Goal: Transaction & Acquisition: Book appointment/travel/reservation

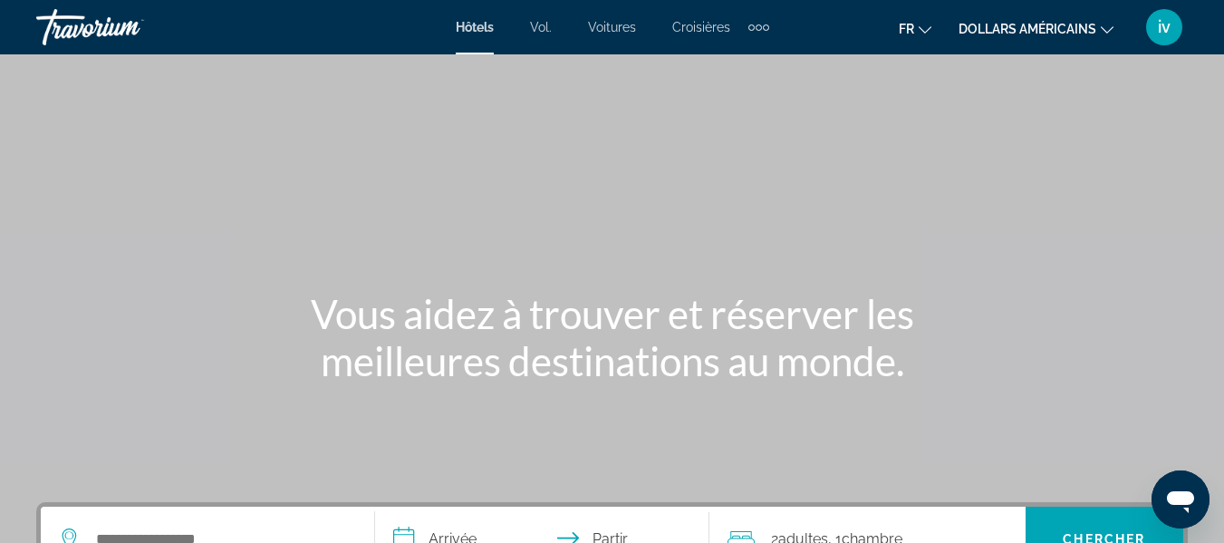
click at [1108, 34] on button "dollars américains USD ($) MXN ([GEOGRAPHIC_DATA]$) CAD ($ CA) GBP (£) EUR (€) …" at bounding box center [1036, 28] width 155 height 26
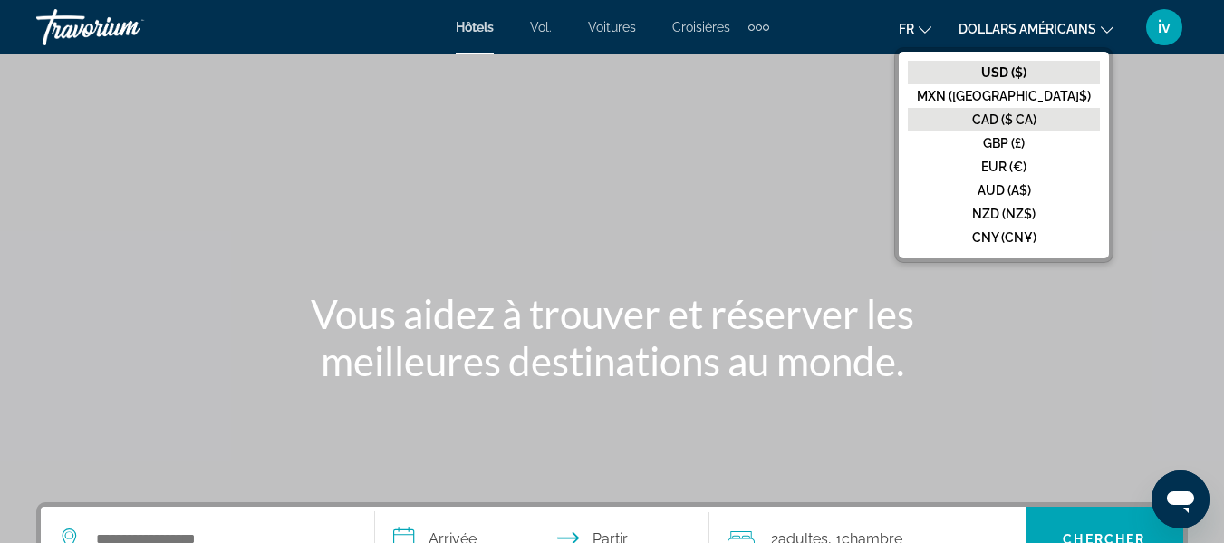
click at [1037, 117] on font "CAD ($ CA)" at bounding box center [1004, 119] width 64 height 15
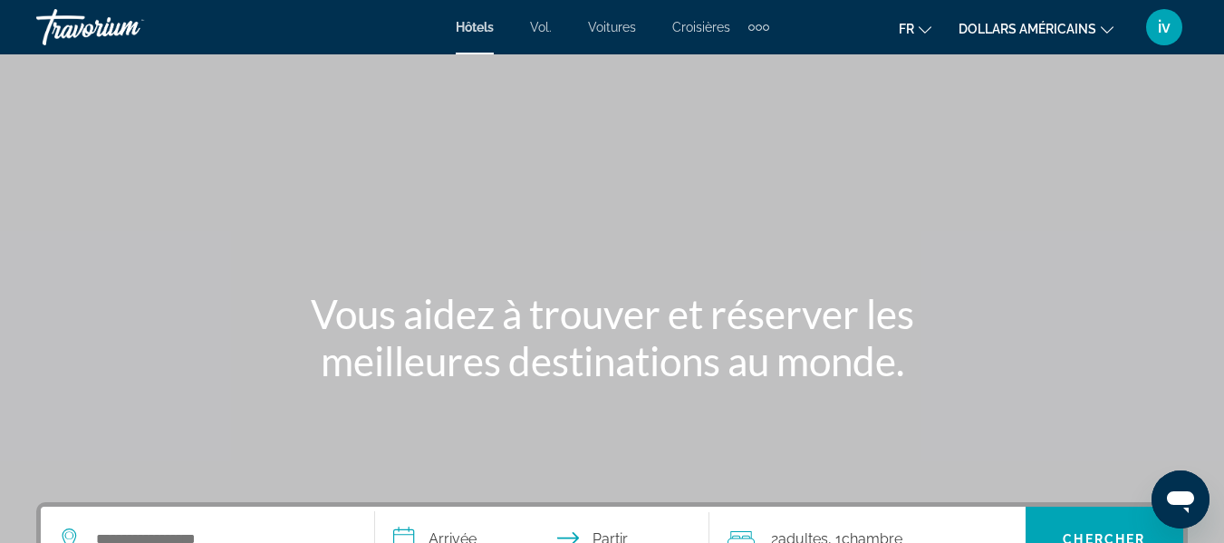
click at [536, 27] on font "Vol." at bounding box center [541, 27] width 22 height 15
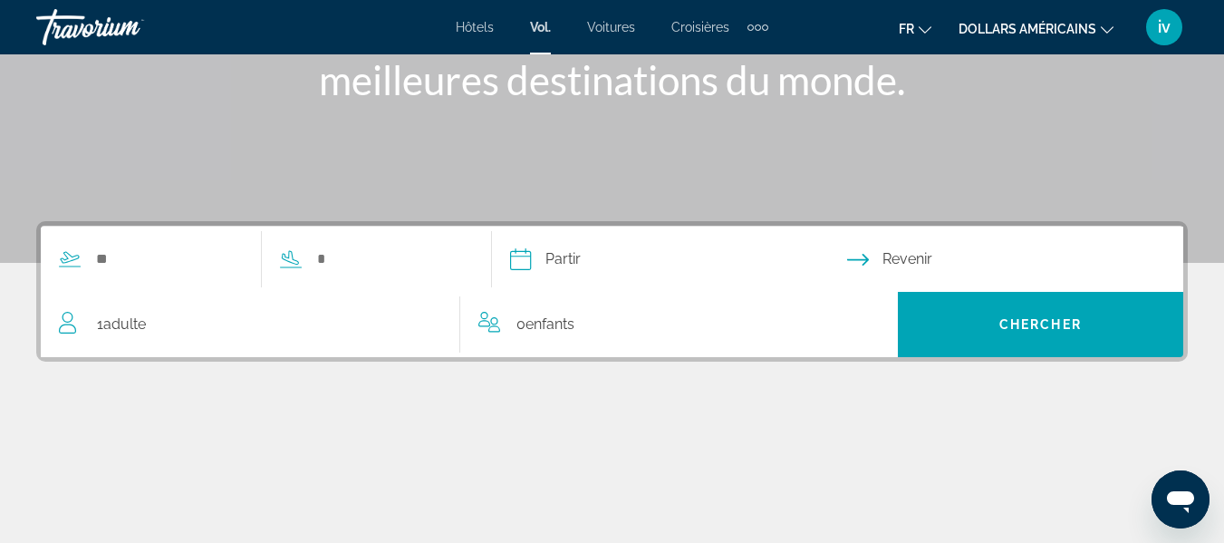
scroll to position [278, 0]
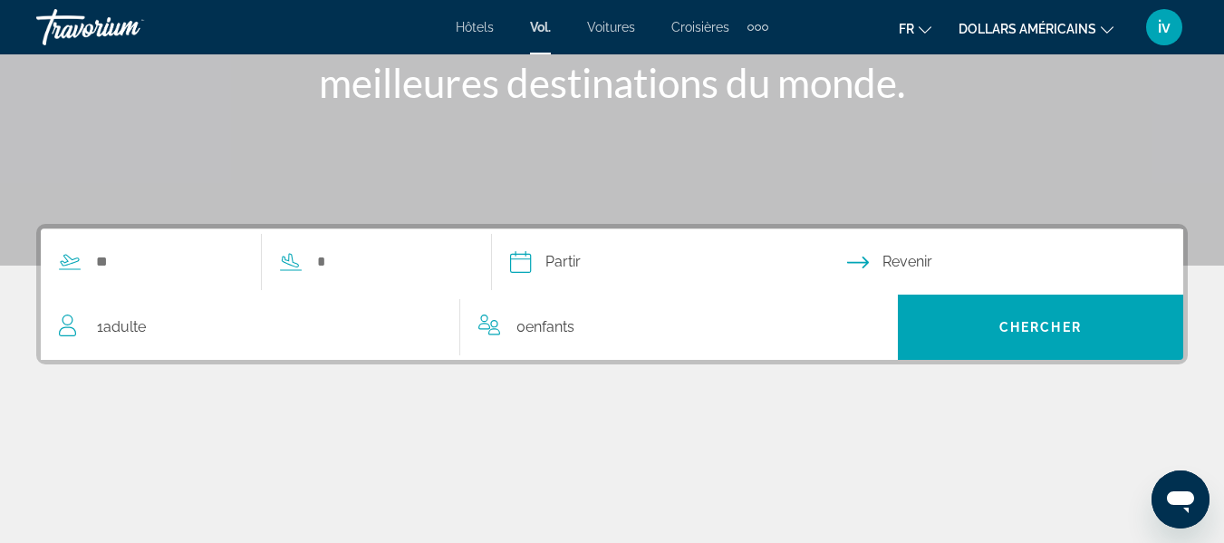
click at [458, 28] on font "Hôtels" at bounding box center [475, 27] width 38 height 15
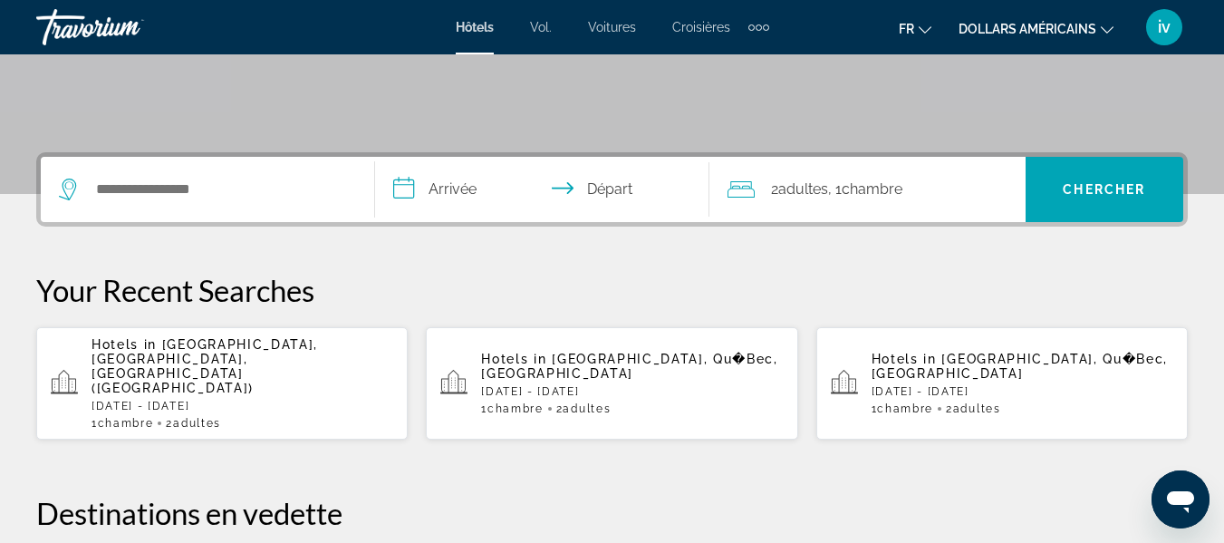
scroll to position [349, 0]
click at [654, 343] on app-hotels-recent-search "Hotels in [GEOGRAPHIC_DATA], Qu�Bec, [GEOGRAPHIC_DATA] [DATE] - [DATE] 1 Chambr…" at bounding box center [612, 384] width 372 height 112
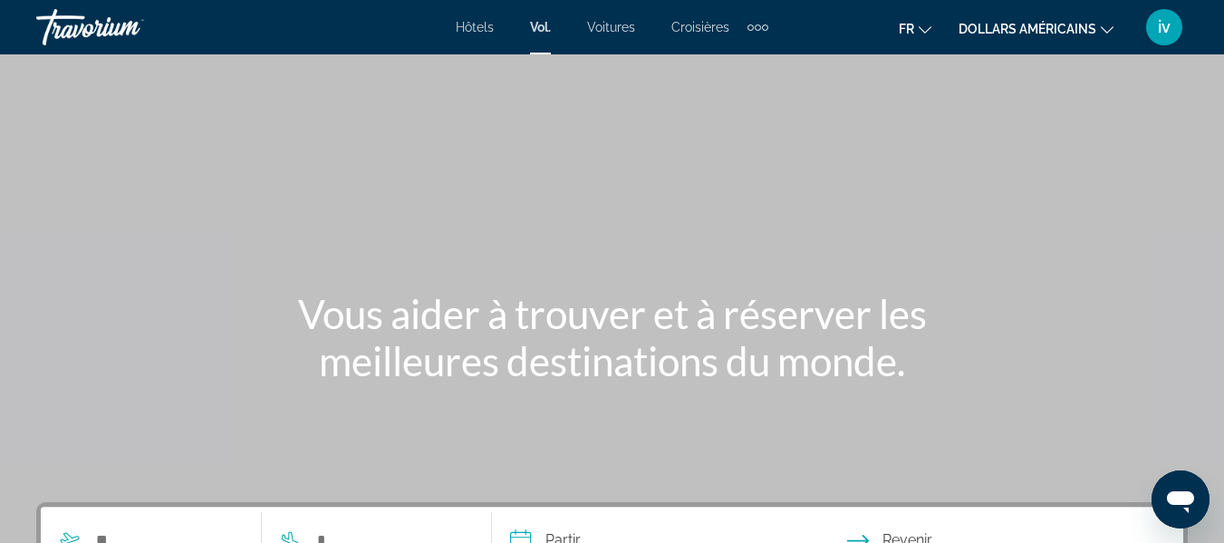
click at [473, 24] on font "Hôtels" at bounding box center [475, 27] width 38 height 15
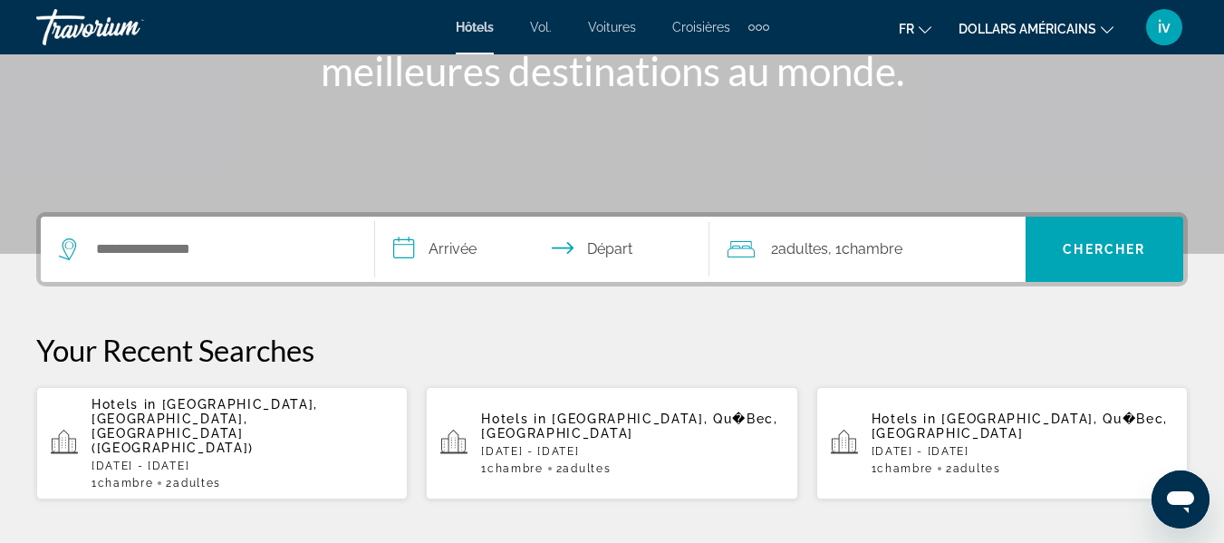
scroll to position [291, 0]
click at [196, 231] on div "Search widget" at bounding box center [207, 248] width 297 height 65
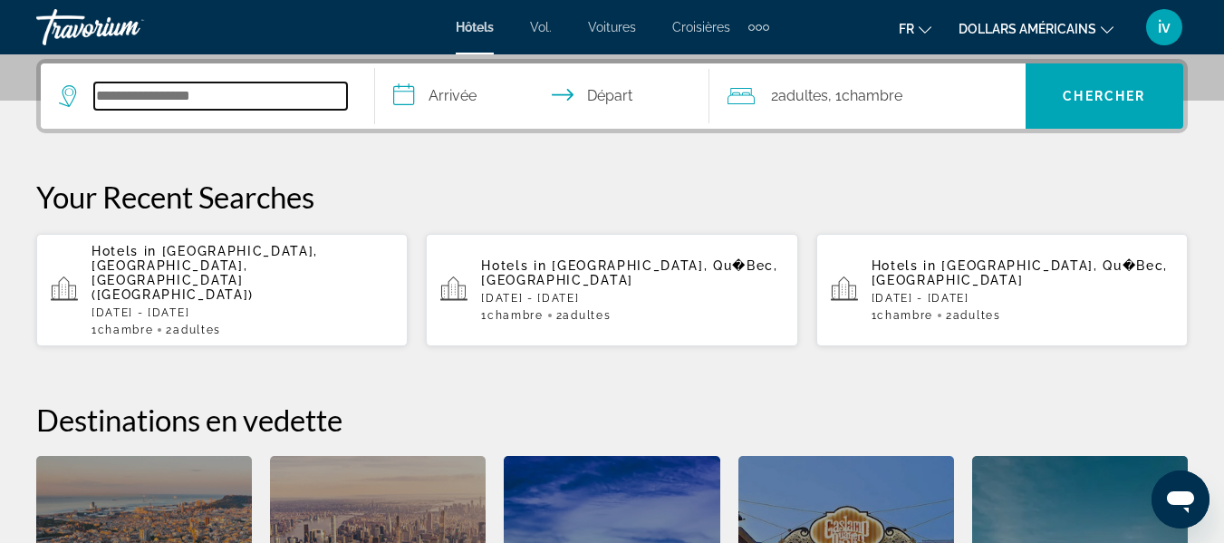
click at [142, 109] on input "Search widget" at bounding box center [220, 95] width 253 height 27
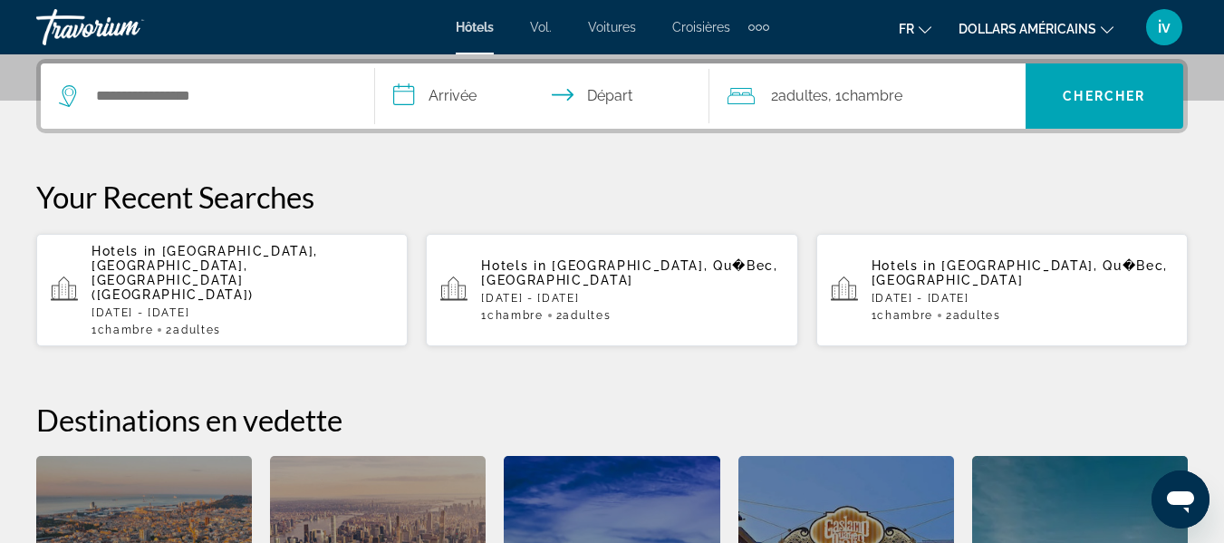
click at [64, 99] on icon "Search widget" at bounding box center [70, 96] width 22 height 22
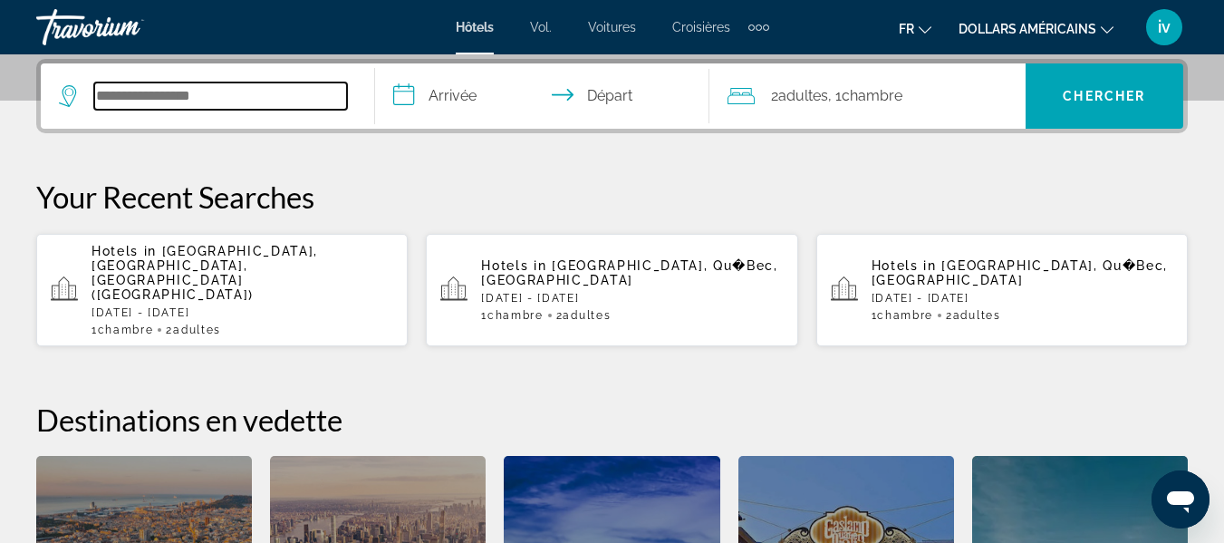
click at [181, 85] on input "Search widget" at bounding box center [220, 95] width 253 height 27
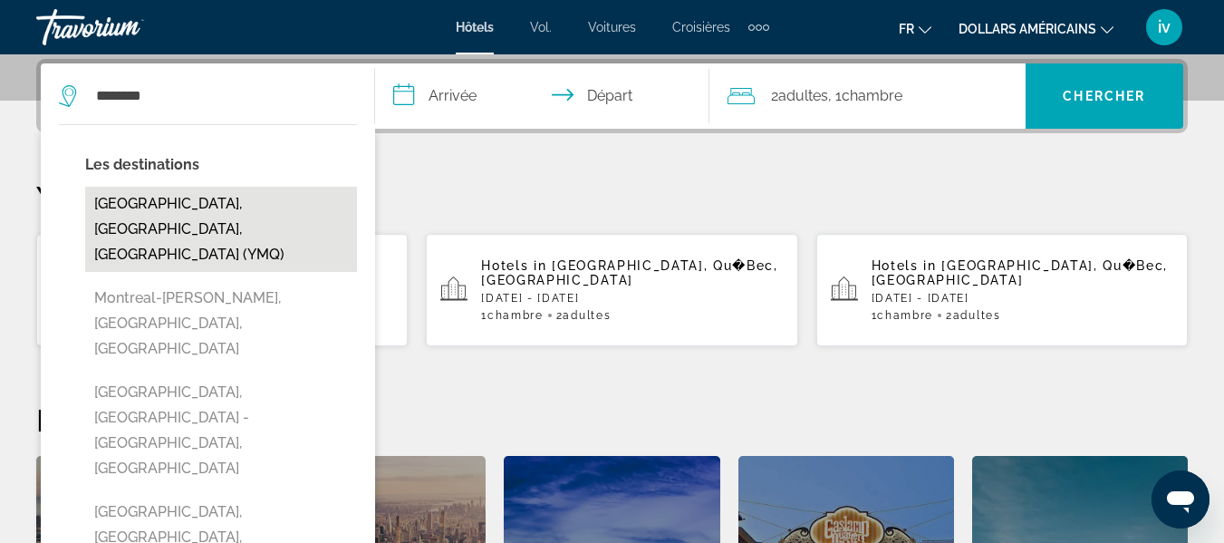
click at [190, 217] on button "[GEOGRAPHIC_DATA], [GEOGRAPHIC_DATA], [GEOGRAPHIC_DATA] (YMQ)" at bounding box center [221, 229] width 272 height 85
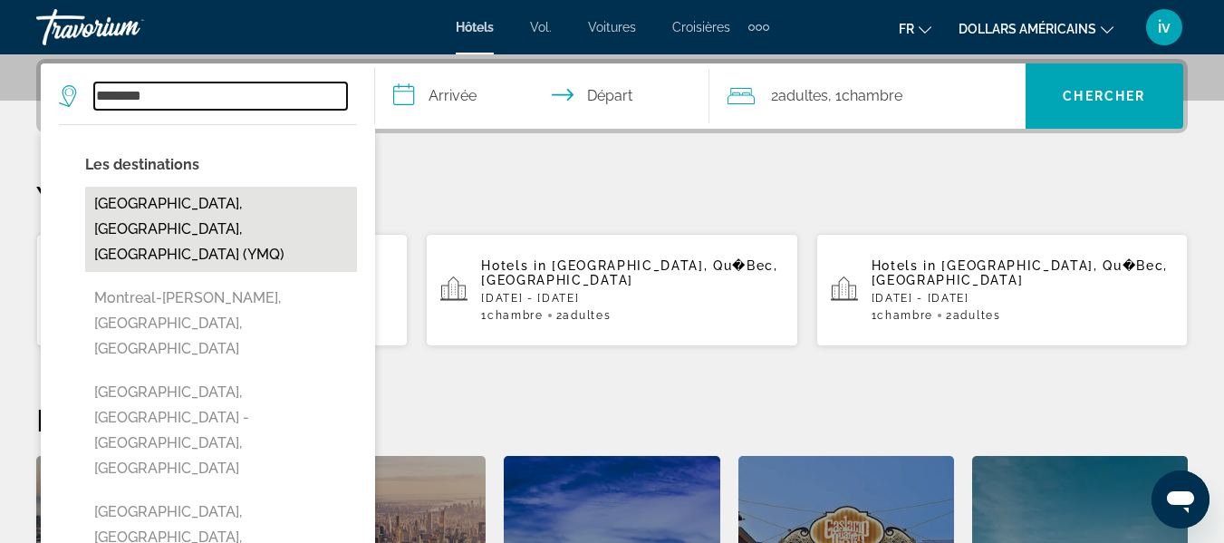
type input "**********"
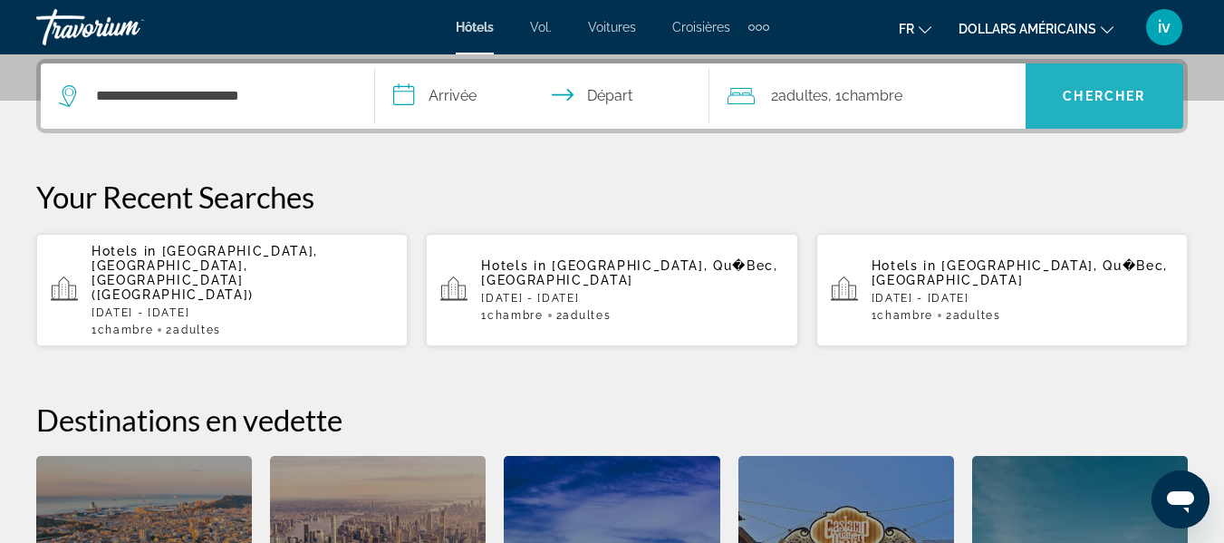
click at [1085, 91] on span "Chercher" at bounding box center [1104, 96] width 82 height 15
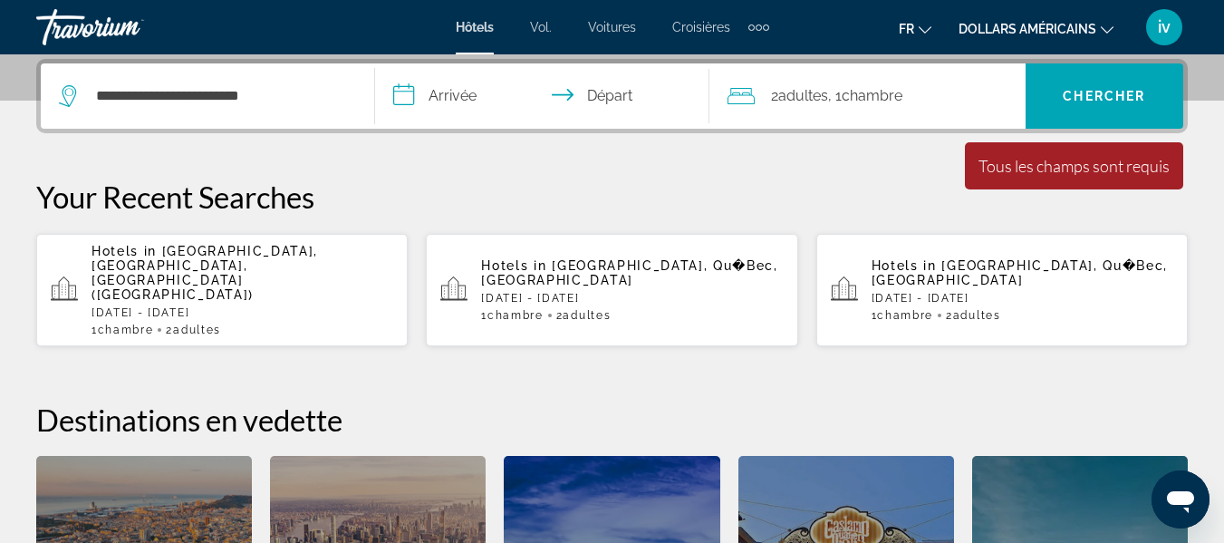
click at [448, 103] on input "**********" at bounding box center [546, 98] width 342 height 71
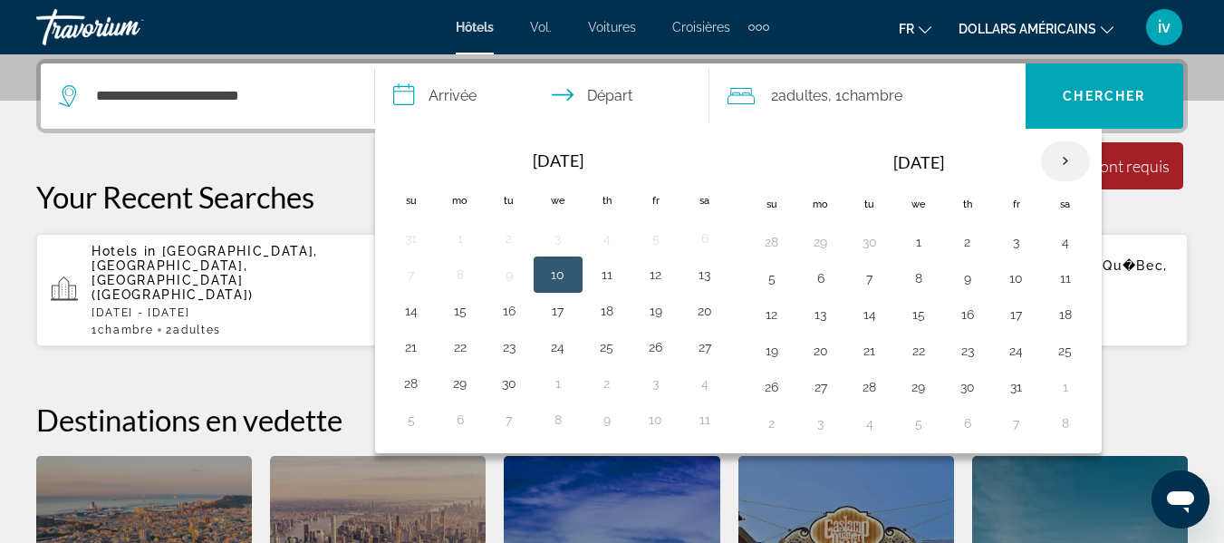
click at [1066, 166] on th "Next month" at bounding box center [1065, 161] width 49 height 40
click at [404, 163] on th "Previous month" at bounding box center [411, 161] width 49 height 40
click at [1060, 281] on button "11" at bounding box center [1065, 278] width 29 height 25
click at [769, 320] on button "12" at bounding box center [772, 314] width 29 height 25
type input "**********"
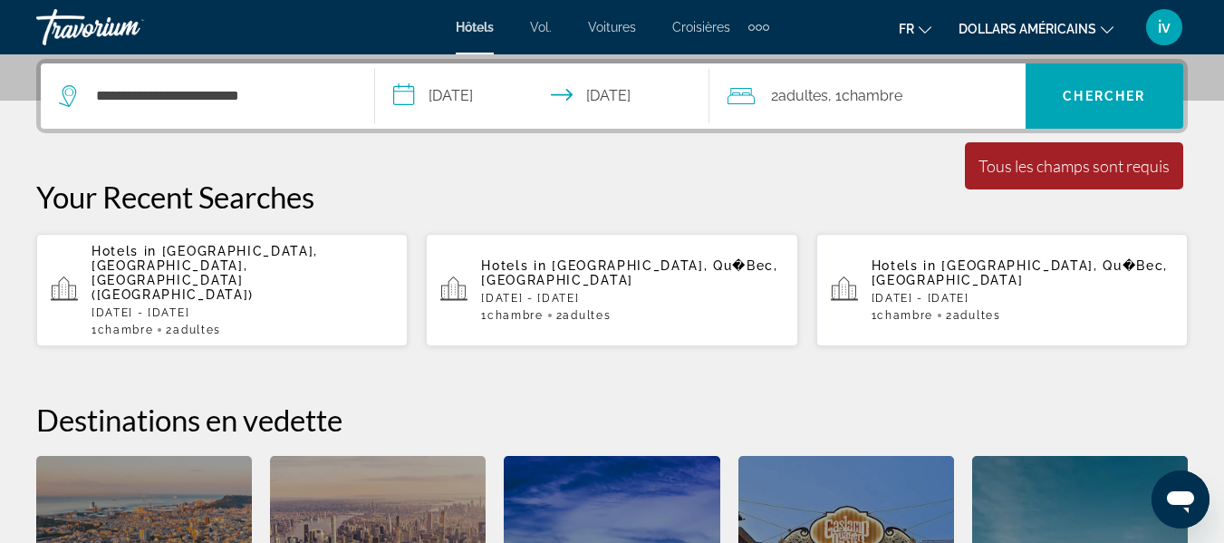
click at [922, 97] on div "2 Adulte Adultes , 1 Chambre pièces" at bounding box center [877, 95] width 298 height 25
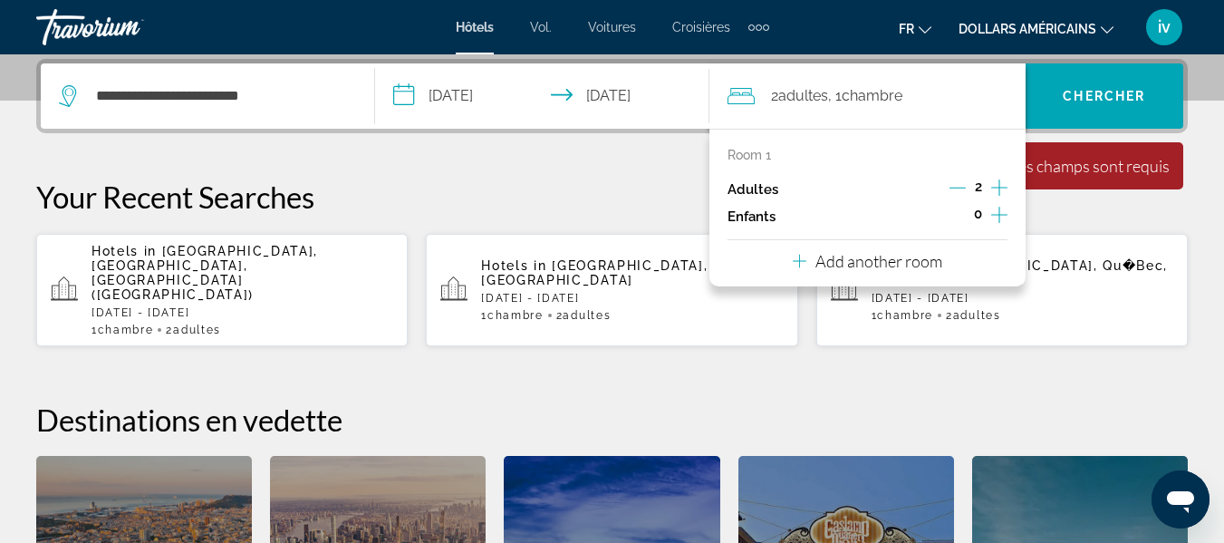
click at [1001, 180] on icon "Increment adults" at bounding box center [999, 188] width 16 height 22
click at [1082, 95] on span "Chercher" at bounding box center [1104, 96] width 82 height 15
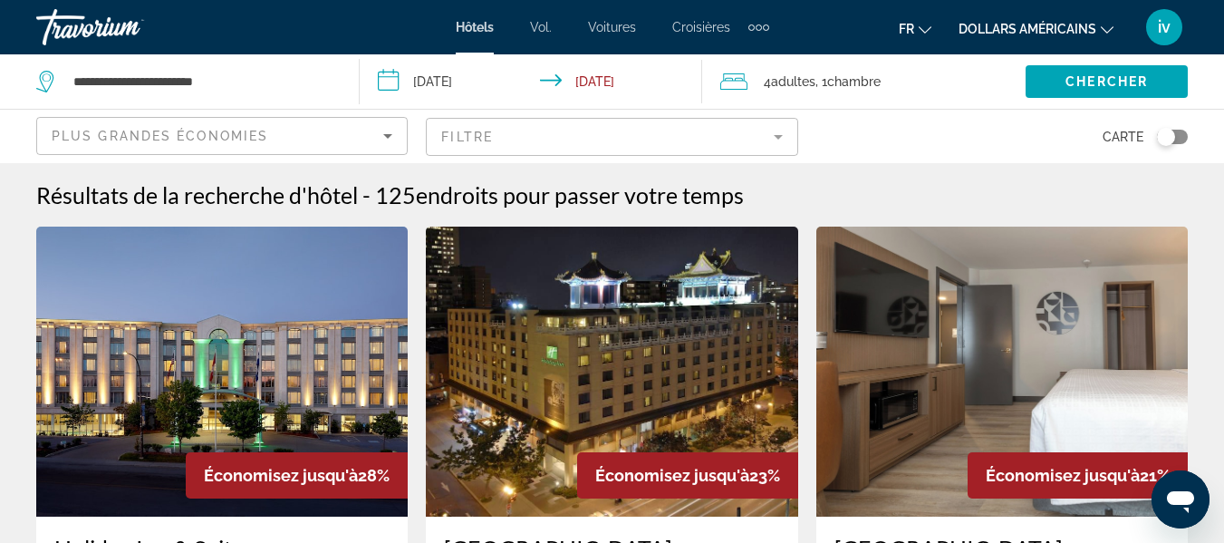
click at [425, 87] on input "**********" at bounding box center [534, 84] width 349 height 60
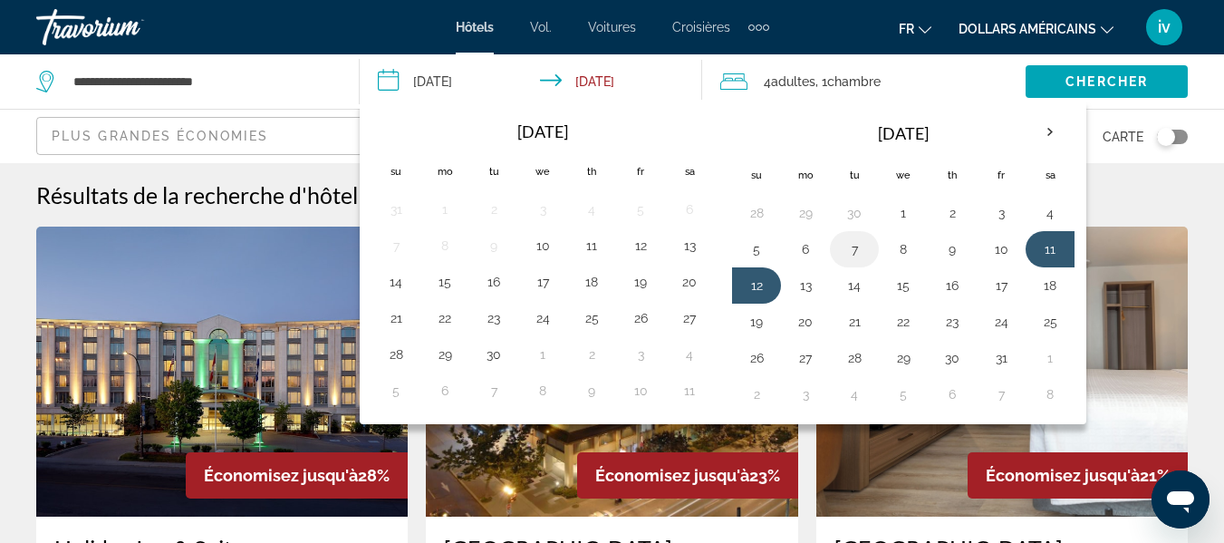
click at [851, 253] on button "7" at bounding box center [854, 249] width 29 height 25
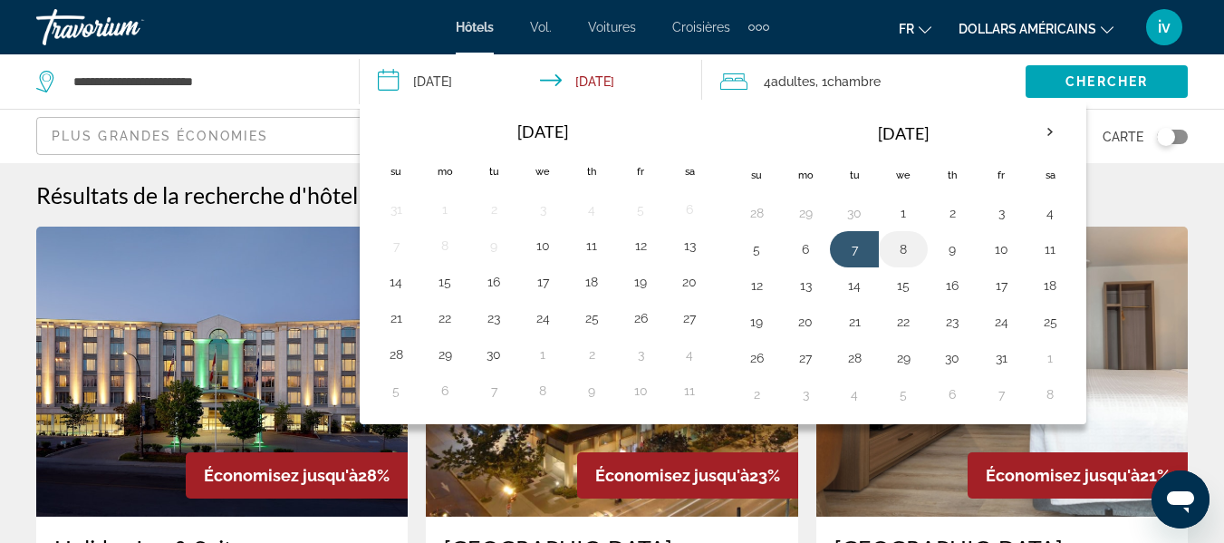
click at [900, 248] on button "8" at bounding box center [903, 249] width 29 height 25
type input "**********"
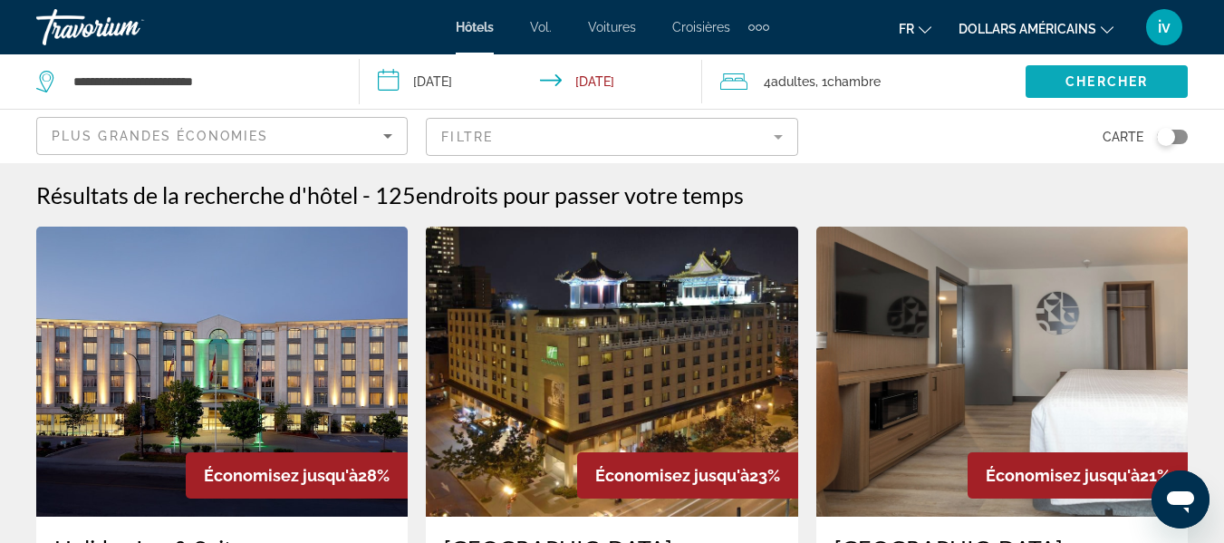
click at [1105, 79] on span "Chercher" at bounding box center [1107, 81] width 82 height 15
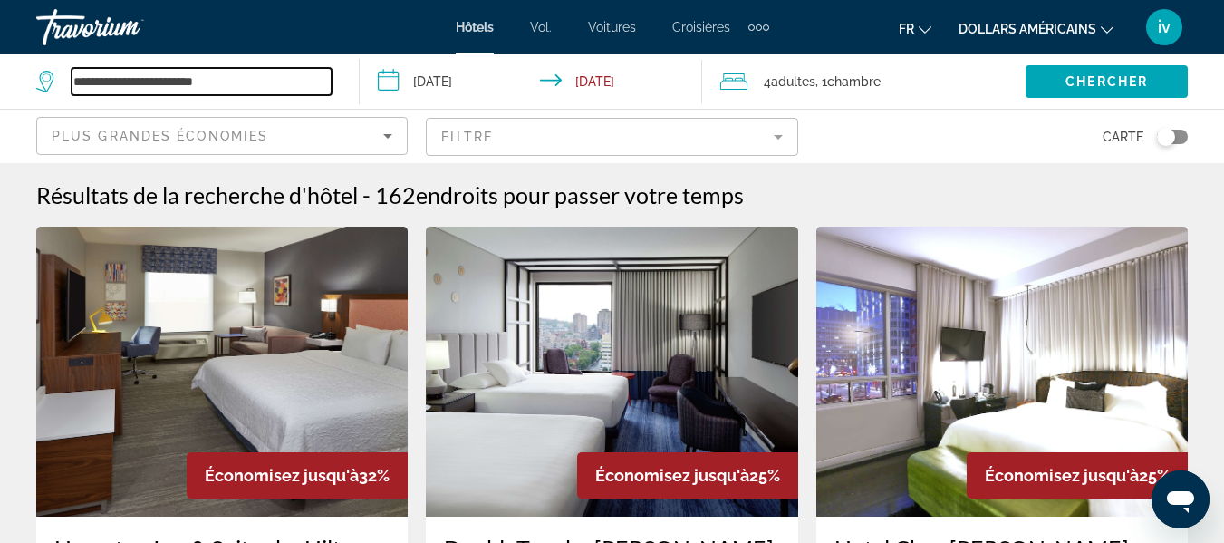
click at [249, 78] on input "**********" at bounding box center [202, 81] width 260 height 27
type input "*"
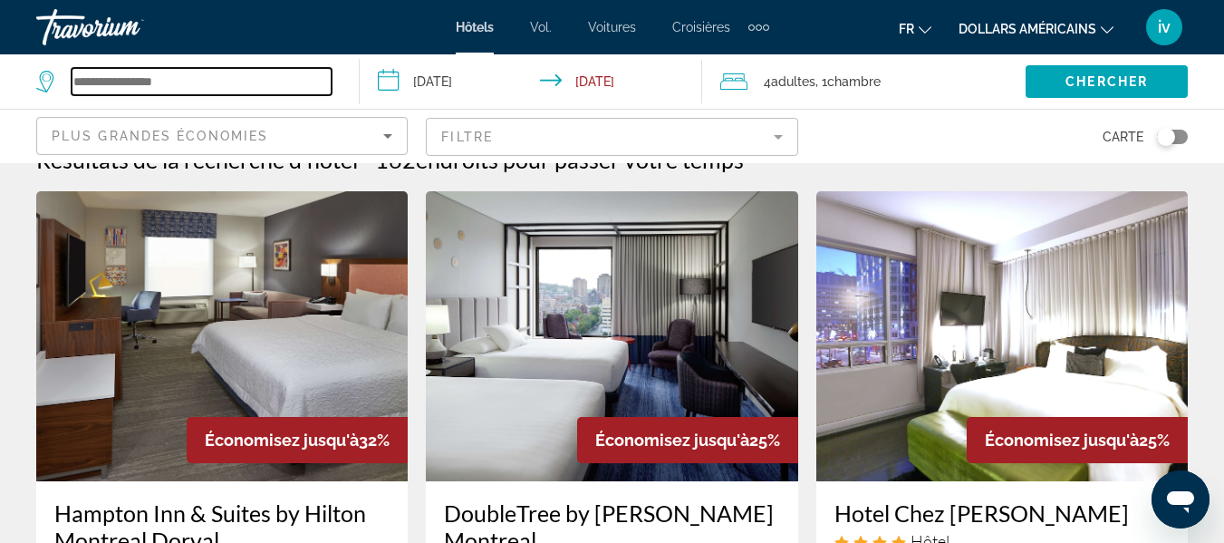
scroll to position [36, 0]
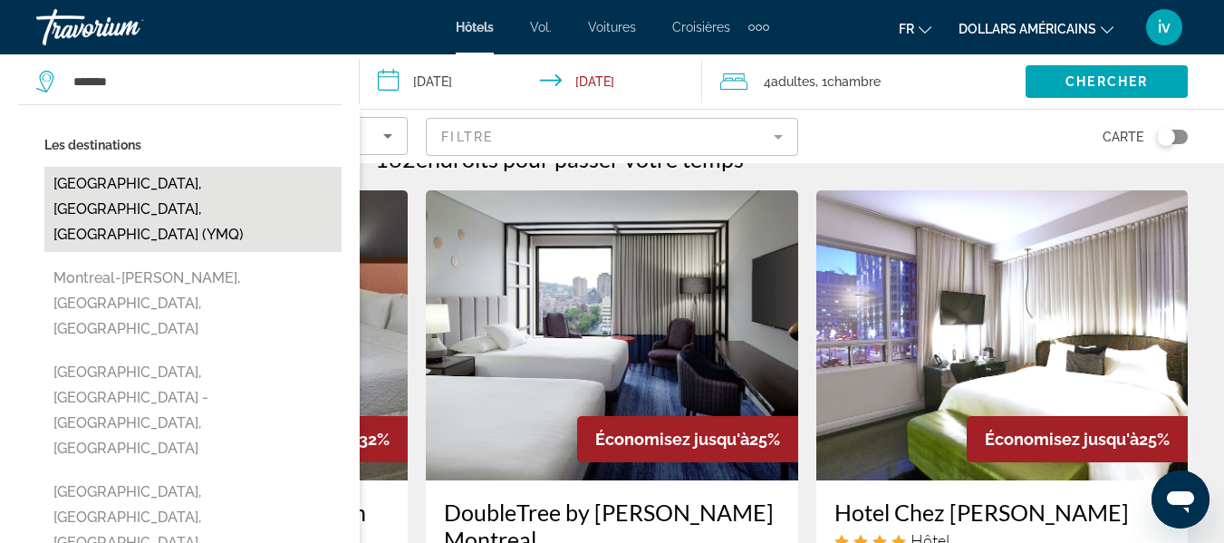
click at [109, 177] on button "[GEOGRAPHIC_DATA], [GEOGRAPHIC_DATA], [GEOGRAPHIC_DATA] (YMQ)" at bounding box center [192, 209] width 297 height 85
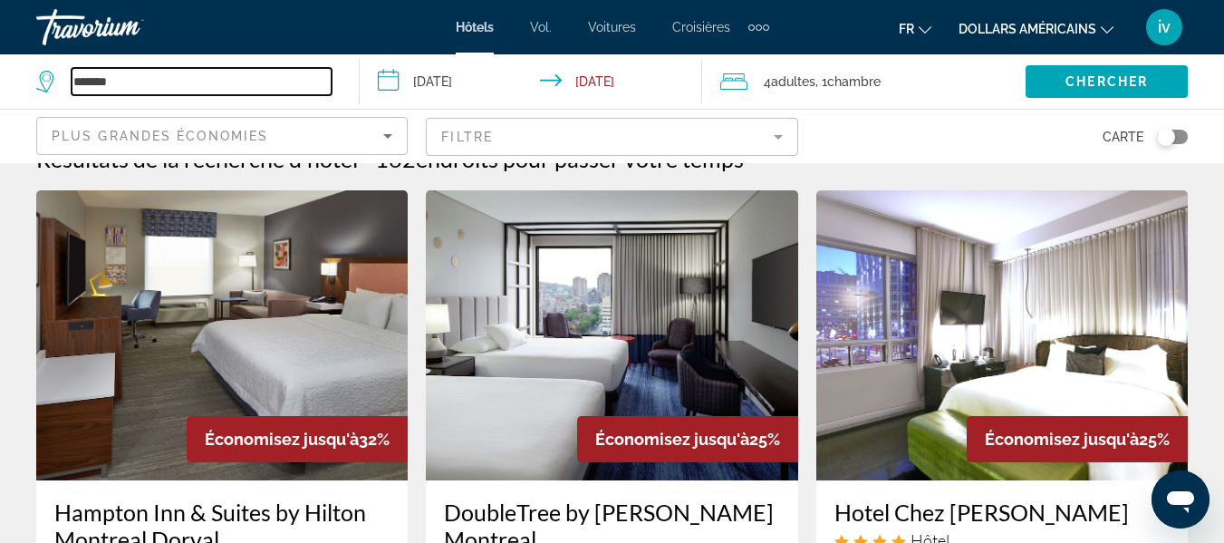
type input "**********"
click at [829, 73] on span ", 1 Chambre pièces" at bounding box center [848, 81] width 65 height 25
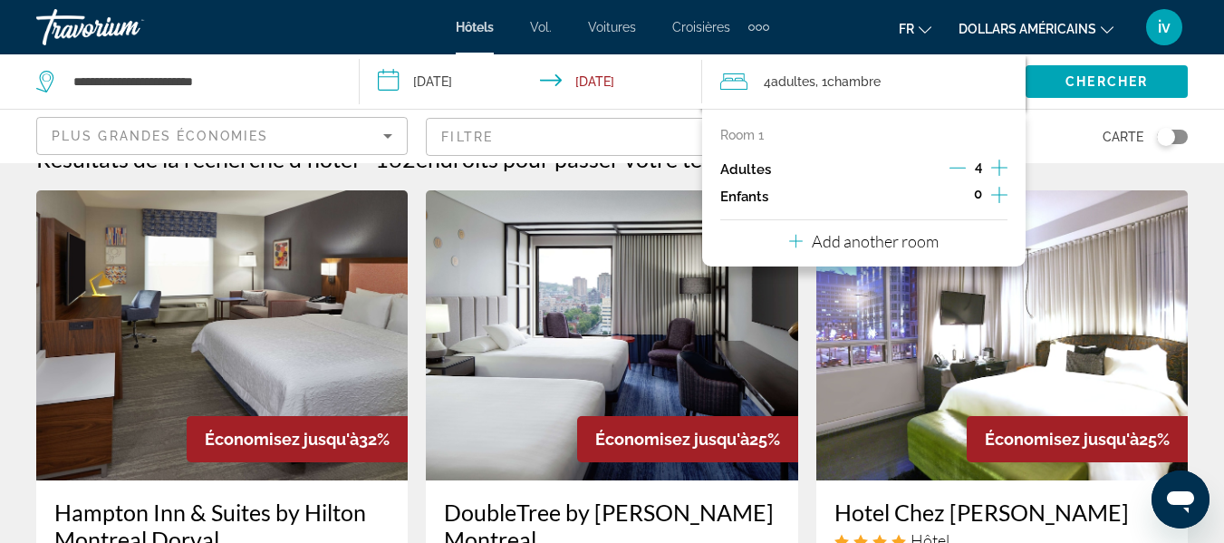
click at [956, 169] on icon "Decrement adults" at bounding box center [958, 168] width 16 height 16
click at [1117, 89] on span "Search widget" at bounding box center [1107, 82] width 162 height 44
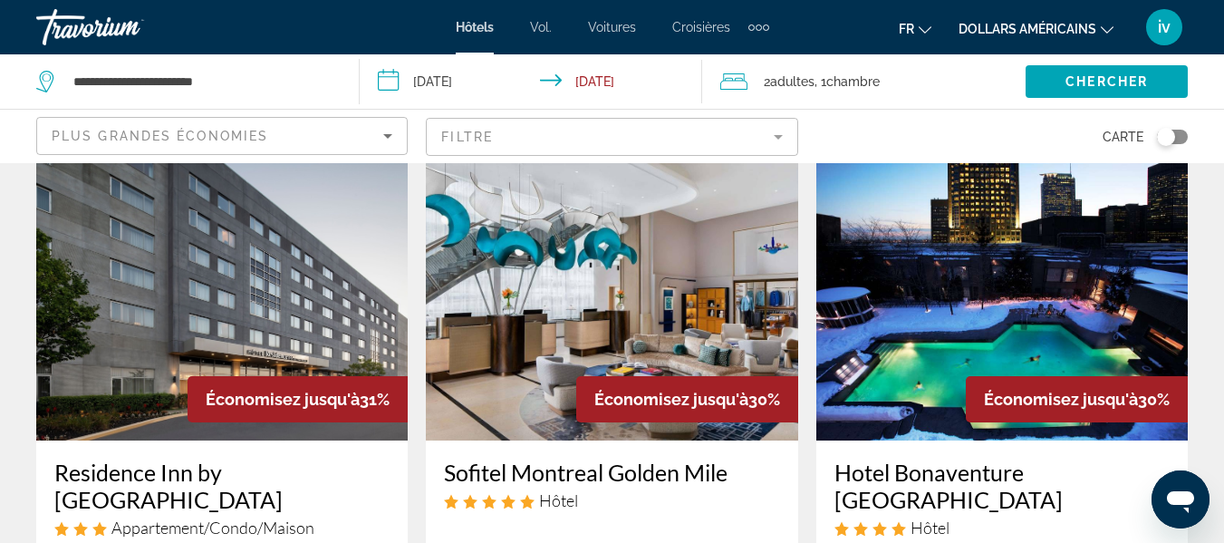
scroll to position [799, 0]
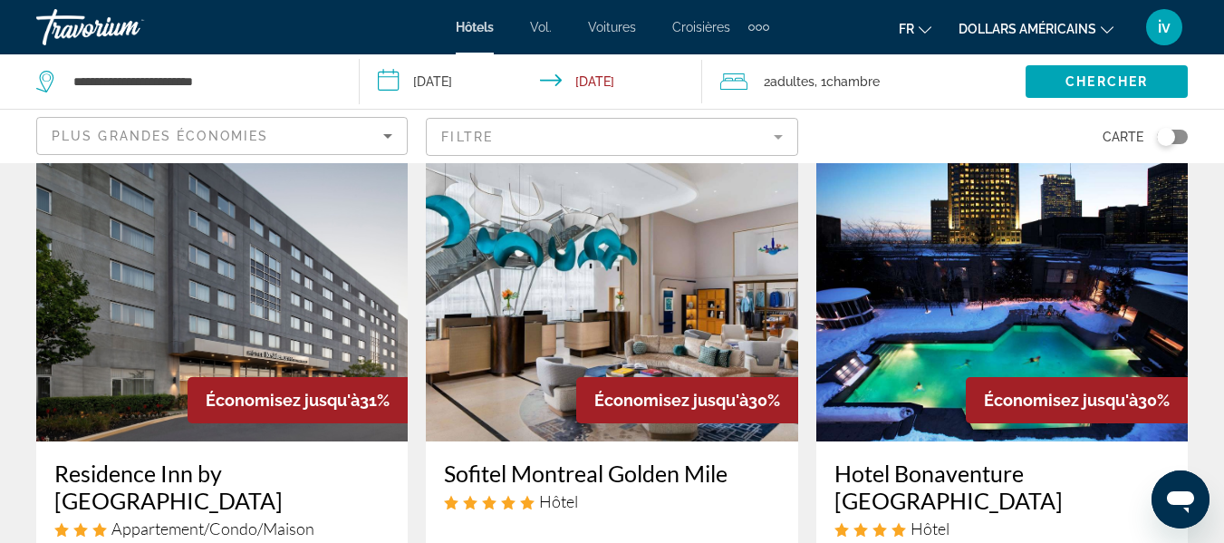
click at [421, 94] on input "**********" at bounding box center [534, 84] width 349 height 60
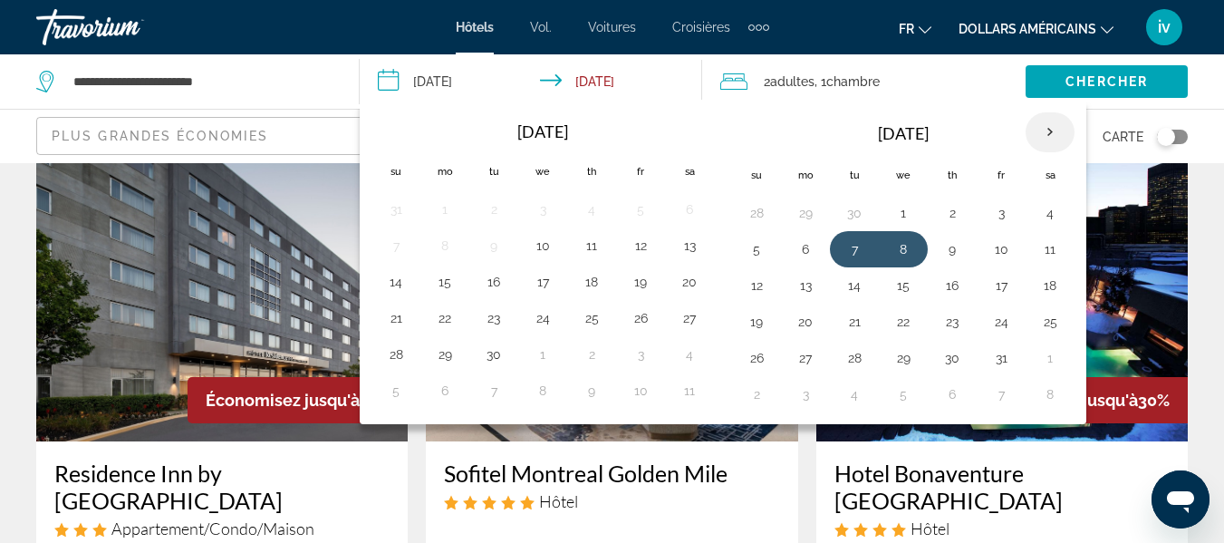
click at [1052, 112] on th "Next month" at bounding box center [1050, 132] width 49 height 40
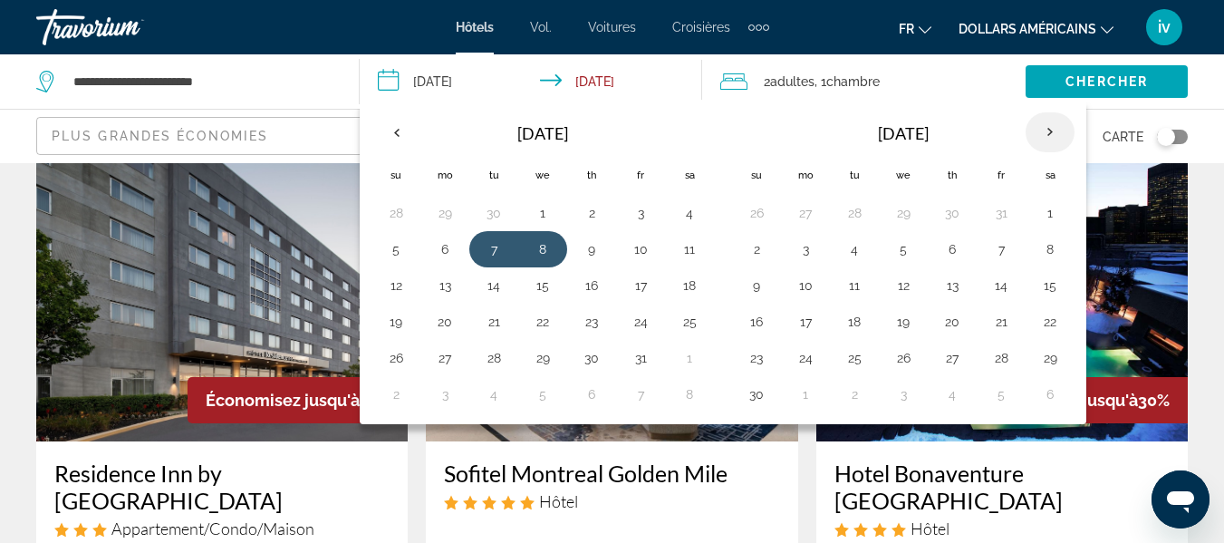
click at [1052, 112] on th "Next month" at bounding box center [1050, 132] width 49 height 40
click at [956, 258] on button "11" at bounding box center [952, 249] width 29 height 25
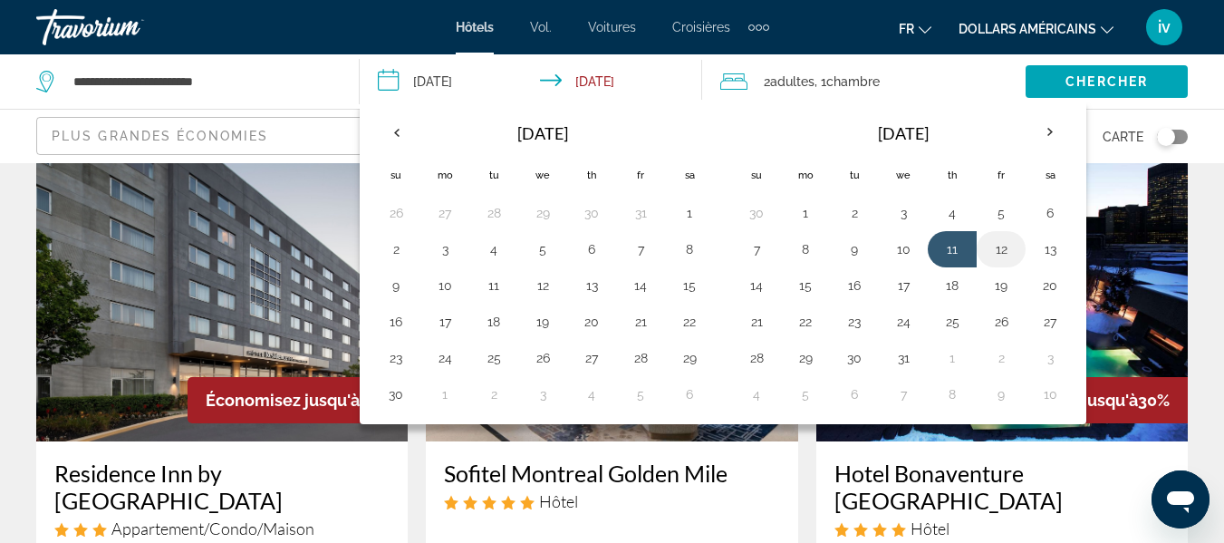
click at [1001, 251] on button "12" at bounding box center [1001, 249] width 29 height 25
type input "**********"
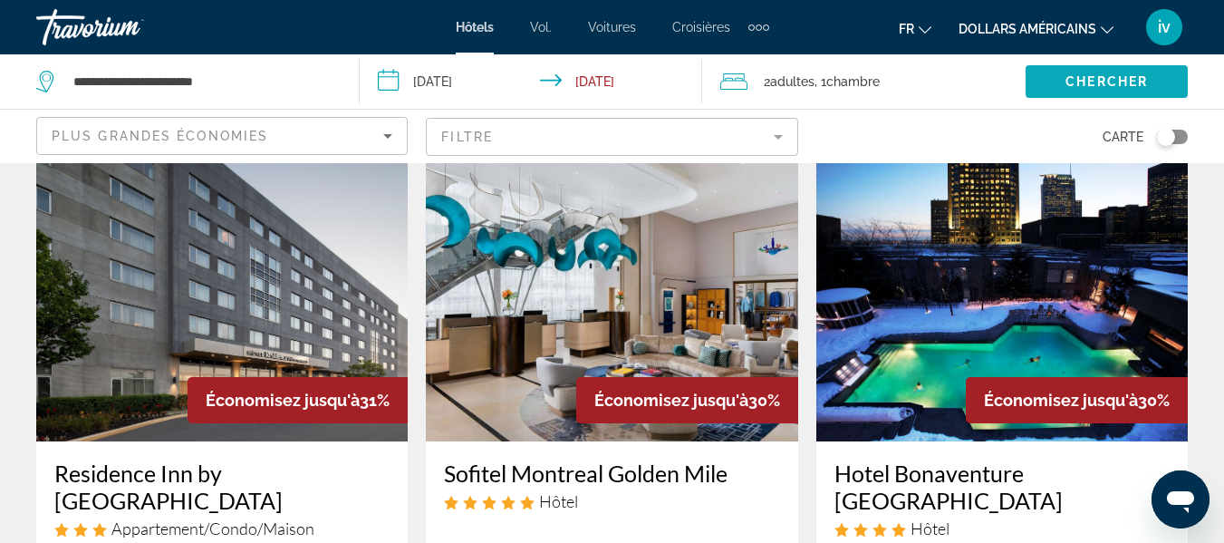
click at [1101, 69] on span "Search widget" at bounding box center [1107, 82] width 162 height 44
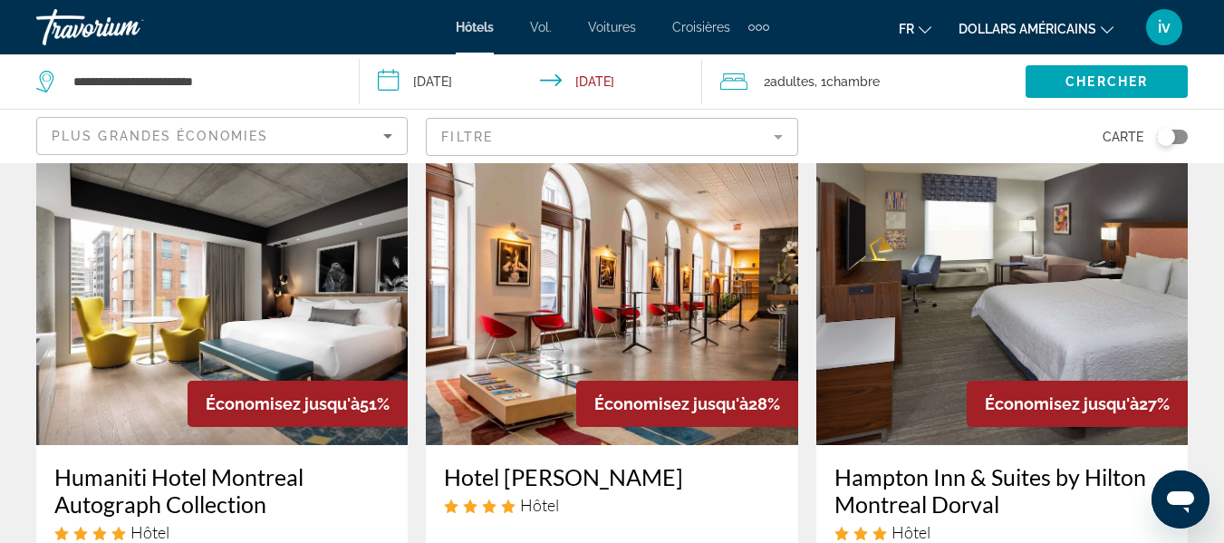
scroll to position [71, 0]
click at [1020, 365] on img "Contenu principal" at bounding box center [1003, 301] width 372 height 290
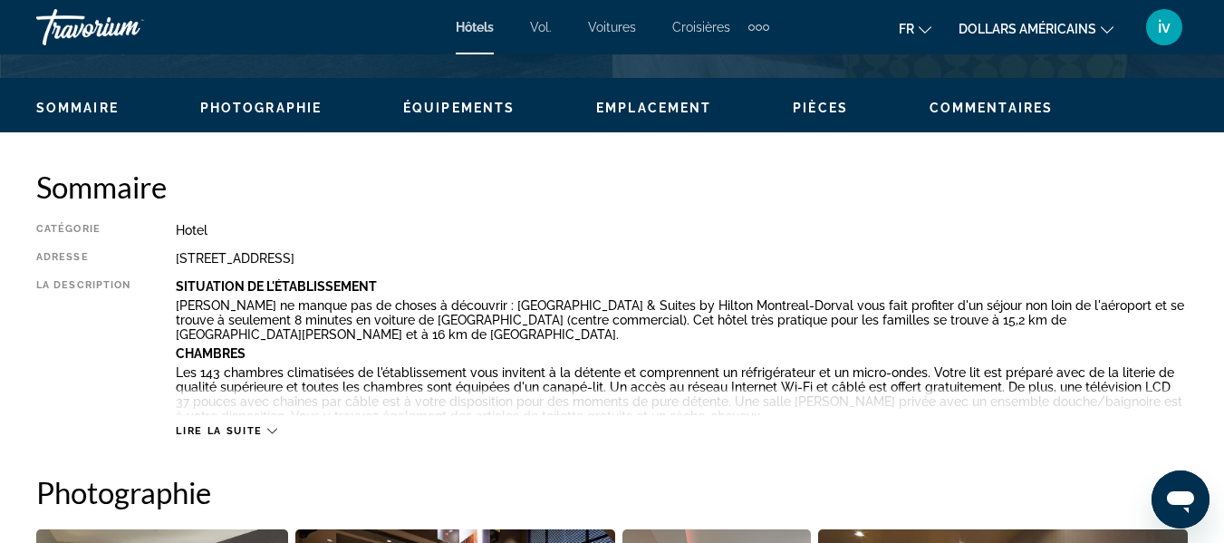
scroll to position [839, 0]
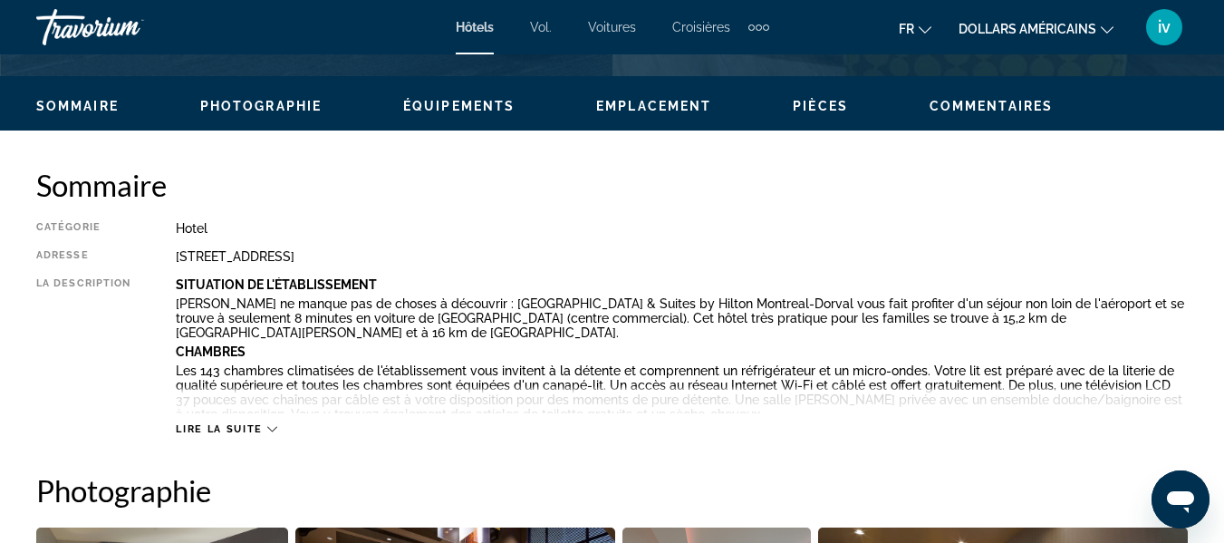
click at [270, 423] on div "Lire la suite" at bounding box center [226, 429] width 101 height 12
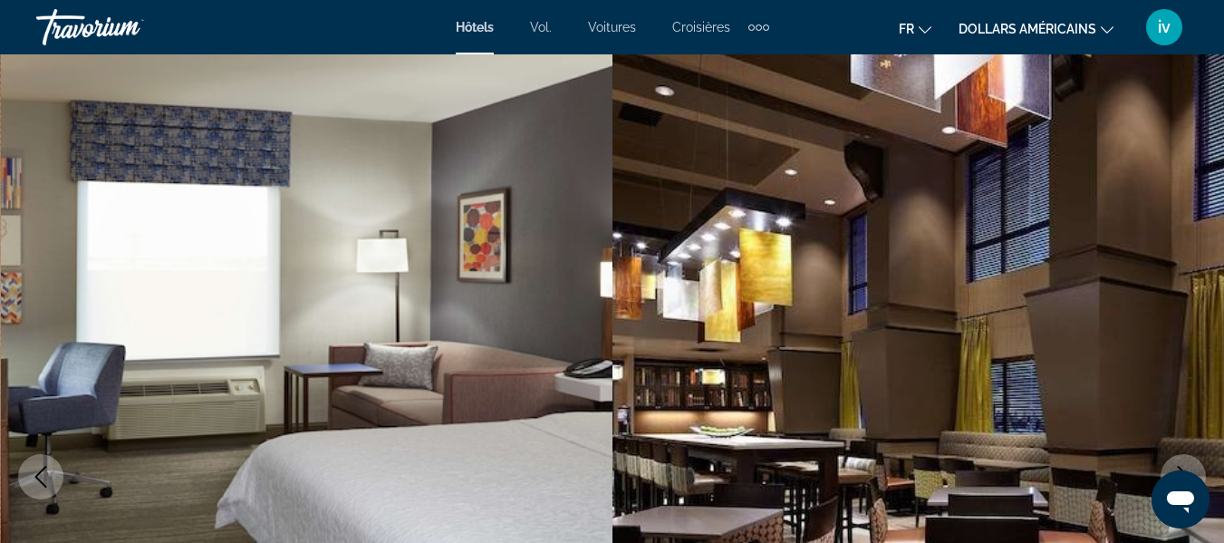
scroll to position [0, 0]
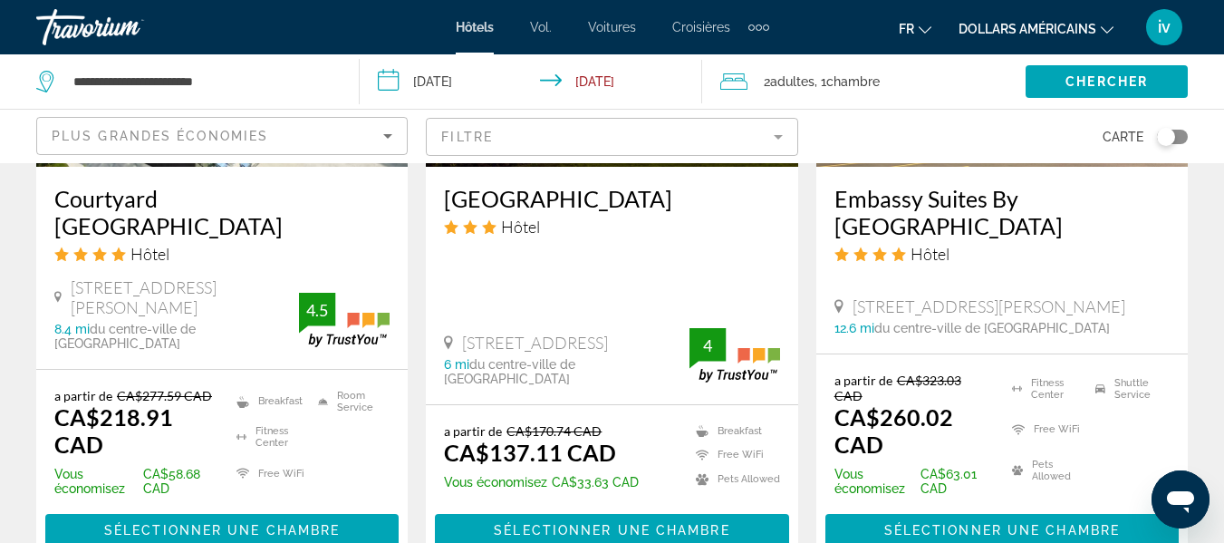
scroll to position [2522, 0]
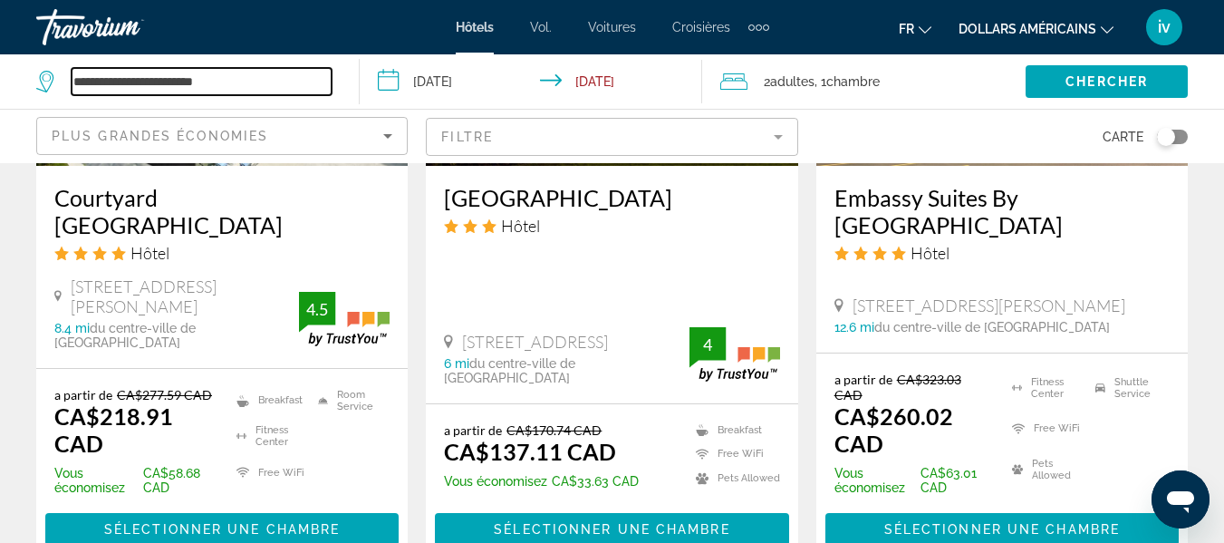
click at [260, 84] on input "**********" at bounding box center [202, 81] width 260 height 27
click at [39, 81] on icon "Search widget" at bounding box center [47, 82] width 22 height 22
click at [45, 82] on icon "Search widget" at bounding box center [47, 82] width 22 height 22
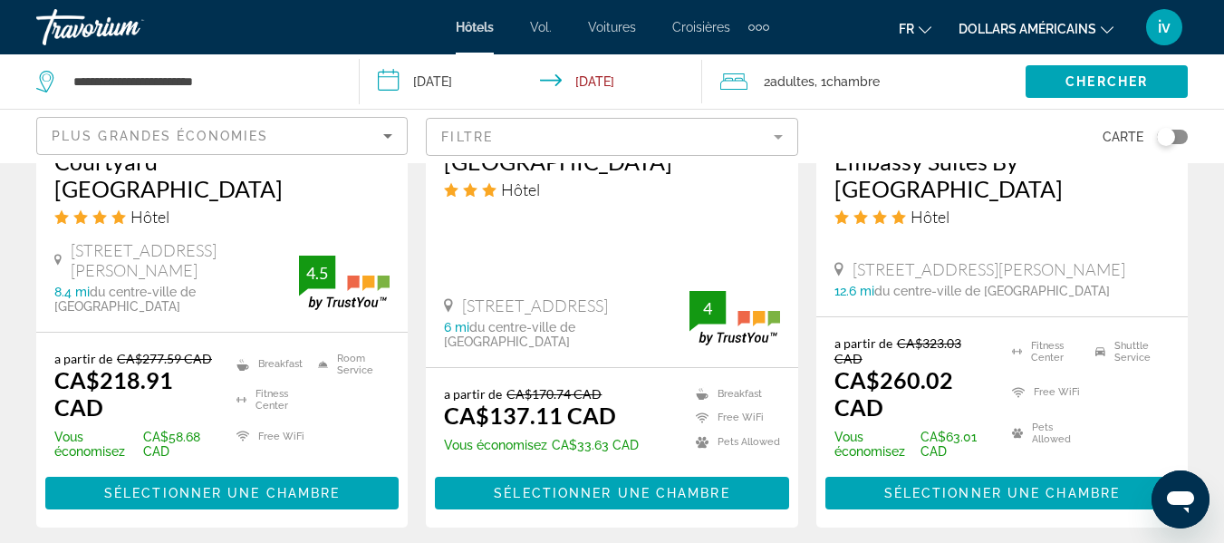
scroll to position [2559, 0]
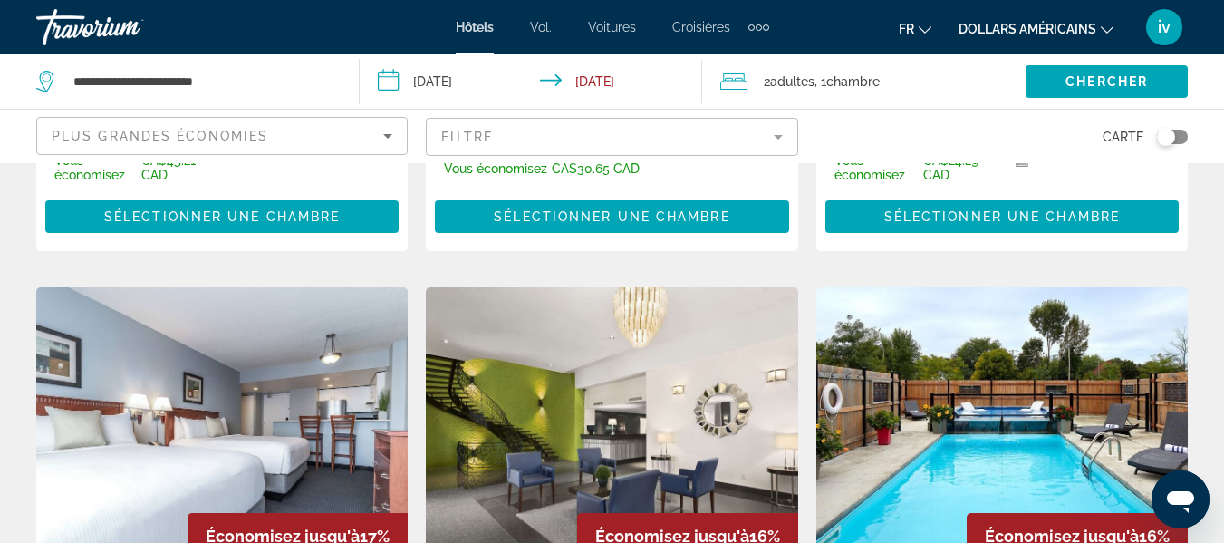
scroll to position [1240, 0]
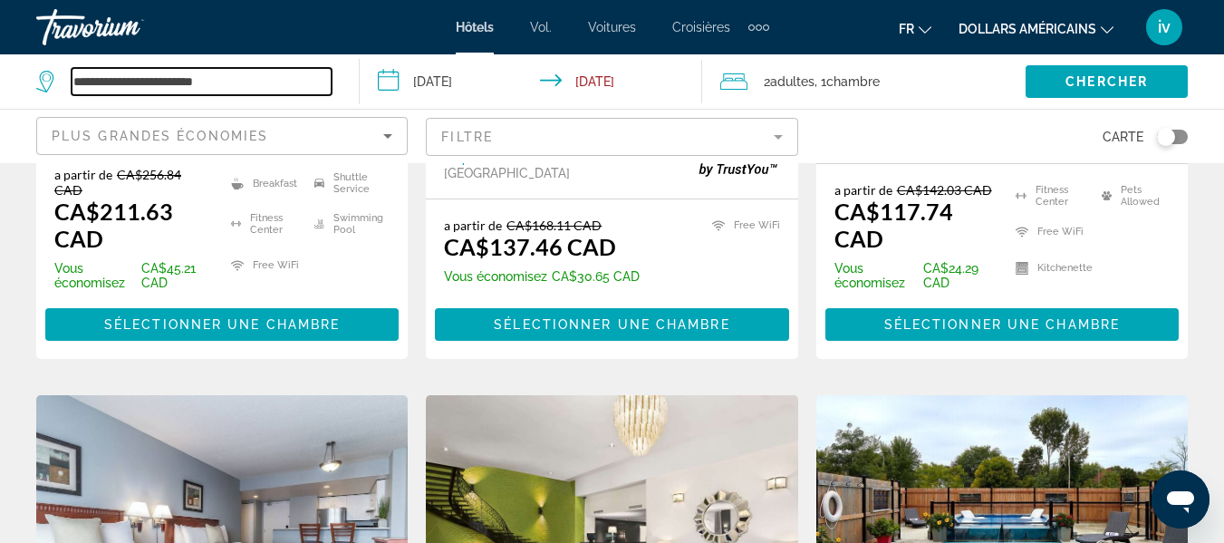
click at [227, 94] on input "**********" at bounding box center [202, 81] width 260 height 27
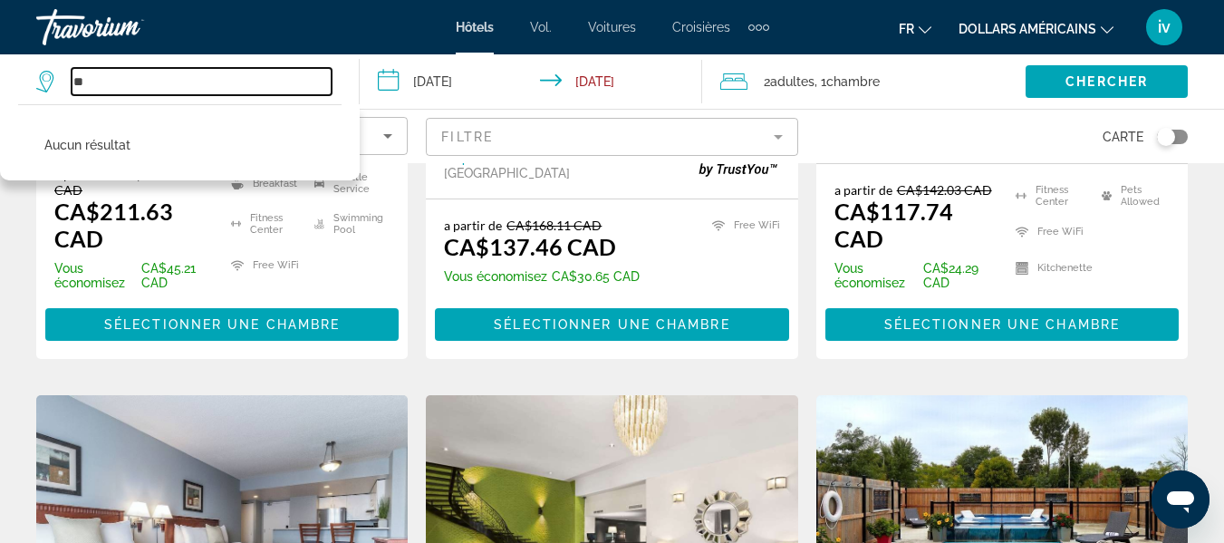
click at [227, 94] on input "**" at bounding box center [202, 81] width 260 height 27
type input "*"
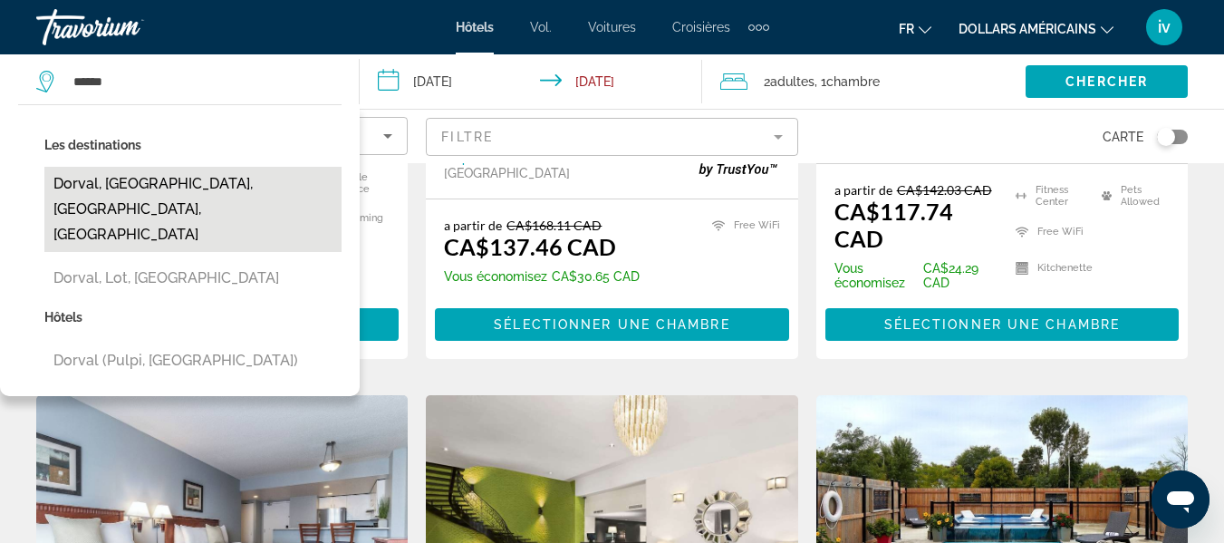
click at [145, 176] on button "Dorval, [GEOGRAPHIC_DATA], [GEOGRAPHIC_DATA], [GEOGRAPHIC_DATA]" at bounding box center [192, 209] width 297 height 85
type input "**********"
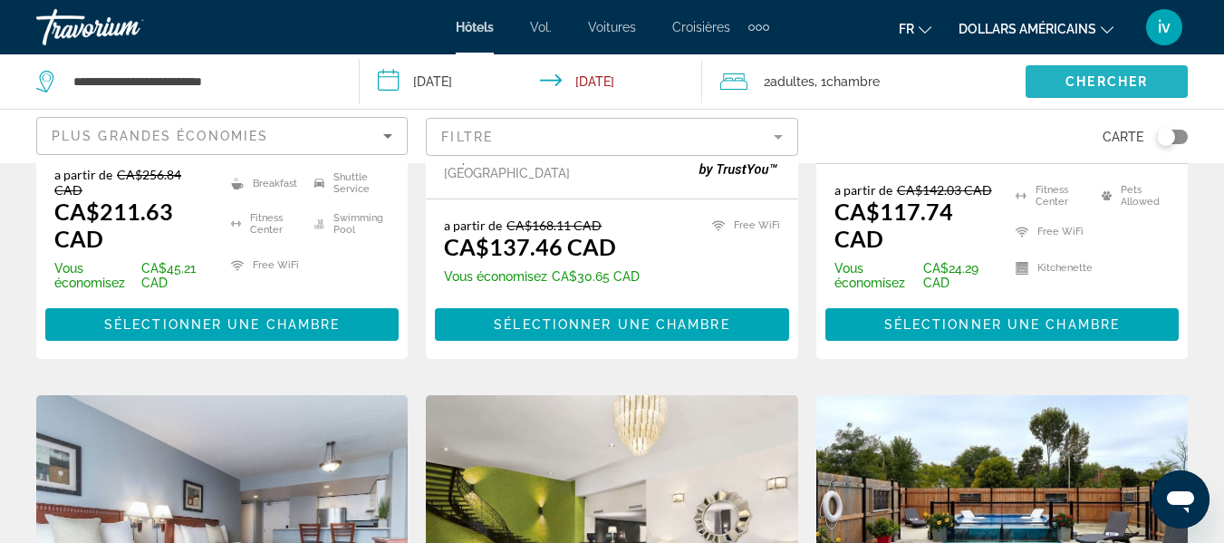
click at [1103, 70] on span "Search widget" at bounding box center [1107, 82] width 162 height 44
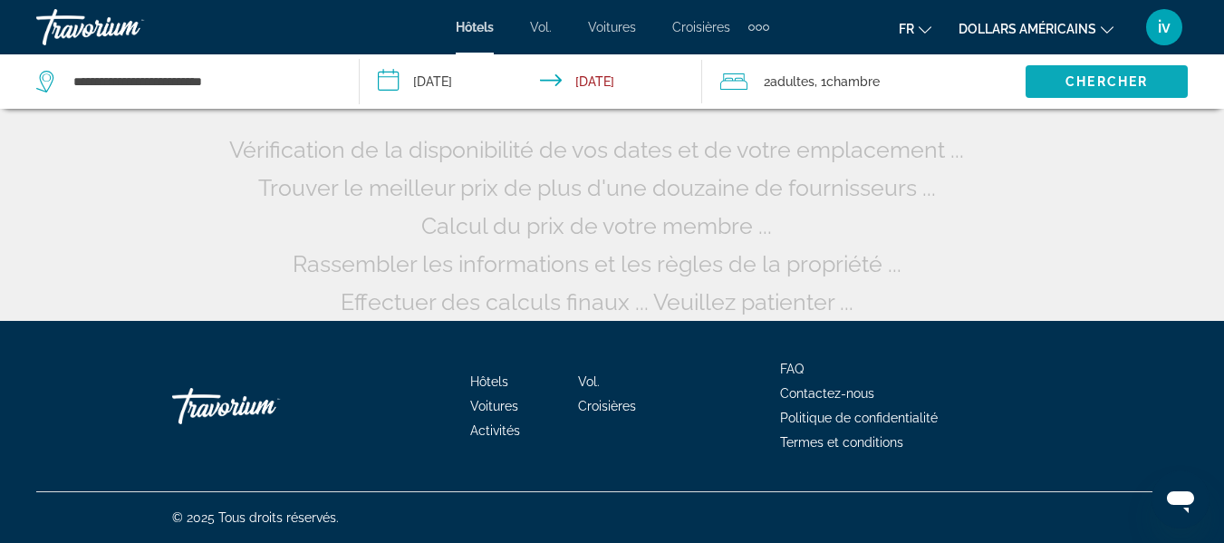
scroll to position [189, 0]
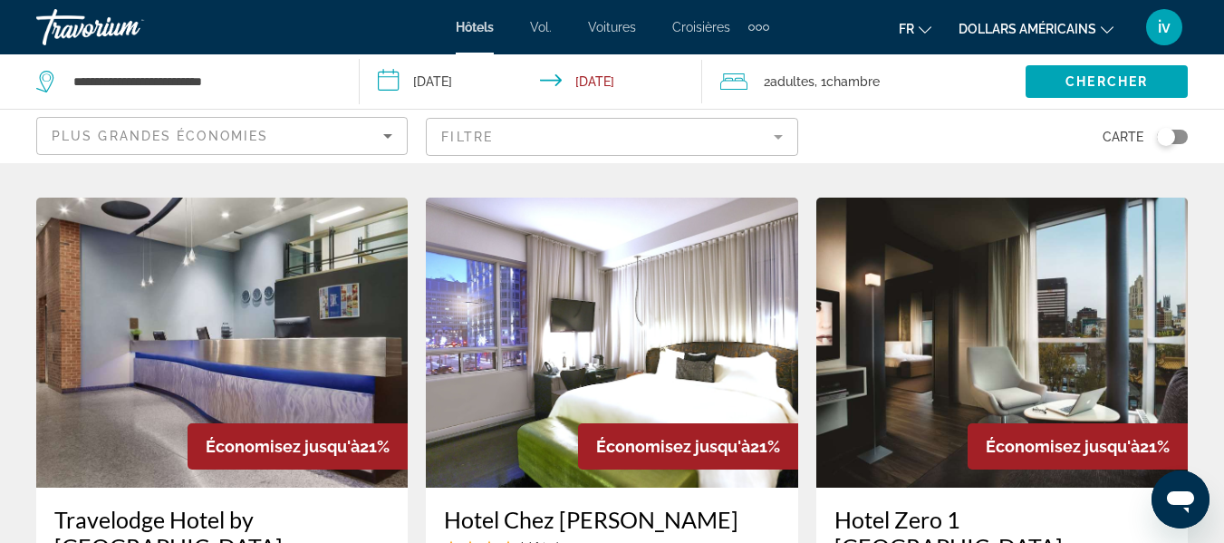
scroll to position [1475, 0]
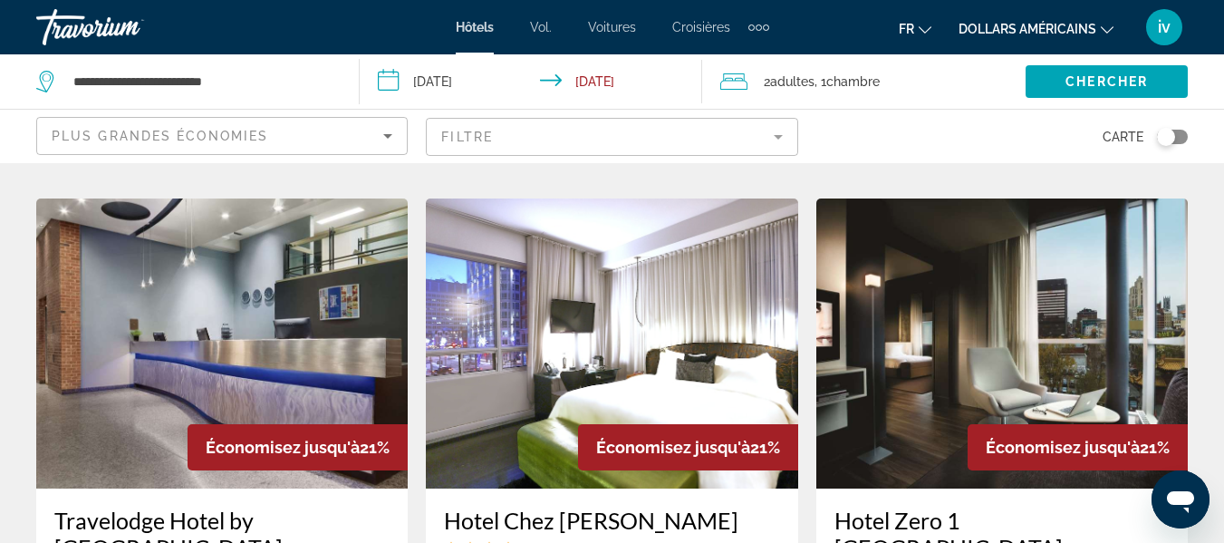
click at [605, 311] on img "Contenu principal" at bounding box center [612, 343] width 372 height 290
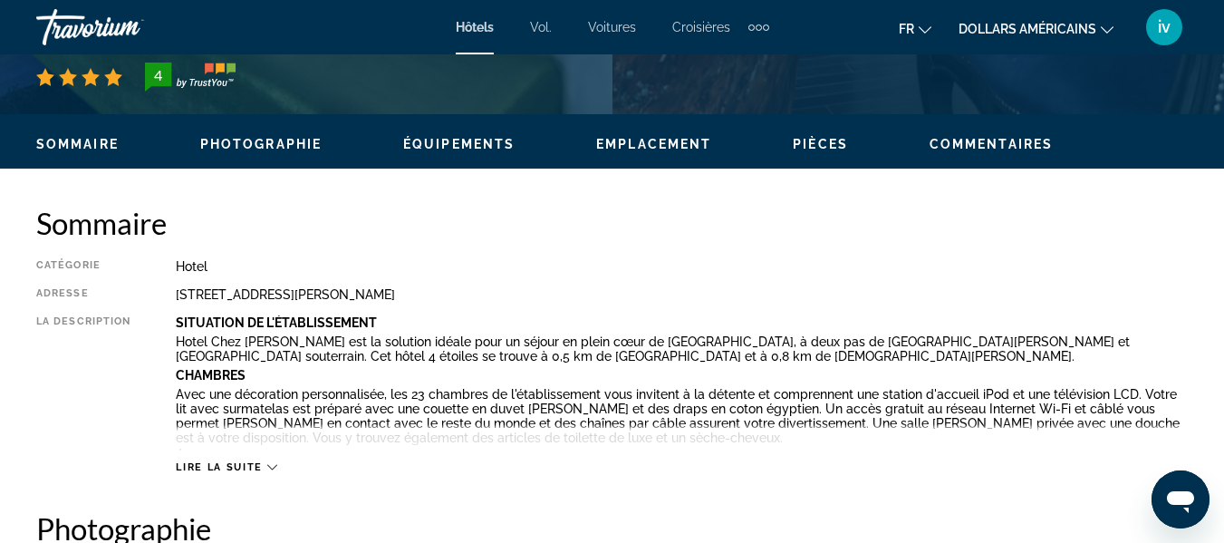
scroll to position [802, 0]
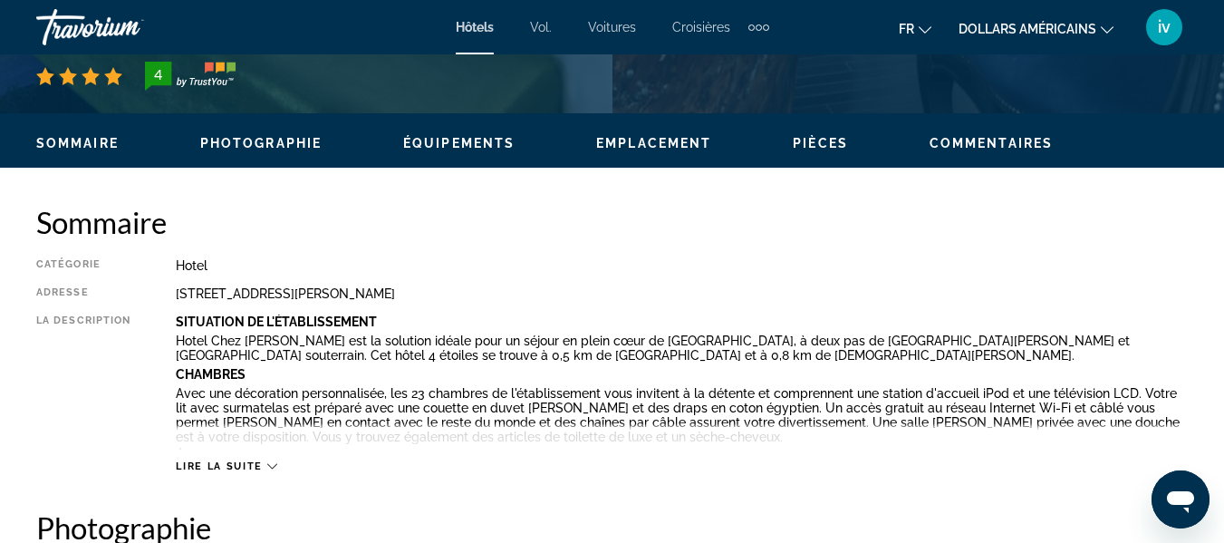
click at [266, 463] on div "Lire la suite" at bounding box center [226, 466] width 101 height 12
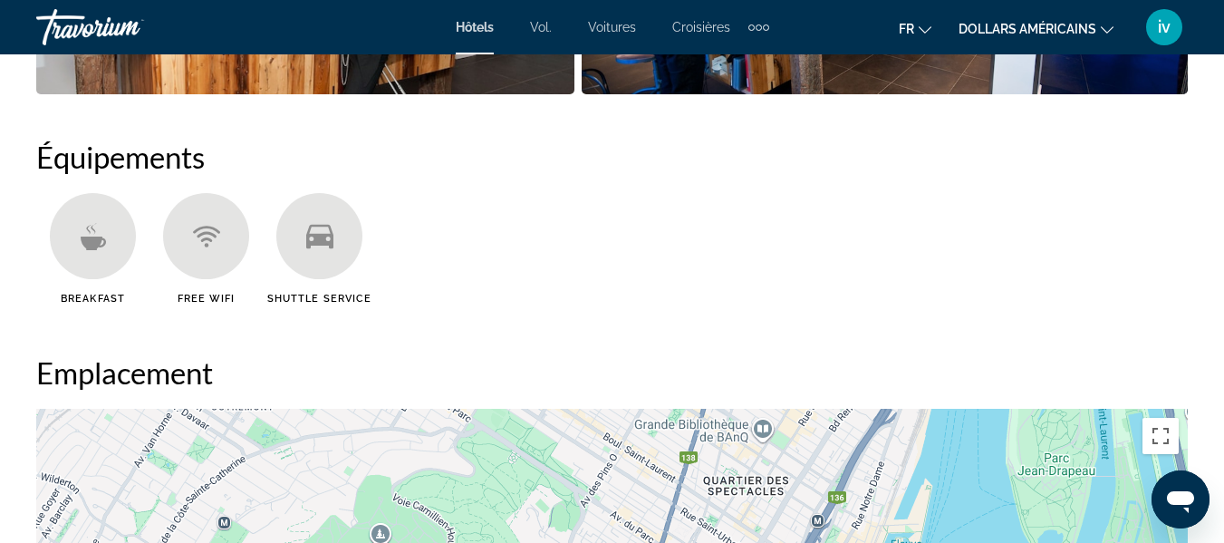
scroll to position [1902, 0]
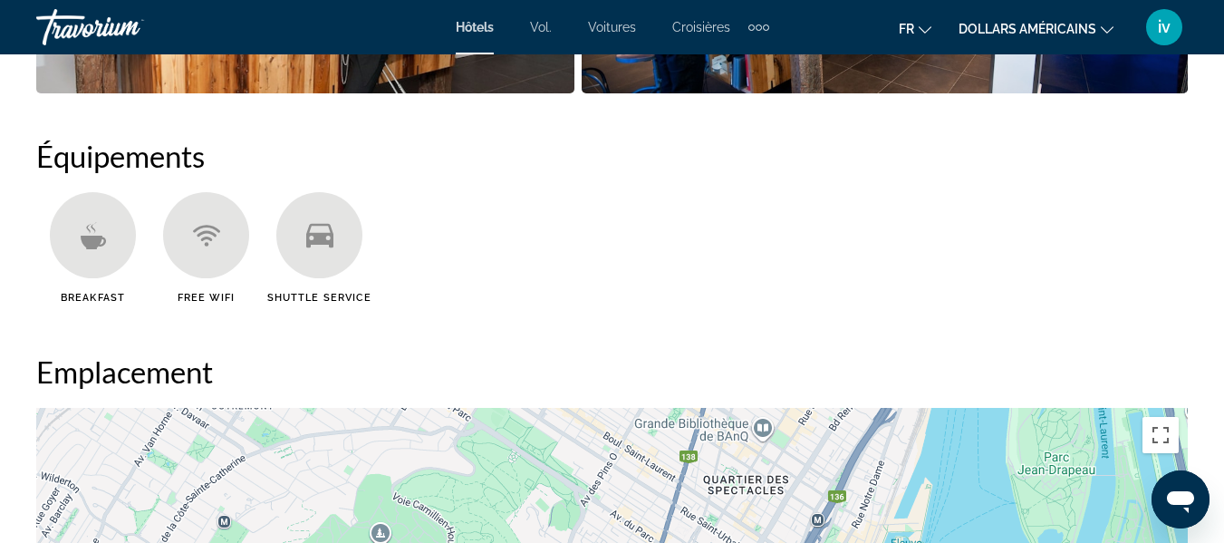
click at [316, 258] on div "Contenu principal" at bounding box center [319, 235] width 86 height 86
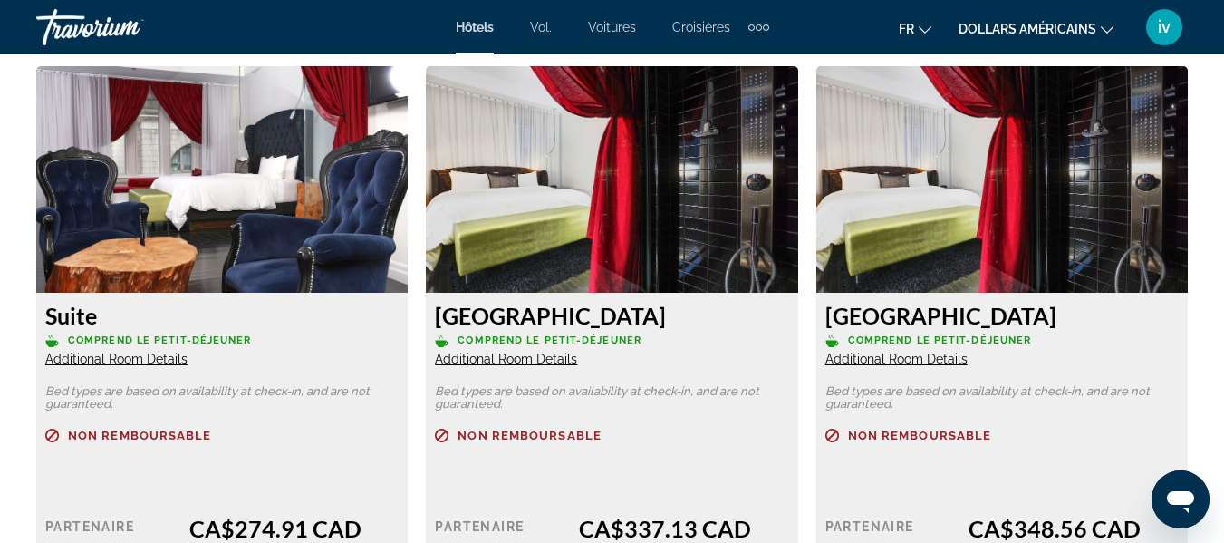
scroll to position [3655, 0]
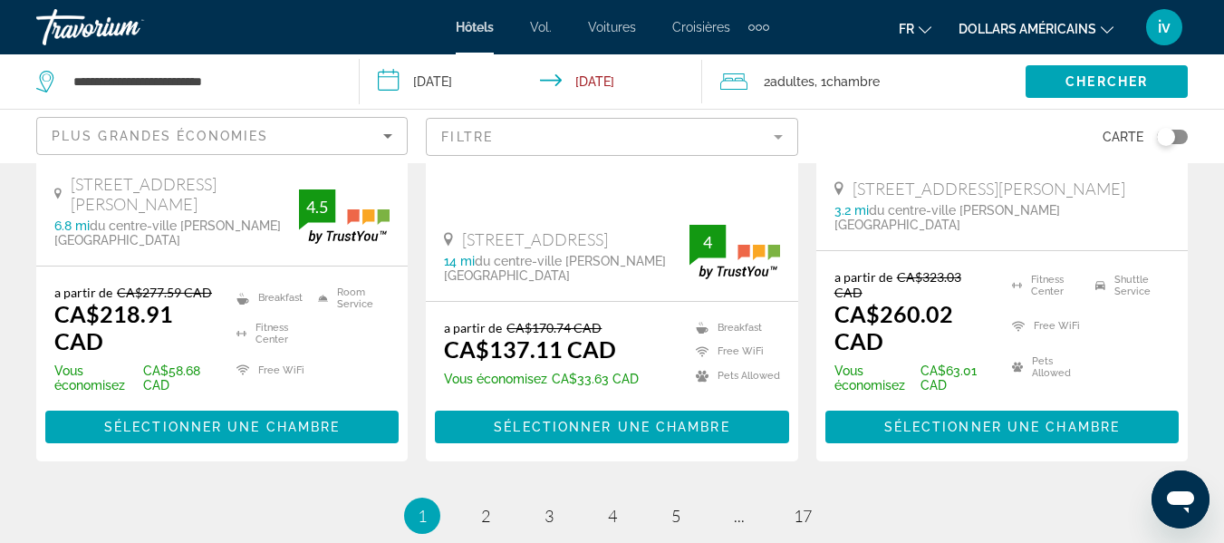
scroll to position [2797, 0]
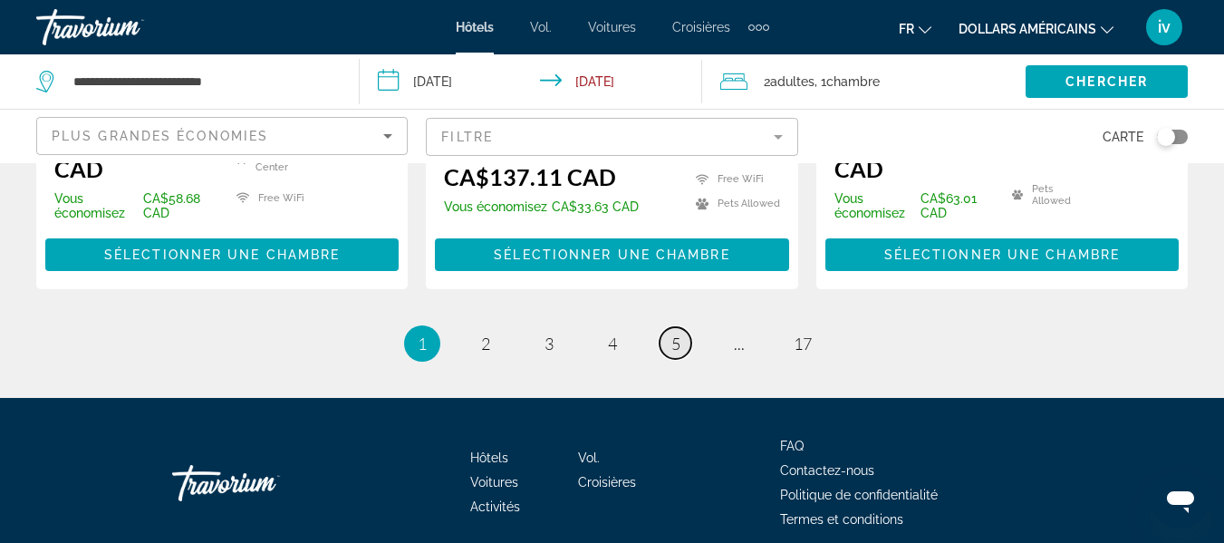
click at [675, 334] on span "5" at bounding box center [676, 344] width 9 height 20
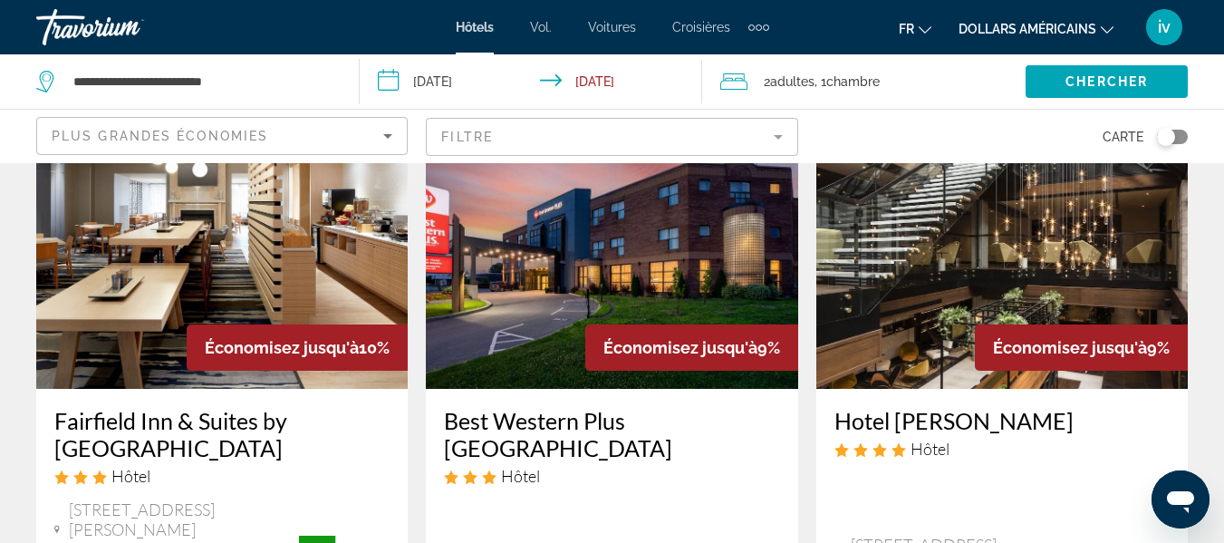
scroll to position [850, 0]
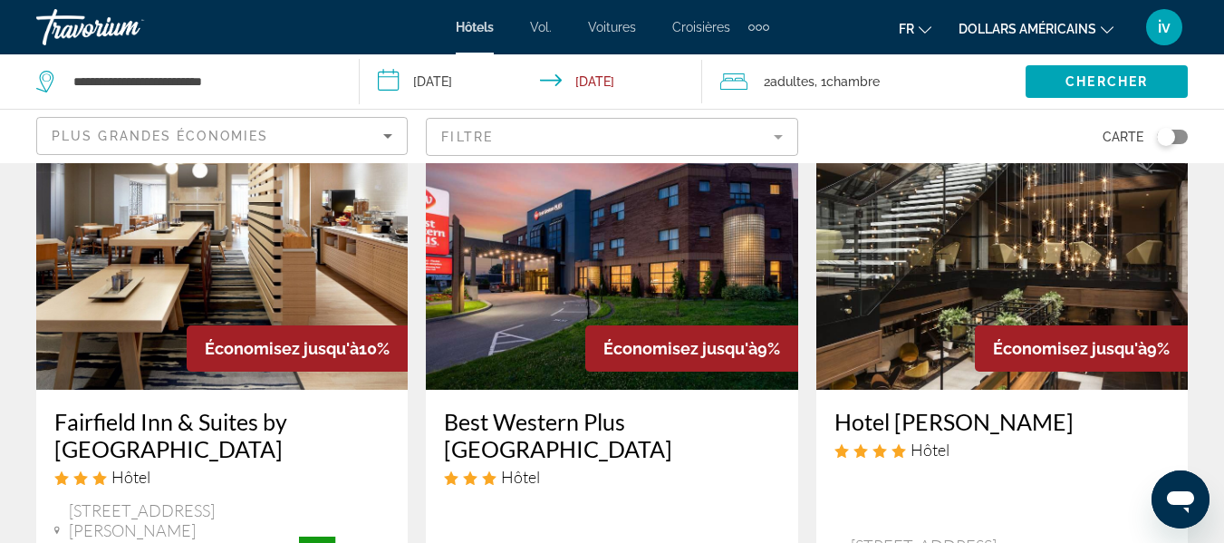
click at [242, 235] on img "Contenu principal" at bounding box center [222, 245] width 372 height 290
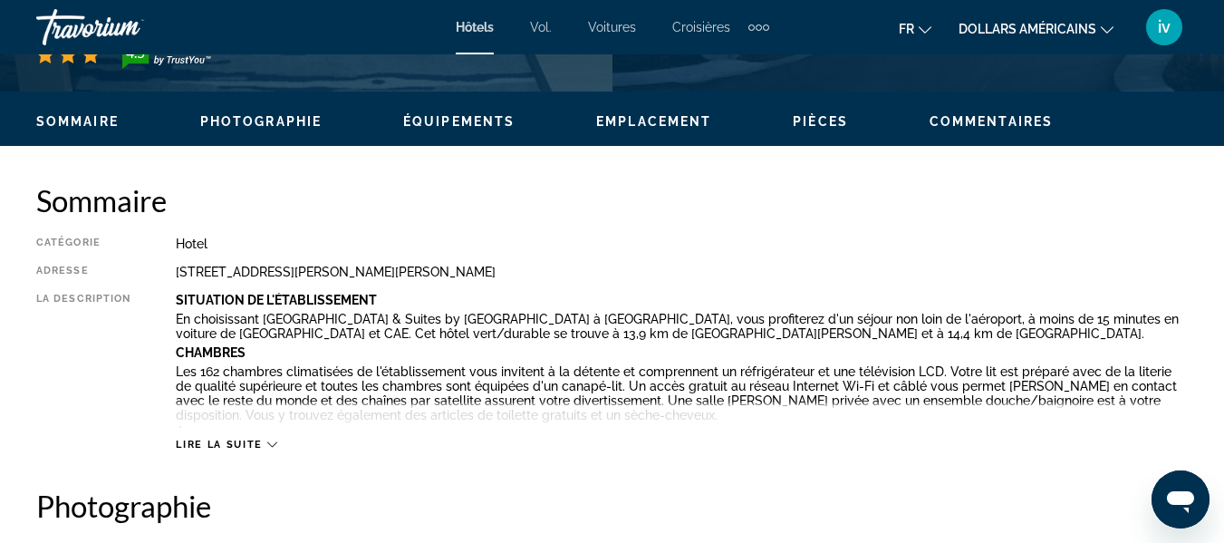
scroll to position [825, 0]
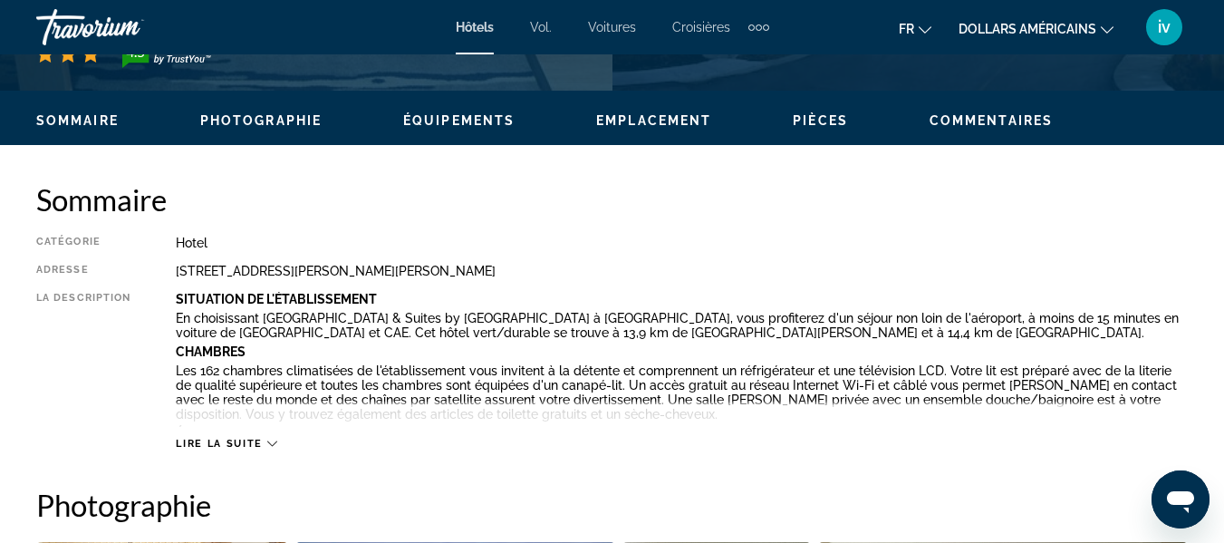
click at [276, 439] on icon "Contenu principal" at bounding box center [272, 444] width 10 height 10
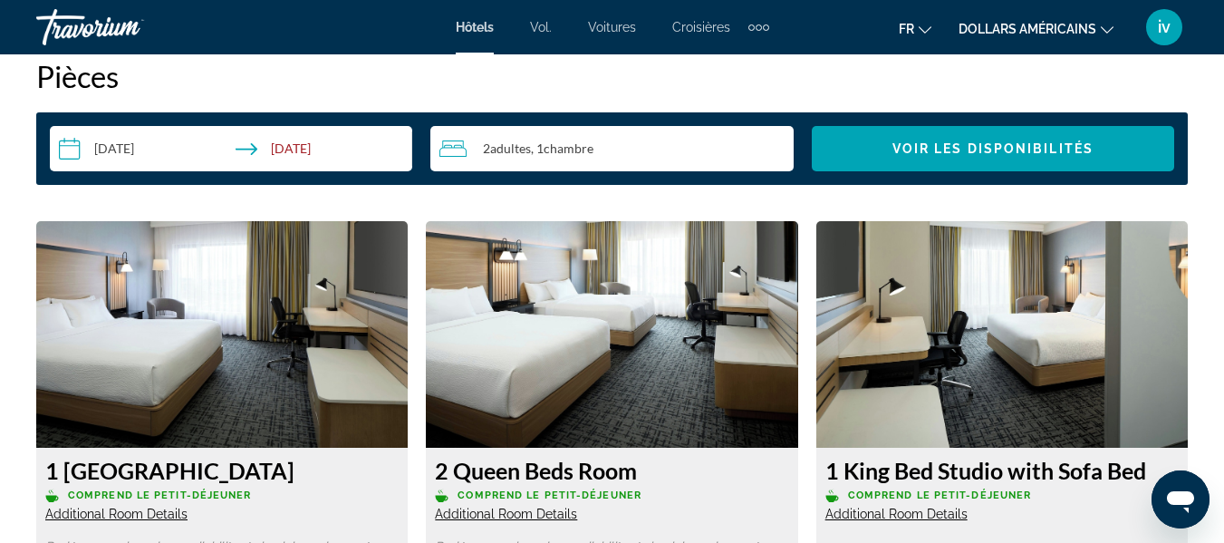
scroll to position [2844, 0]
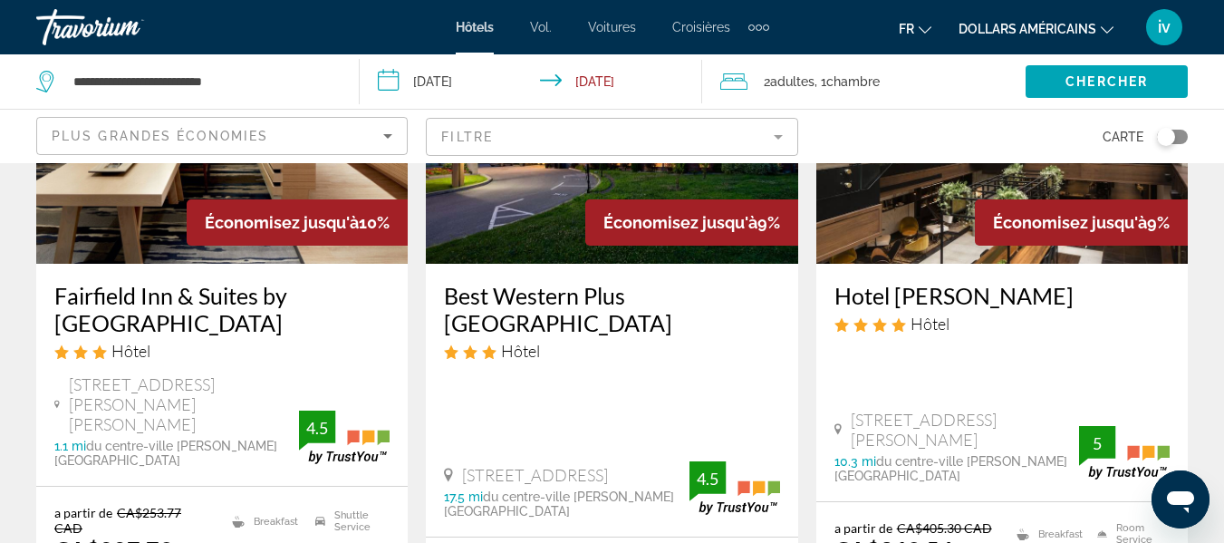
scroll to position [975, 0]
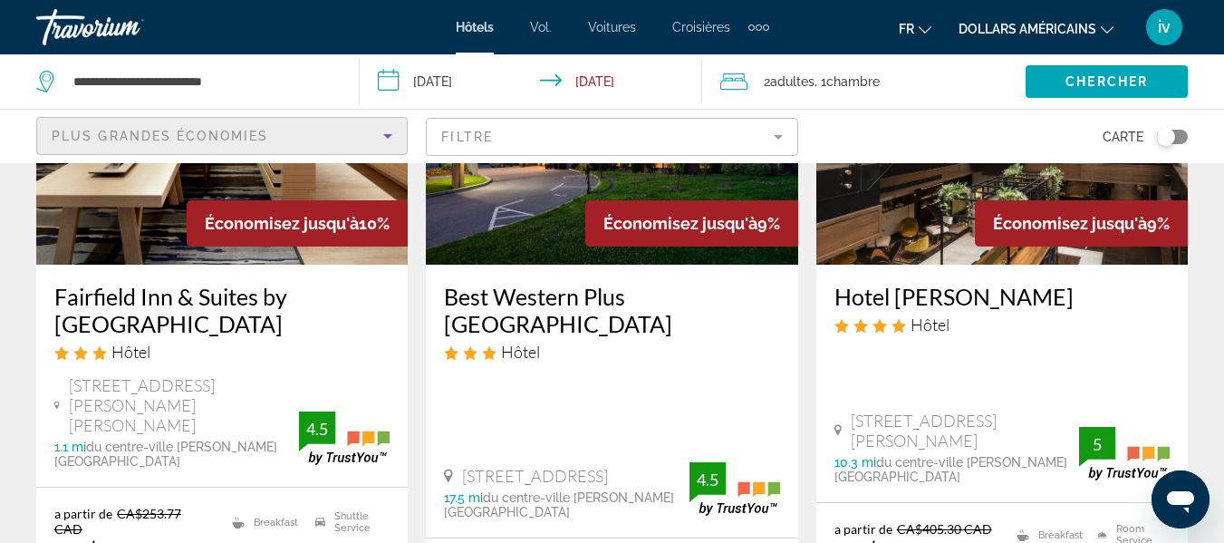
click at [382, 131] on icon "Sort by" at bounding box center [388, 136] width 22 height 22
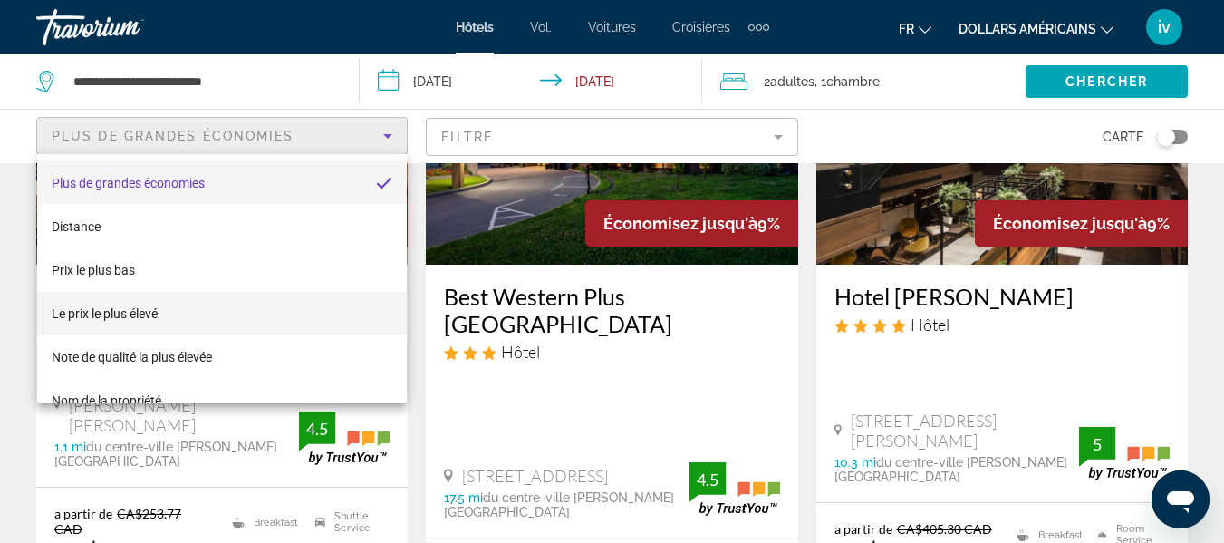
click at [100, 313] on font "Le prix le plus élevé" at bounding box center [105, 313] width 106 height 15
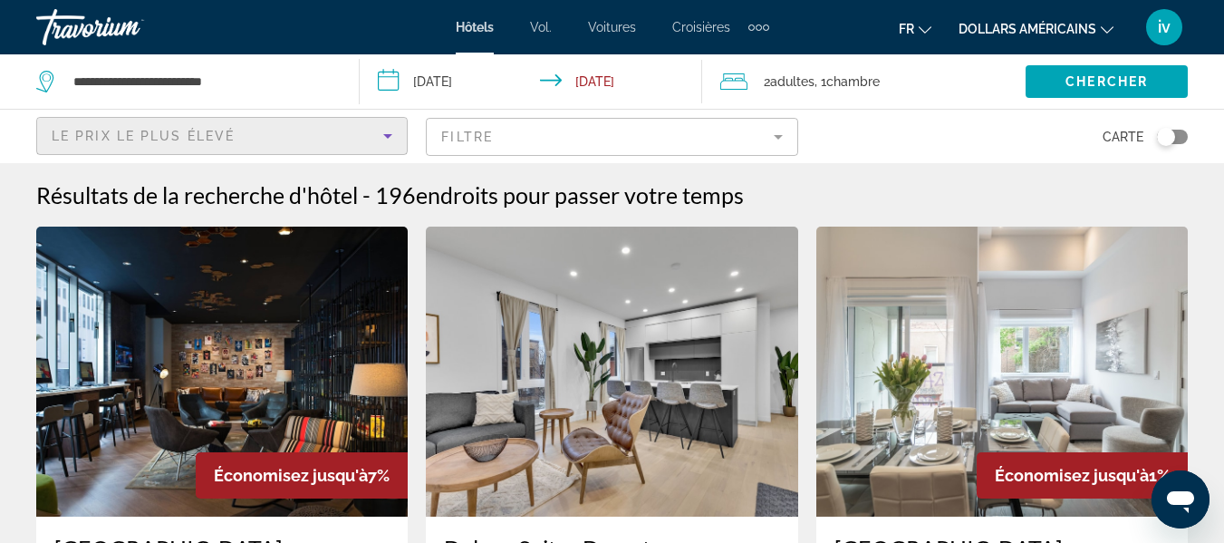
click at [389, 132] on icon "Sort by" at bounding box center [388, 136] width 22 height 22
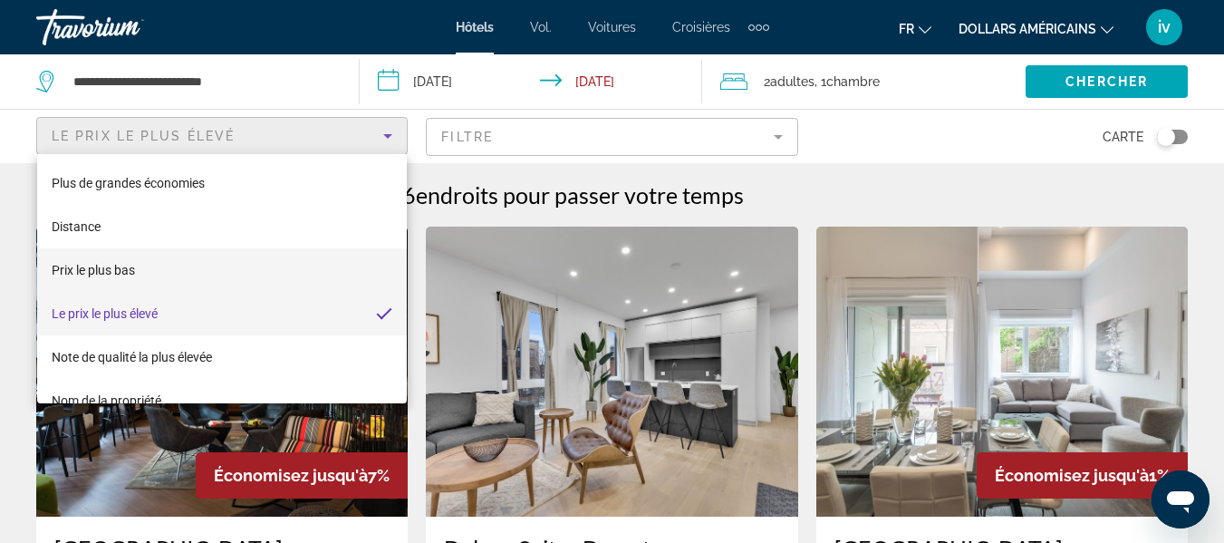
click at [126, 267] on font "Prix ​​le plus bas" at bounding box center [93, 270] width 83 height 15
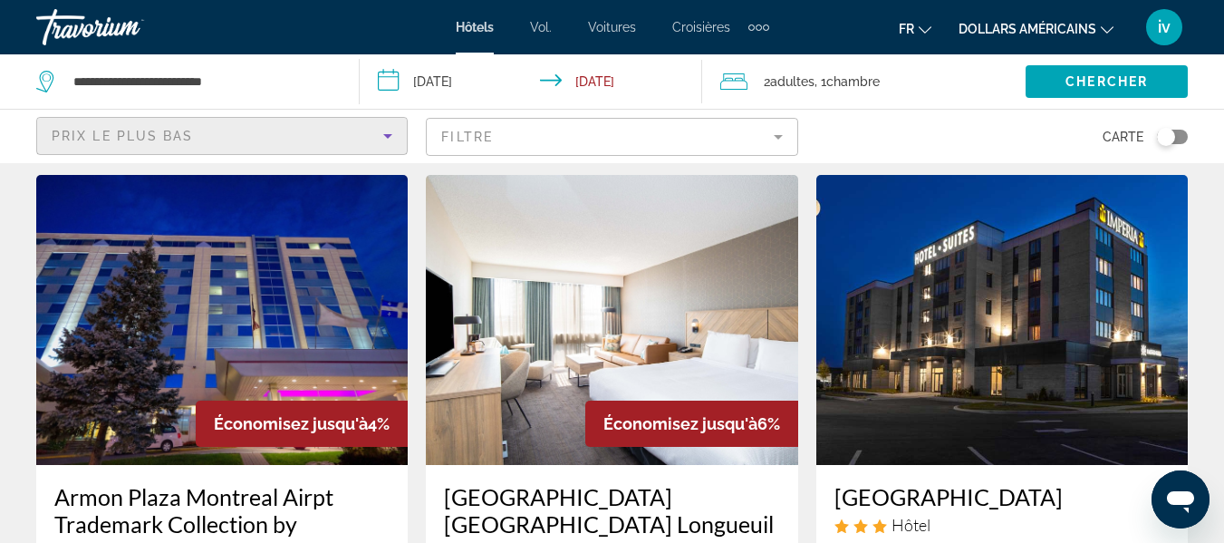
scroll to position [2199, 0]
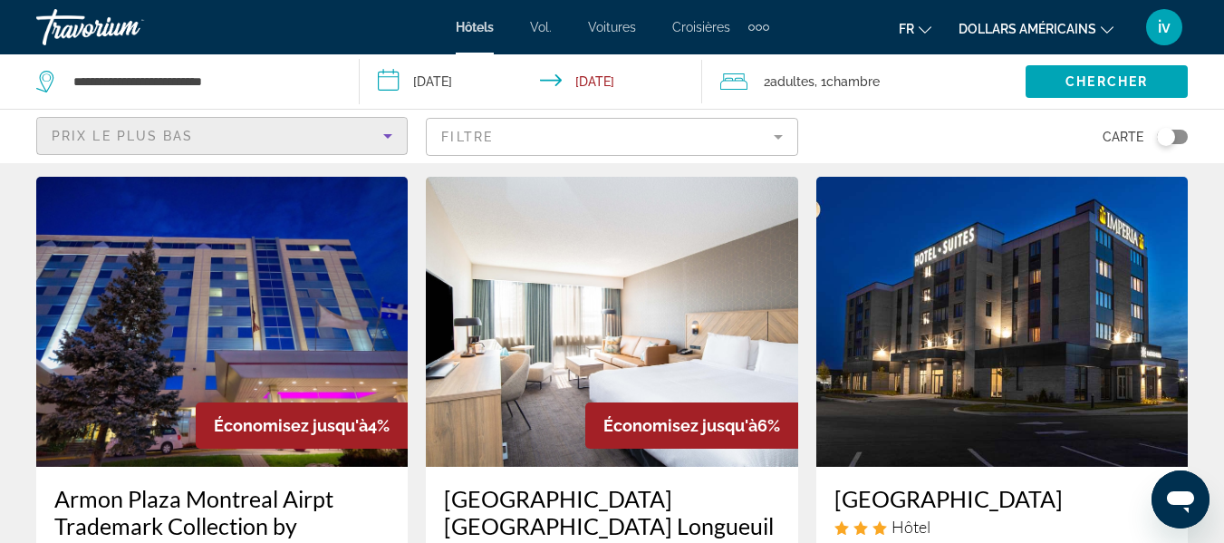
click at [176, 236] on img "Contenu principal" at bounding box center [222, 322] width 372 height 290
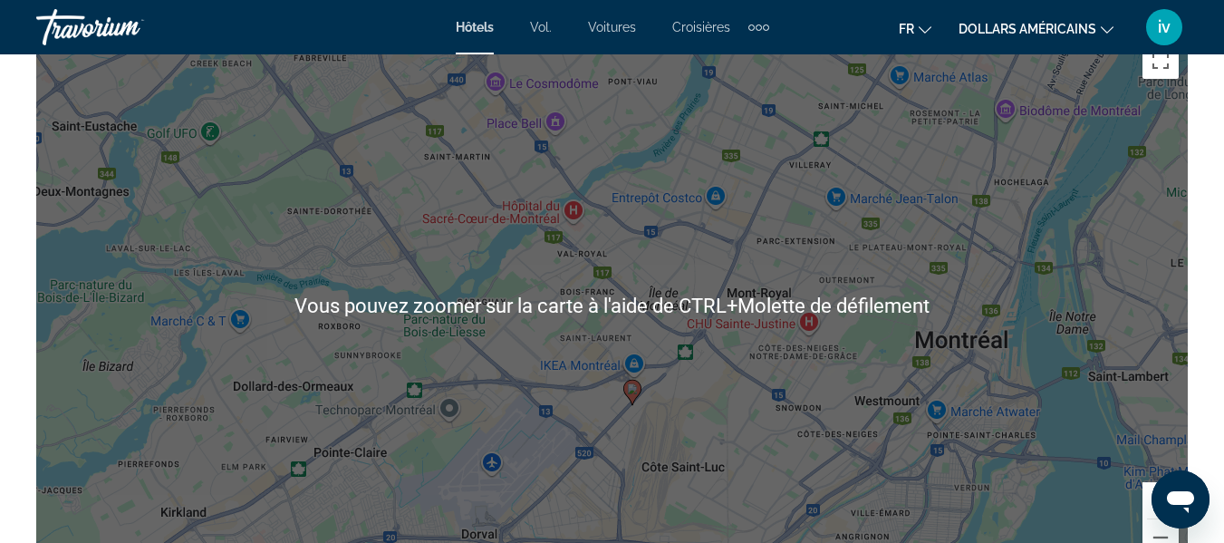
scroll to position [2112, 0]
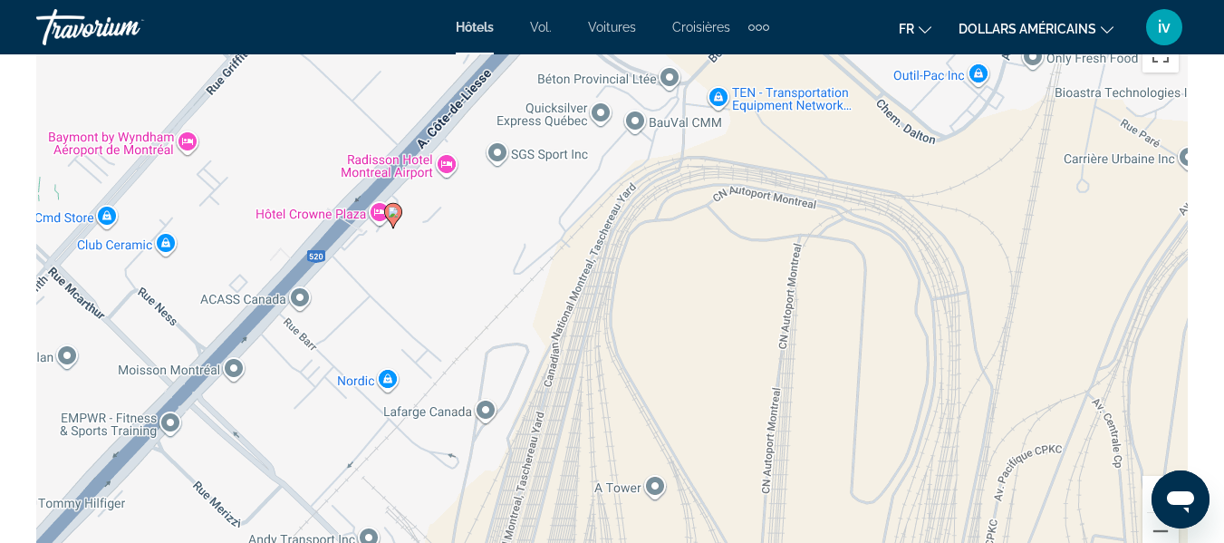
drag, startPoint x: 447, startPoint y: 375, endPoint x: 413, endPoint y: 266, distance: 114.7
click at [413, 266] on div "Pour activer le glissement avec le clavier, appuyez sur Alt+Entrée. Une fois ce…" at bounding box center [612, 299] width 1152 height 544
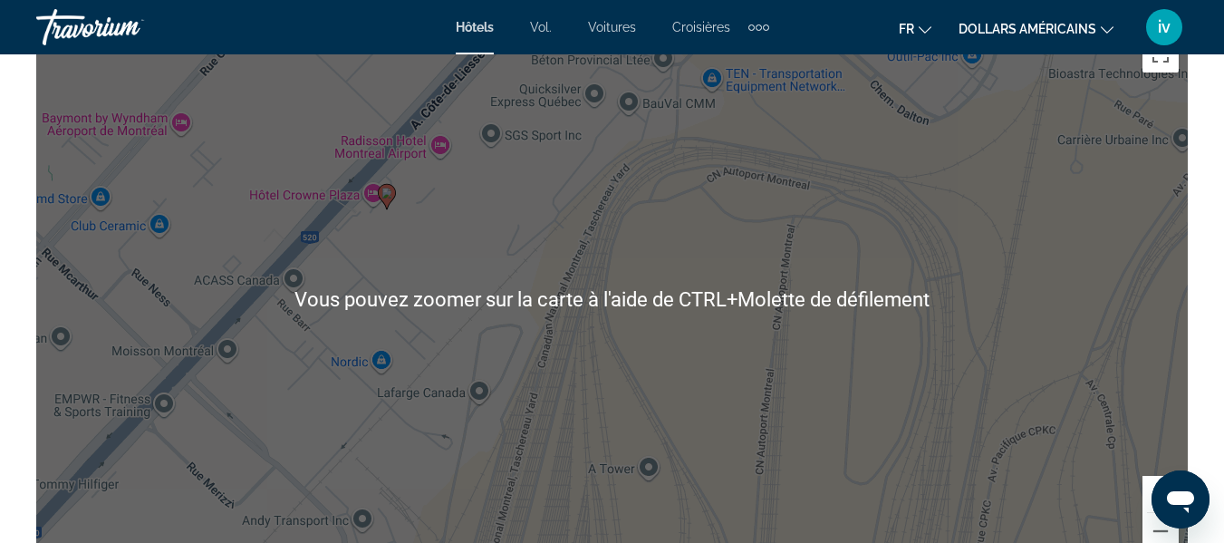
scroll to position [2135, 0]
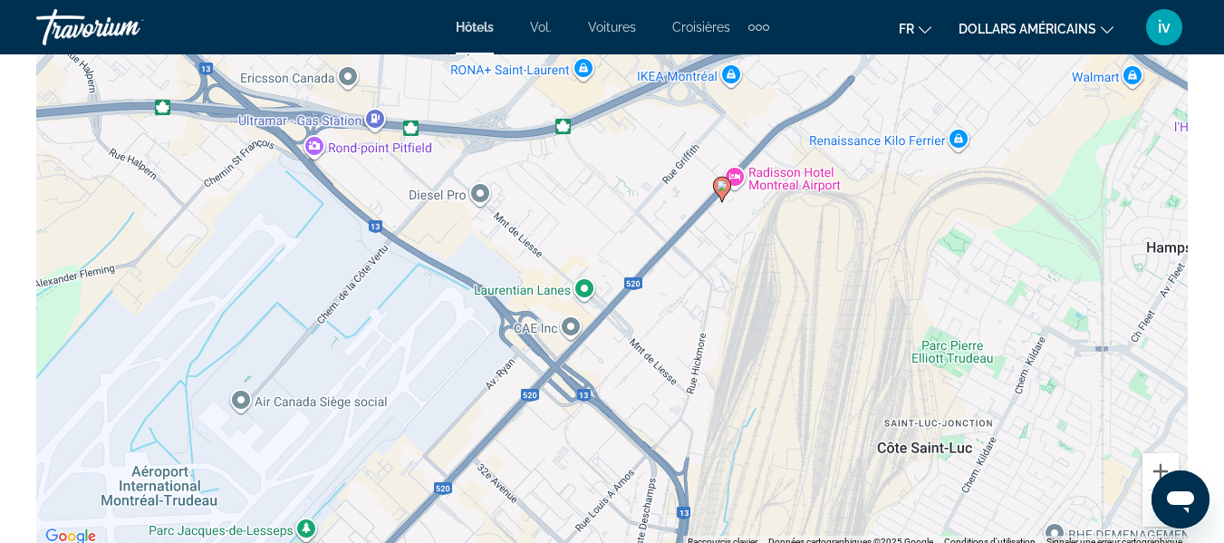
click at [1104, 31] on icon "Changer de devise" at bounding box center [1107, 30] width 13 height 13
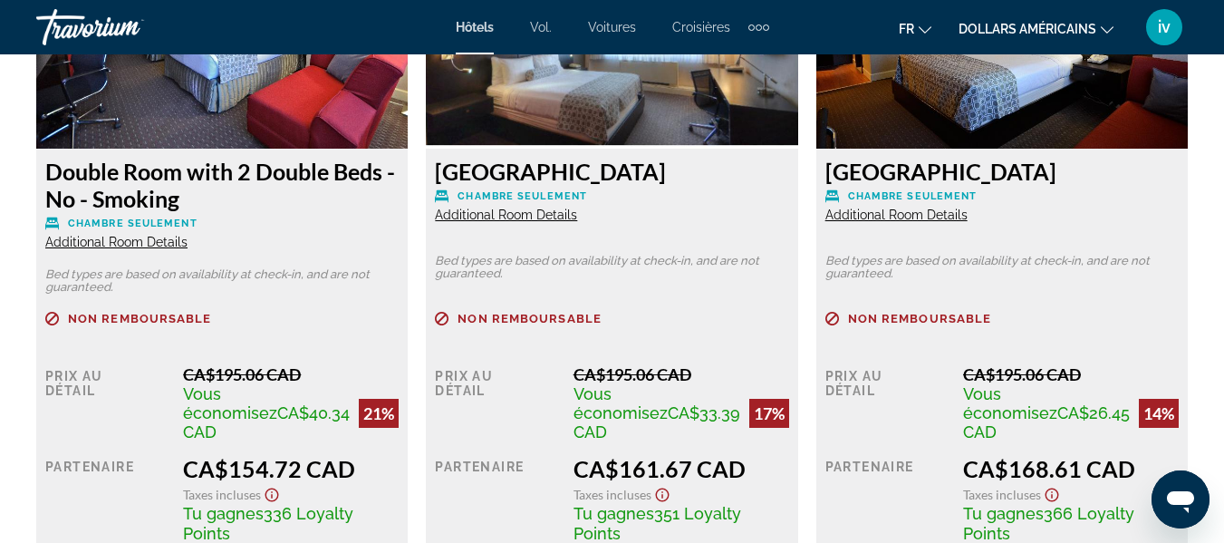
scroll to position [2962, 0]
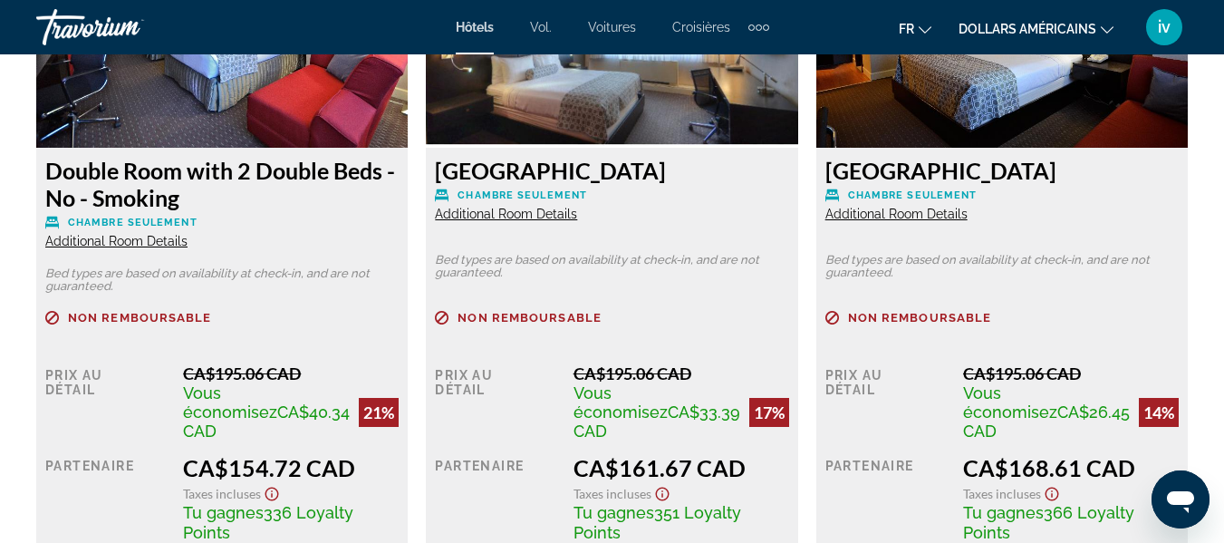
click at [130, 244] on span "Additional Room Details" at bounding box center [116, 241] width 142 height 15
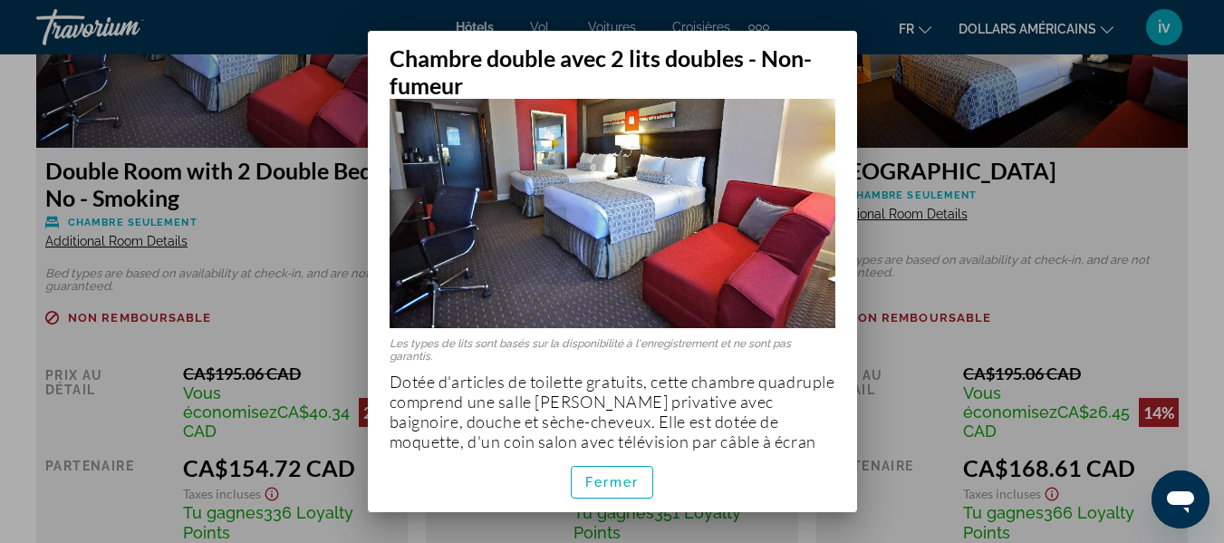
scroll to position [131, 0]
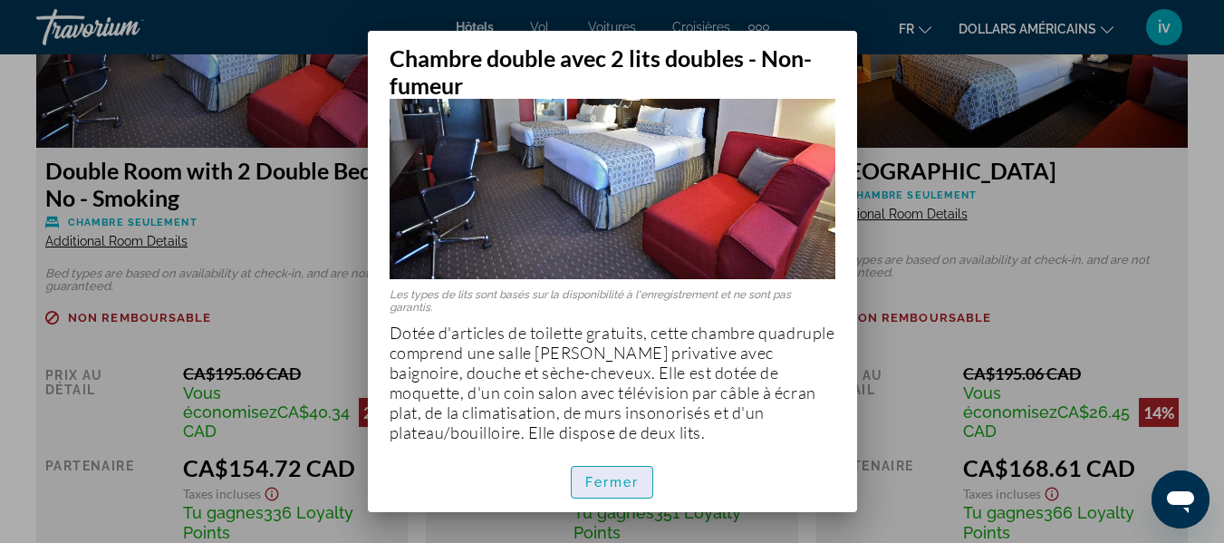
click at [618, 485] on font "Fermer" at bounding box center [612, 482] width 54 height 15
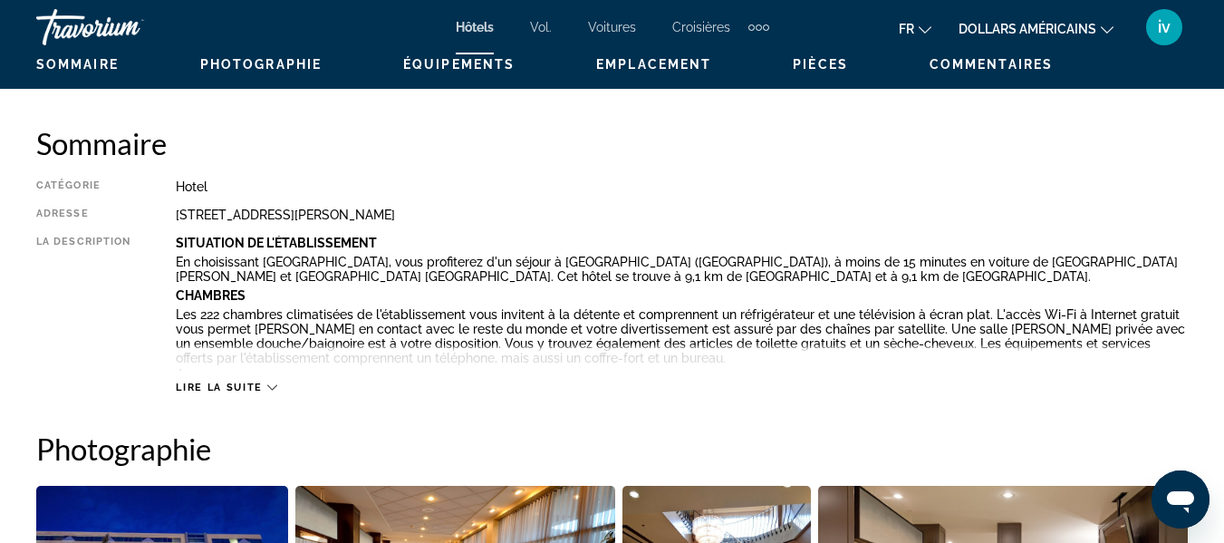
scroll to position [880, 0]
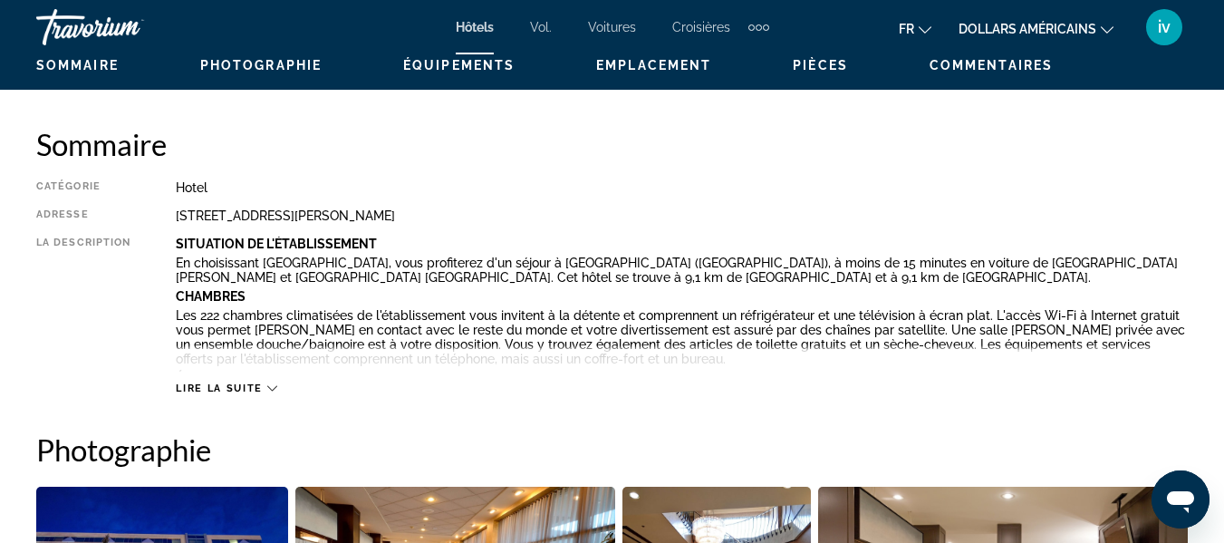
click at [268, 376] on div "Lire la suite" at bounding box center [682, 370] width 1012 height 50
click at [260, 392] on span "Lire la suite" at bounding box center [219, 388] width 86 height 12
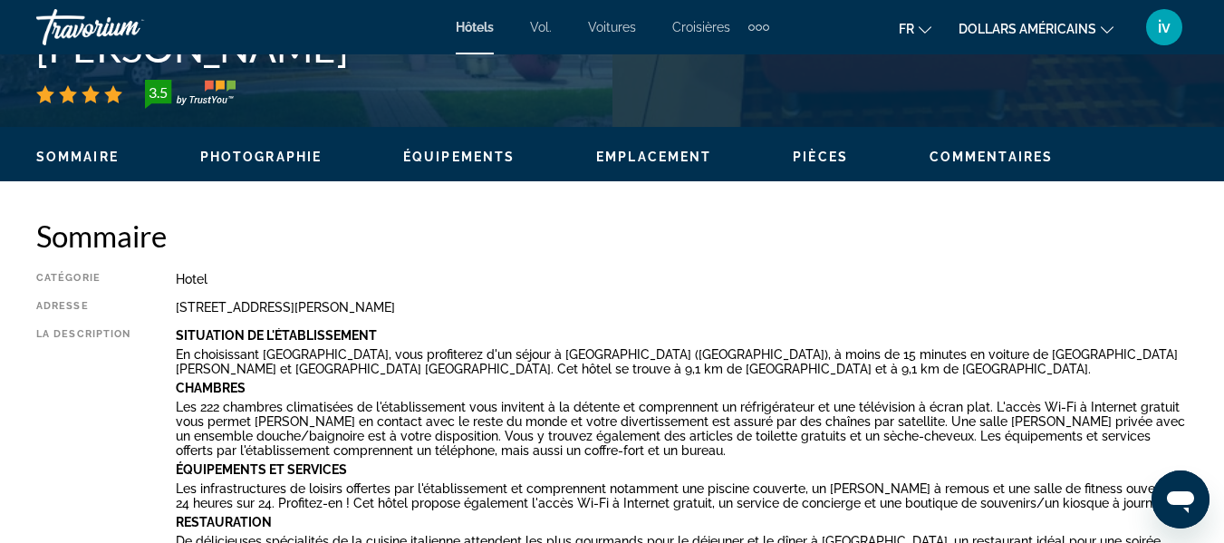
scroll to position [788, 0]
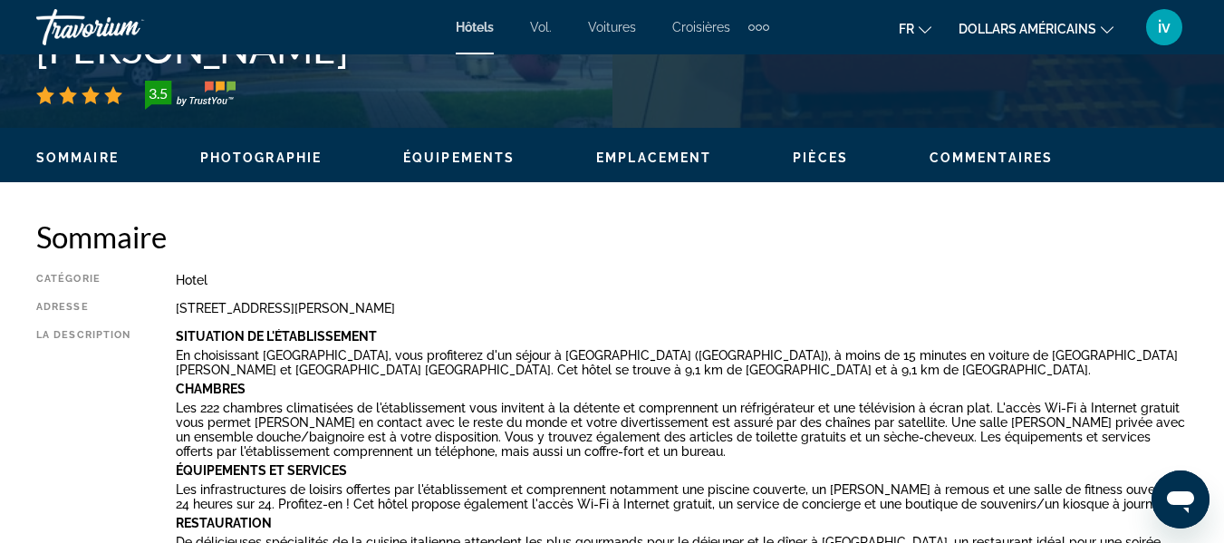
click at [57, 308] on div "Adresse" at bounding box center [83, 308] width 94 height 15
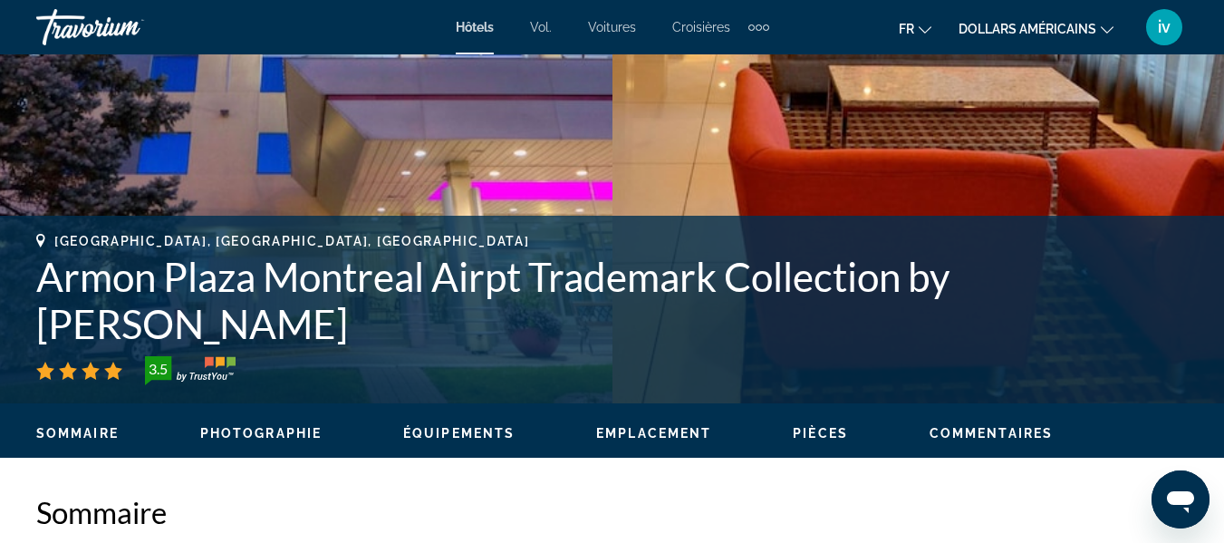
scroll to position [0, 0]
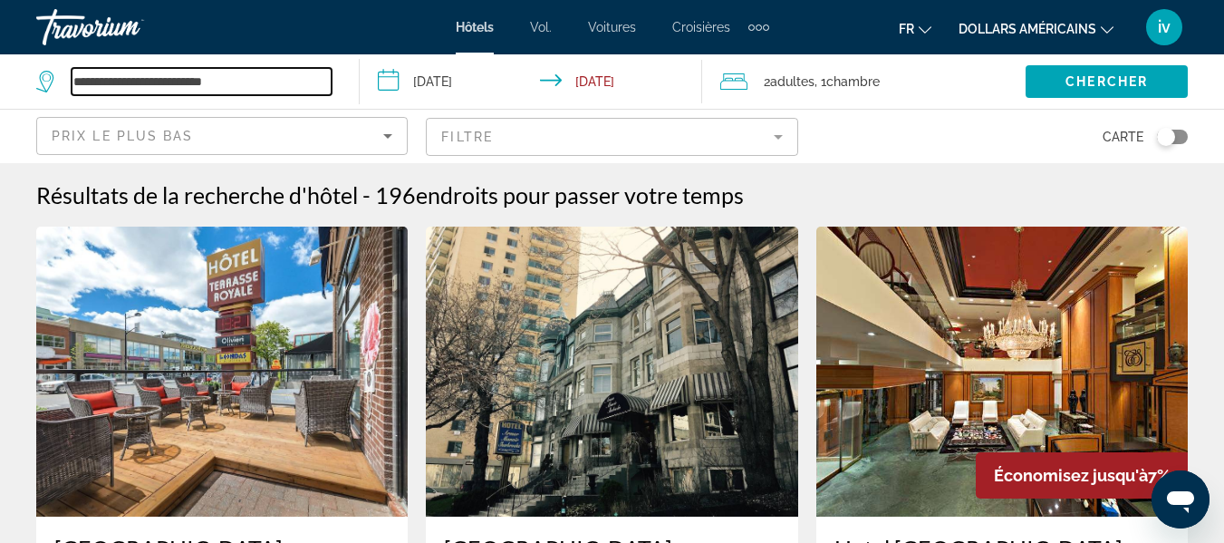
click at [248, 82] on input "**********" at bounding box center [202, 81] width 260 height 27
type input "*"
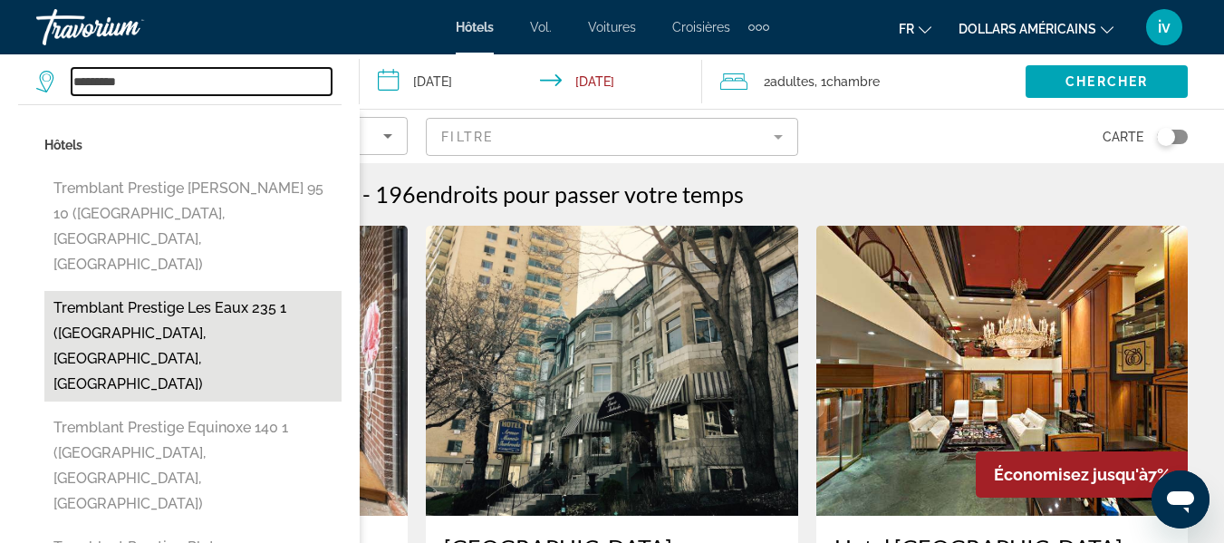
scroll to position [2, 0]
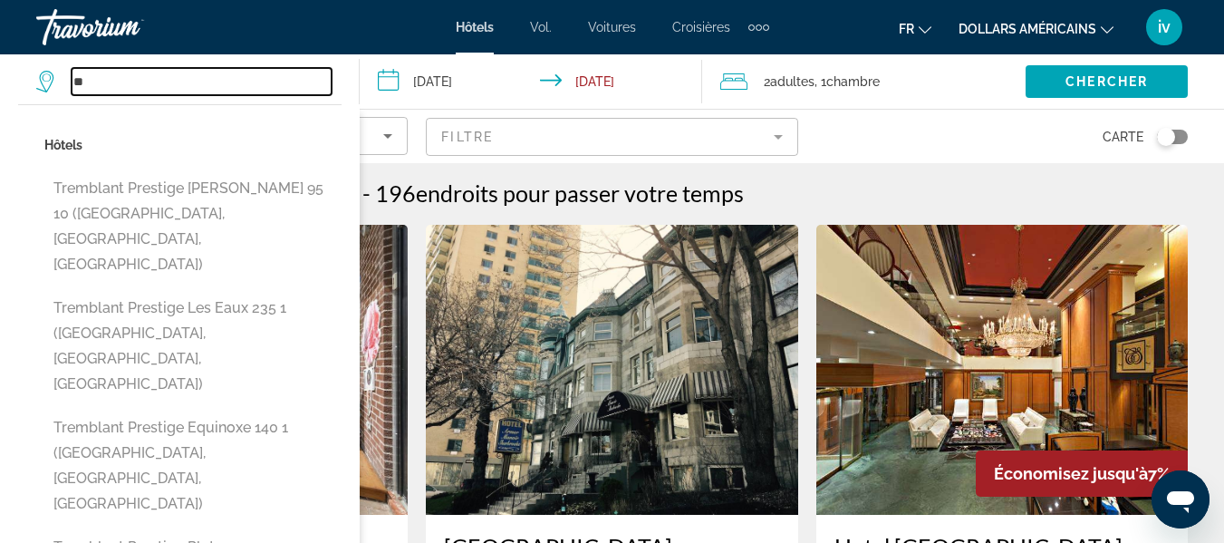
type input "*"
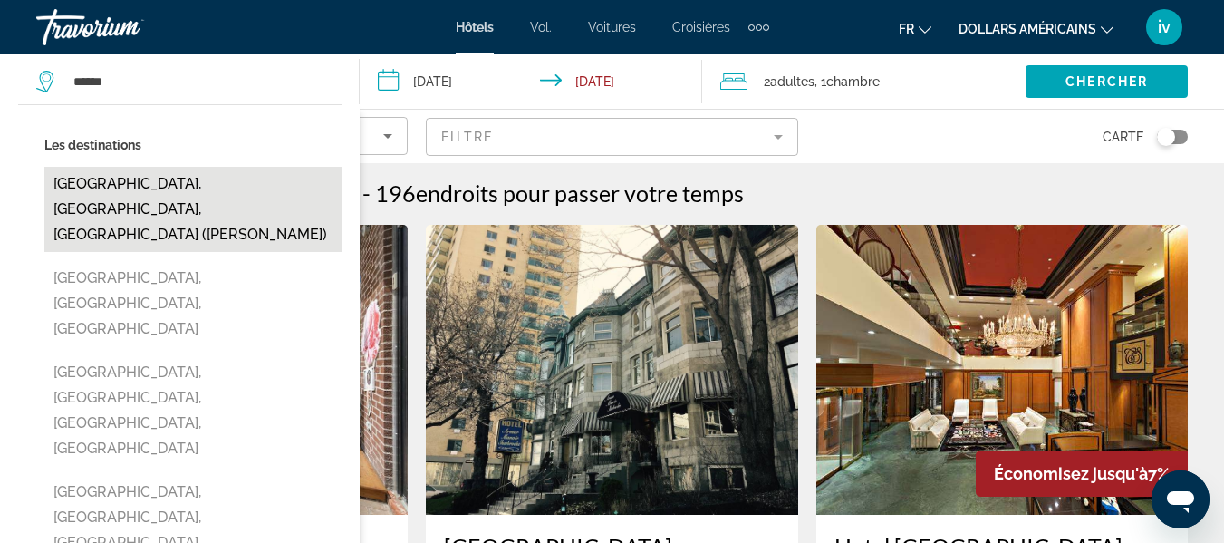
click at [161, 195] on button "[GEOGRAPHIC_DATA], [GEOGRAPHIC_DATA], [GEOGRAPHIC_DATA] ([PERSON_NAME])" at bounding box center [192, 209] width 297 height 85
type input "**********"
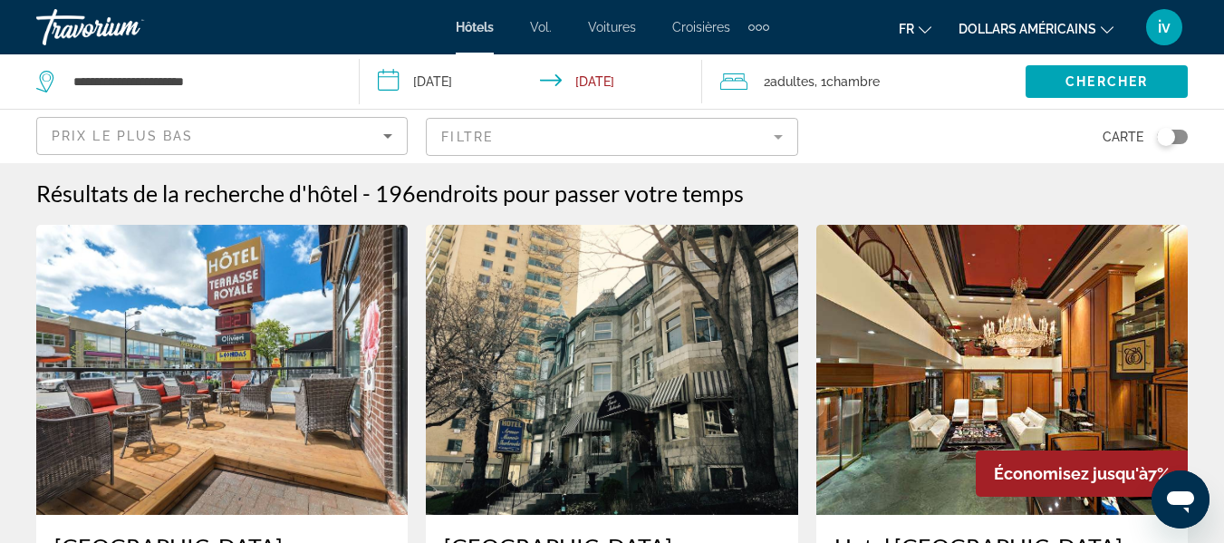
click at [465, 85] on input "**********" at bounding box center [534, 84] width 349 height 60
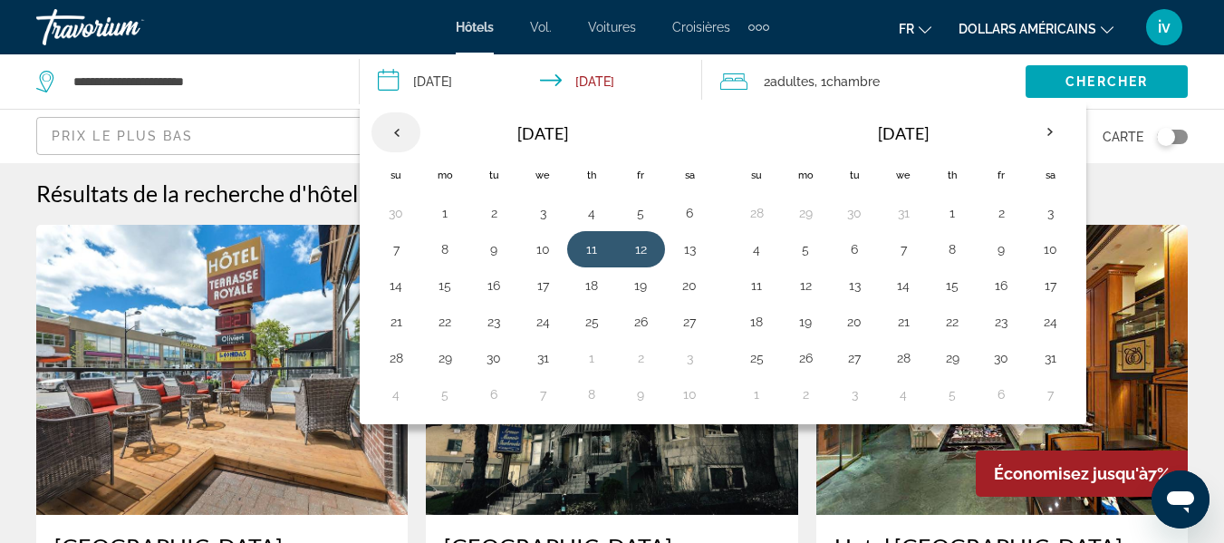
click at [404, 133] on th "Previous month" at bounding box center [396, 132] width 49 height 40
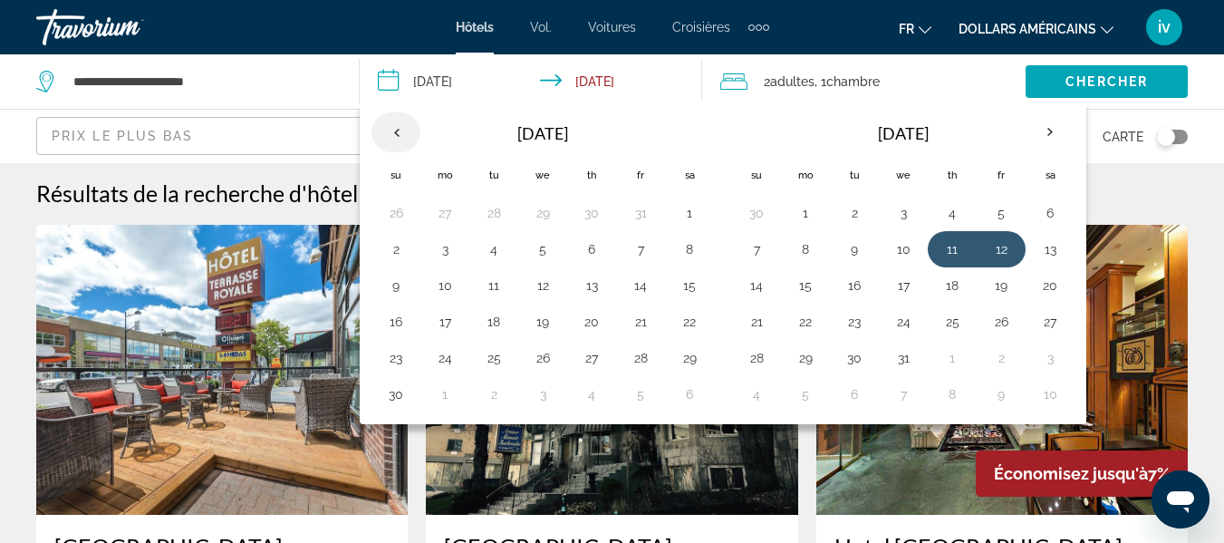
click at [404, 133] on th "Previous month" at bounding box center [396, 132] width 49 height 40
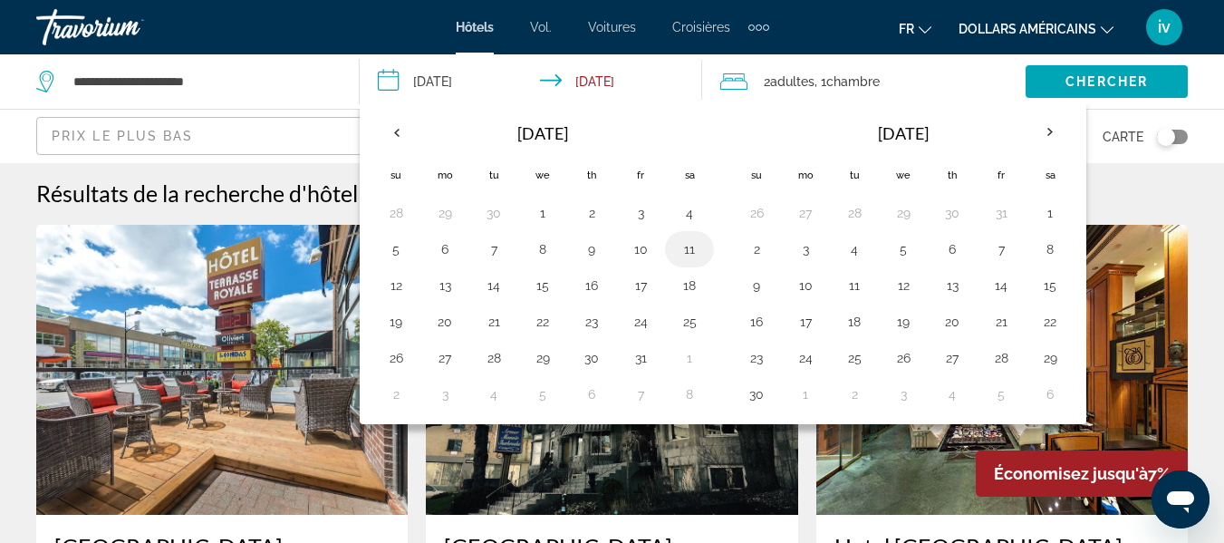
click at [685, 247] on button "11" at bounding box center [689, 249] width 29 height 25
click at [403, 287] on button "12" at bounding box center [396, 285] width 29 height 25
type input "**********"
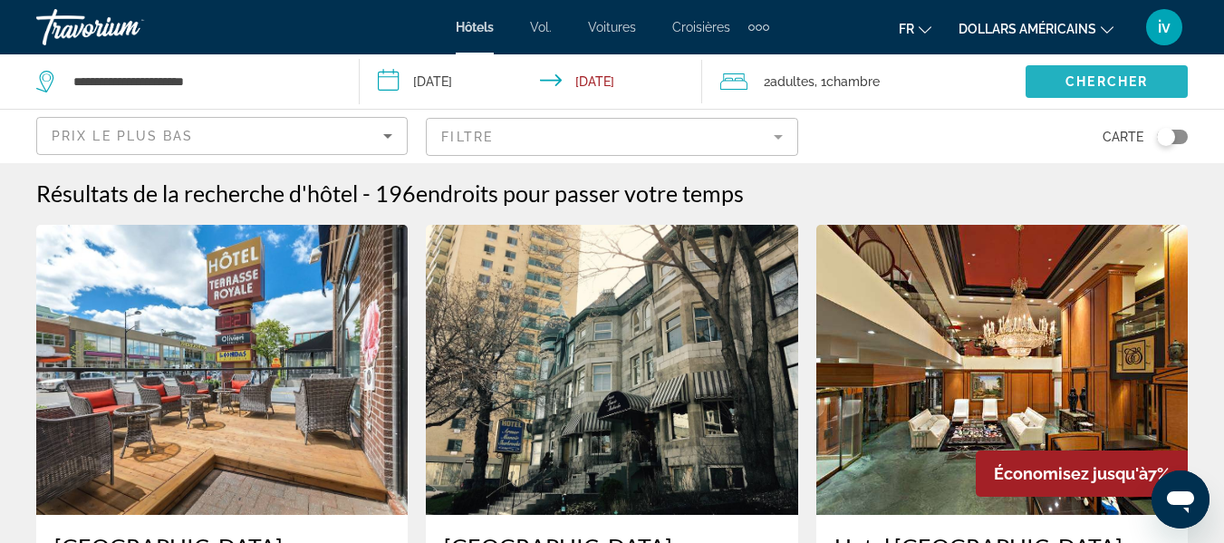
click at [1068, 76] on span "Chercher" at bounding box center [1107, 81] width 82 height 15
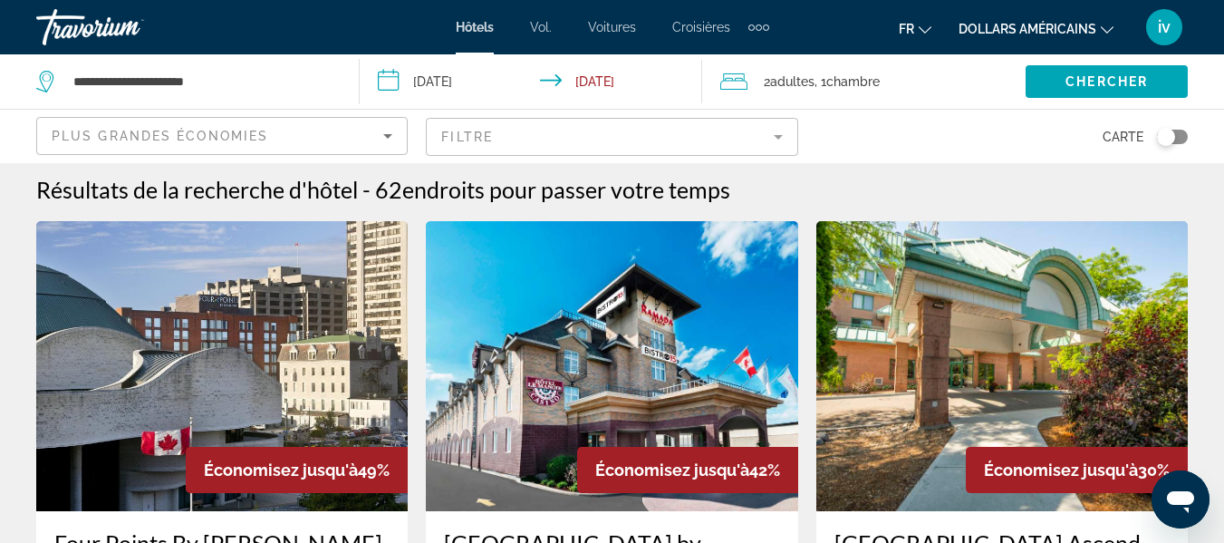
scroll to position [5, 0]
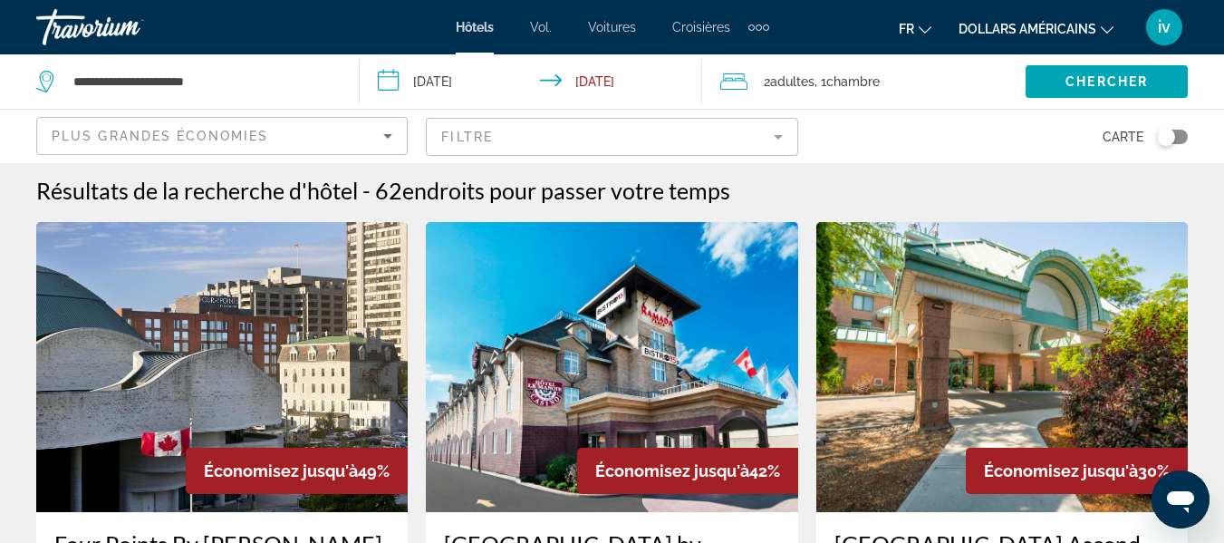
click at [254, 382] on img "Contenu principal" at bounding box center [222, 367] width 372 height 290
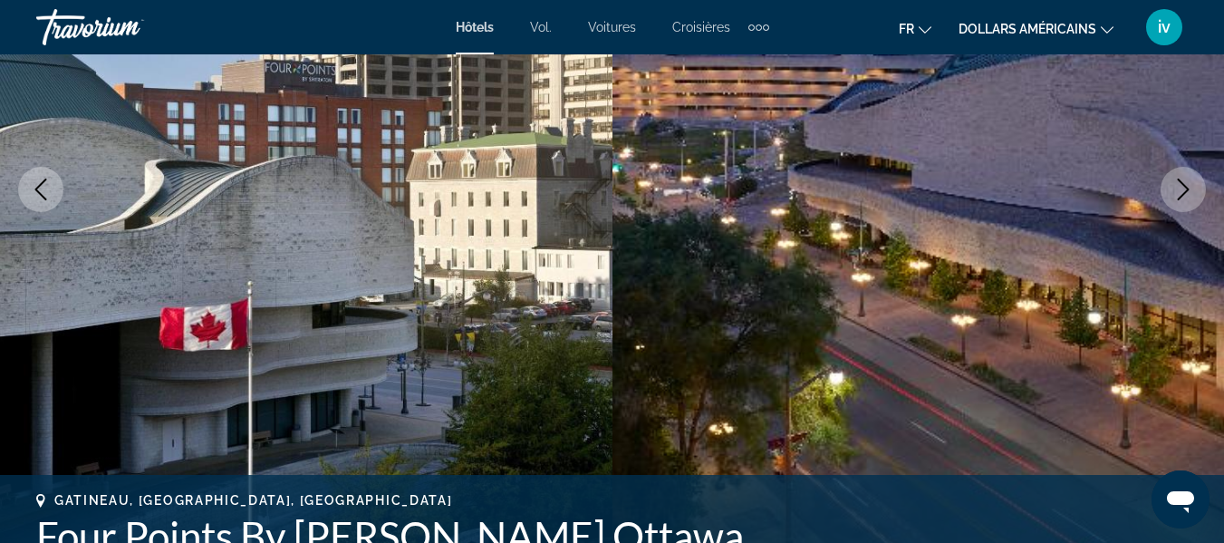
scroll to position [296, 0]
click at [1178, 199] on button "Next image" at bounding box center [1183, 188] width 45 height 45
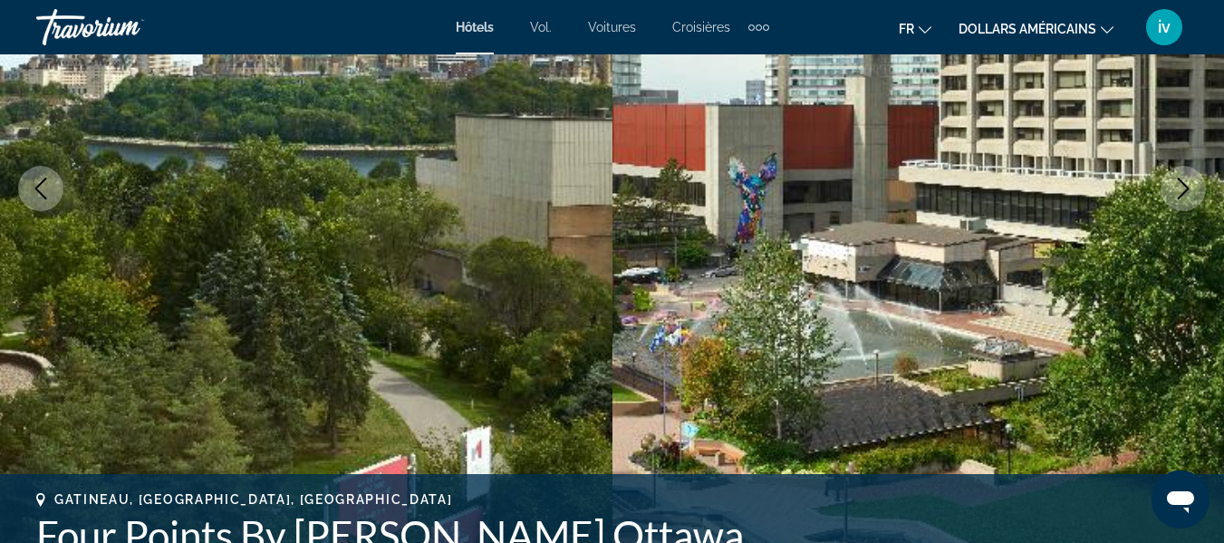
click at [1178, 199] on button "Next image" at bounding box center [1183, 188] width 45 height 45
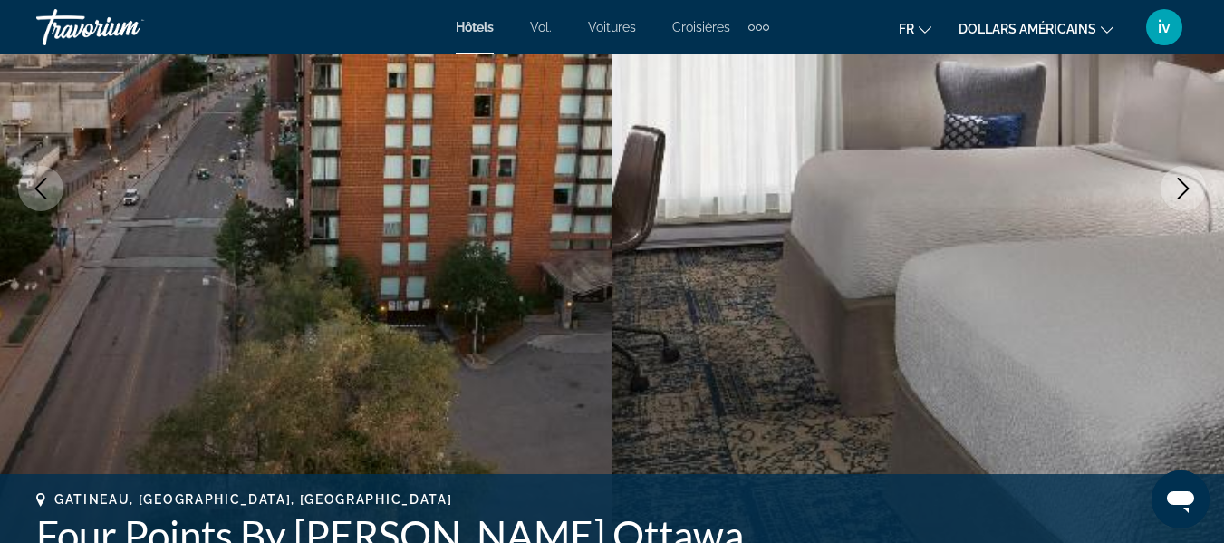
click at [1178, 199] on button "Next image" at bounding box center [1183, 188] width 45 height 45
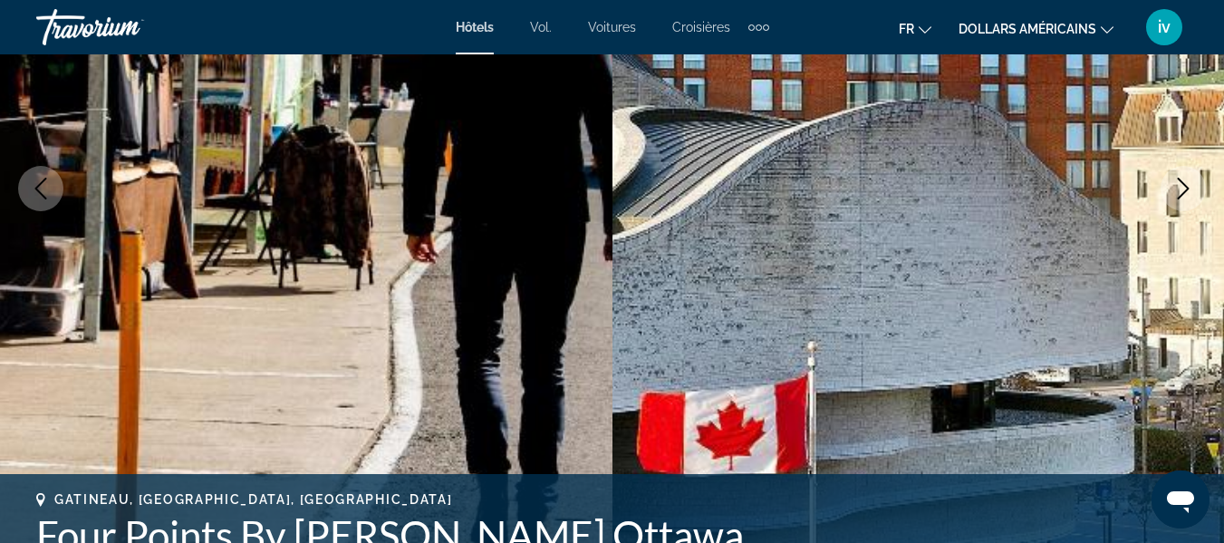
click at [1178, 199] on button "Next image" at bounding box center [1183, 188] width 45 height 45
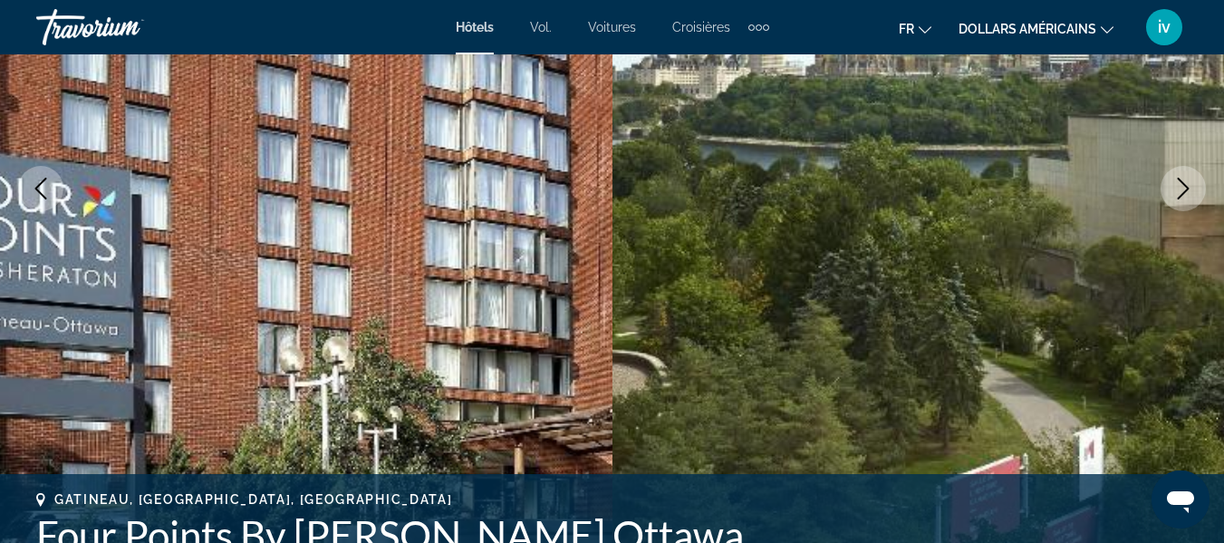
click at [1178, 199] on button "Next image" at bounding box center [1183, 188] width 45 height 45
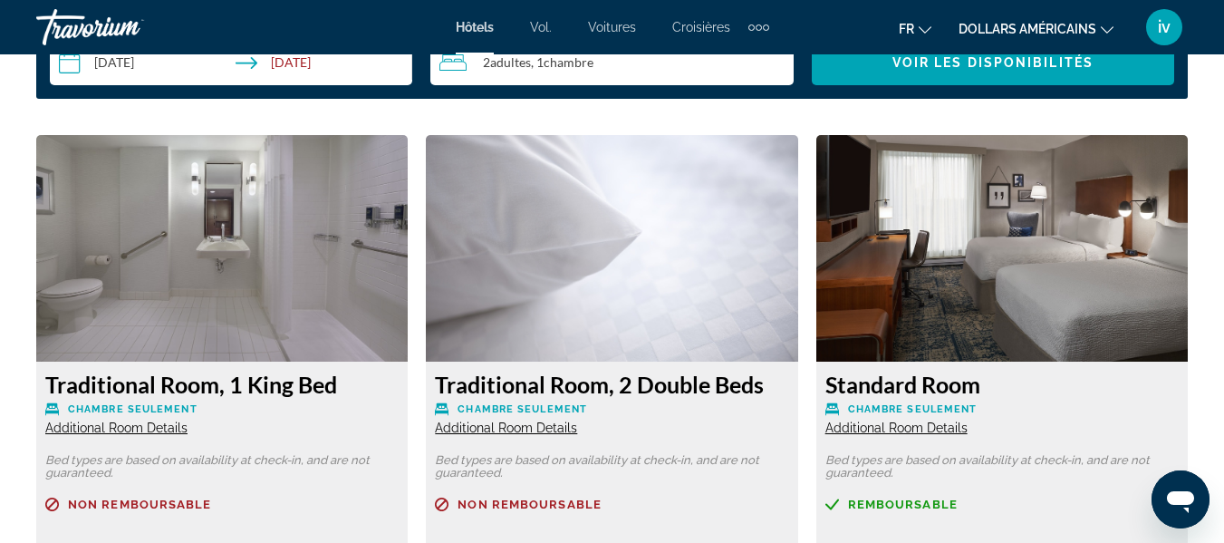
scroll to position [2747, 0]
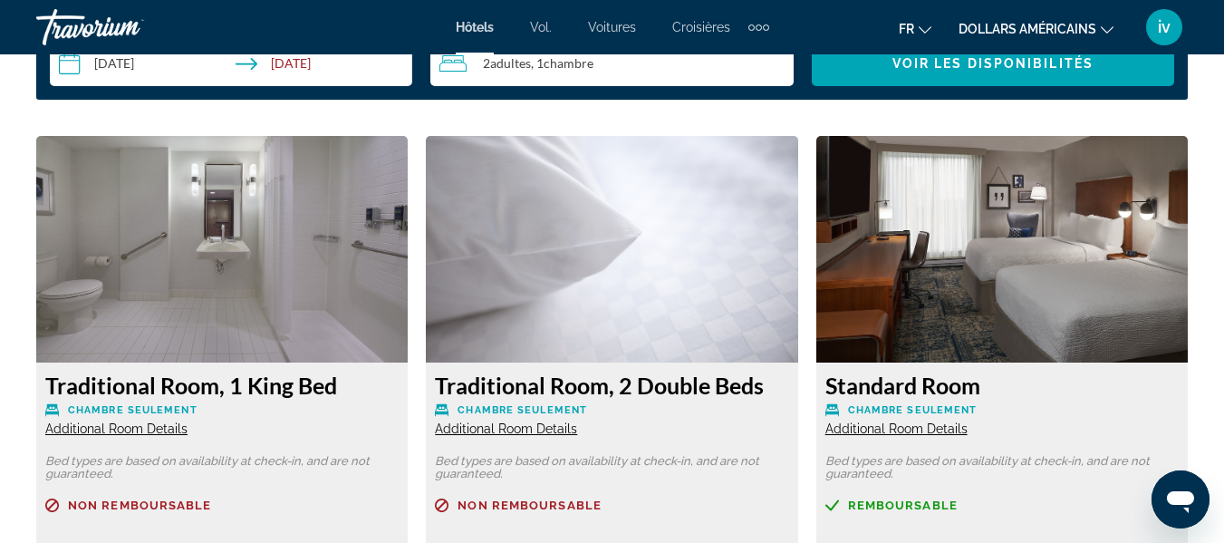
click at [322, 275] on img "Contenu principal" at bounding box center [222, 249] width 372 height 227
click at [125, 425] on span "Additional Room Details" at bounding box center [116, 428] width 142 height 15
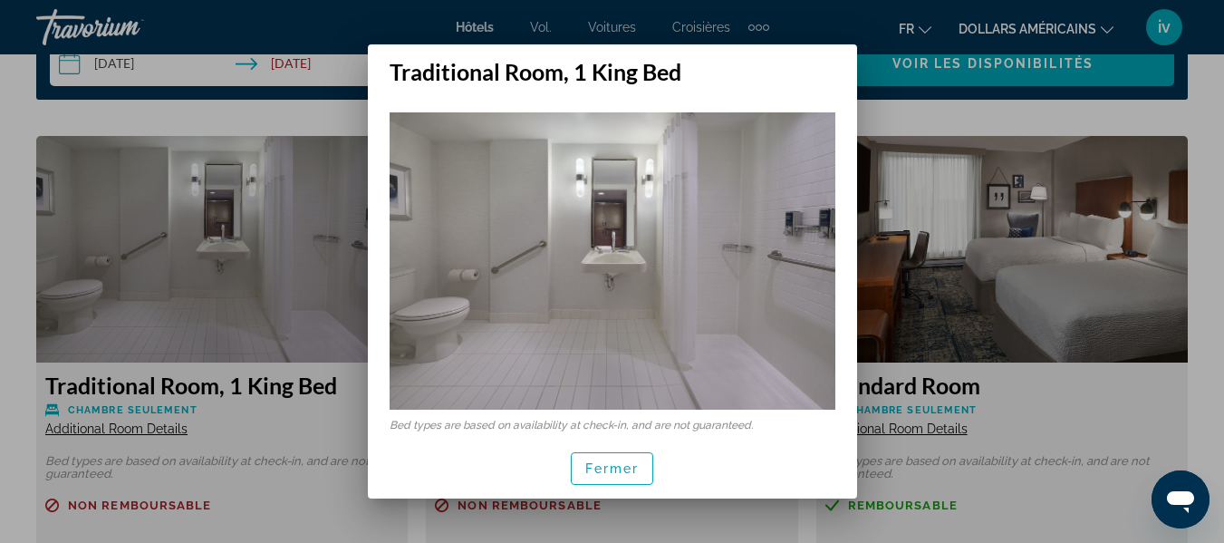
scroll to position [0, 0]
click at [610, 463] on font "Fermer" at bounding box center [612, 468] width 54 height 15
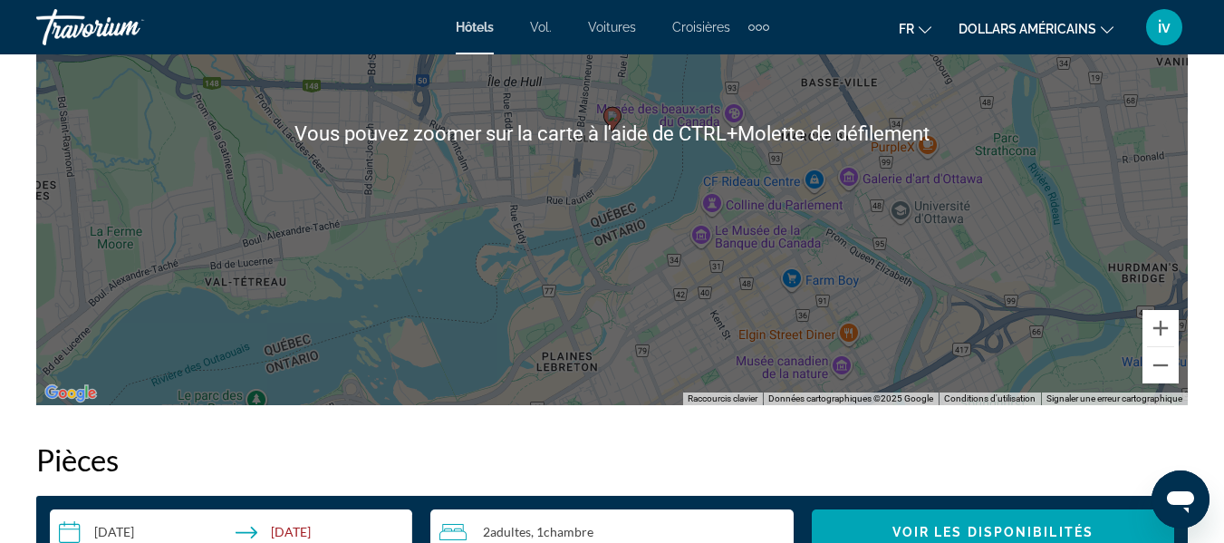
scroll to position [2277, 0]
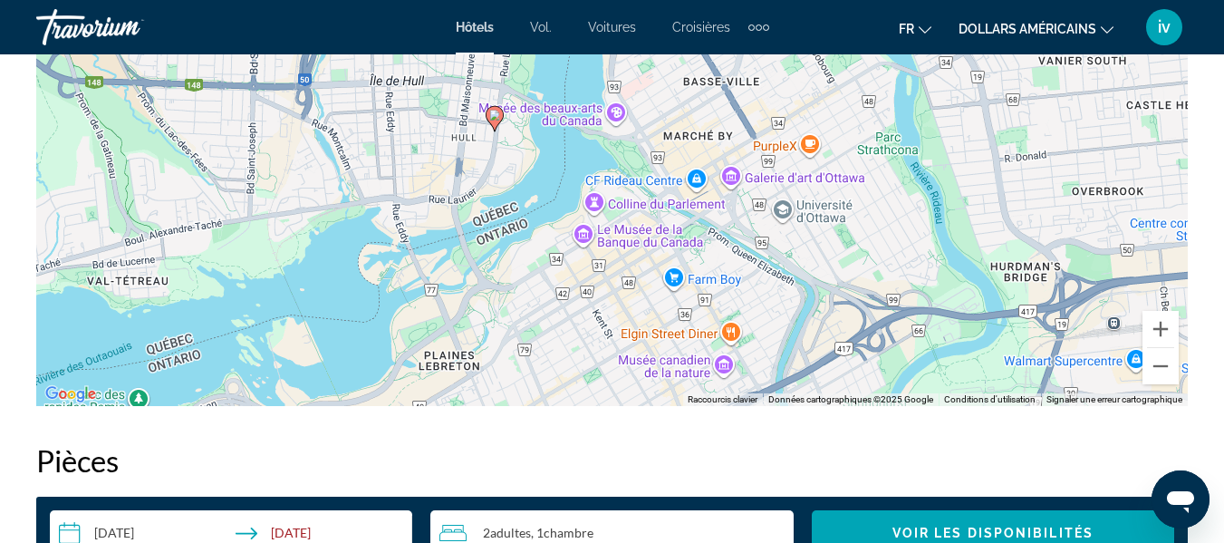
click at [778, 245] on div "Pour activer le glissement avec le clavier, appuyez sur Alt+Entrée. Une fois ce…" at bounding box center [612, 134] width 1152 height 544
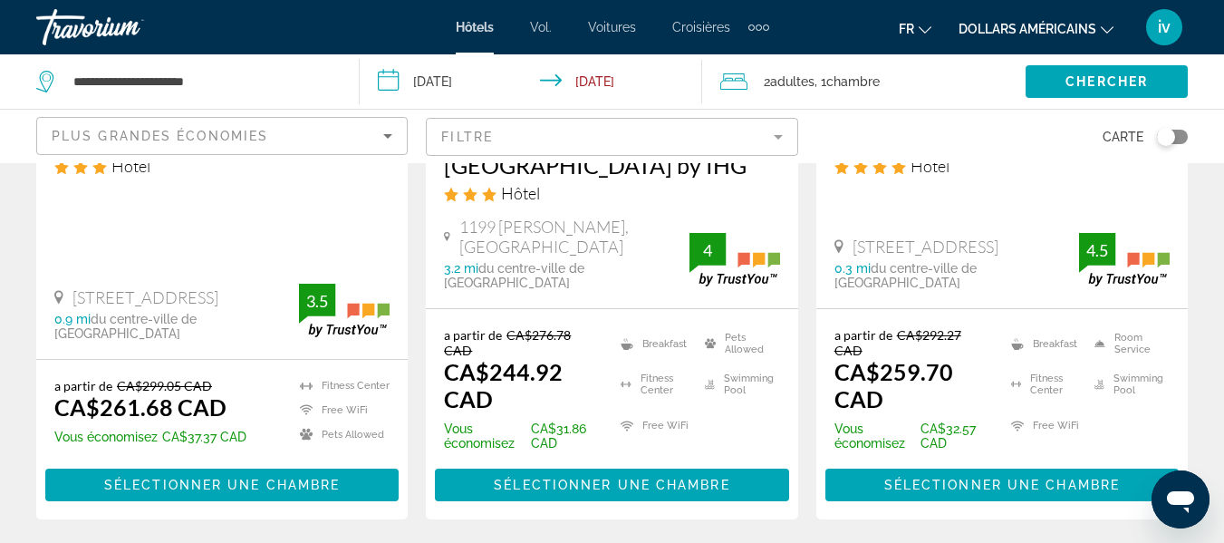
scroll to position [2618, 0]
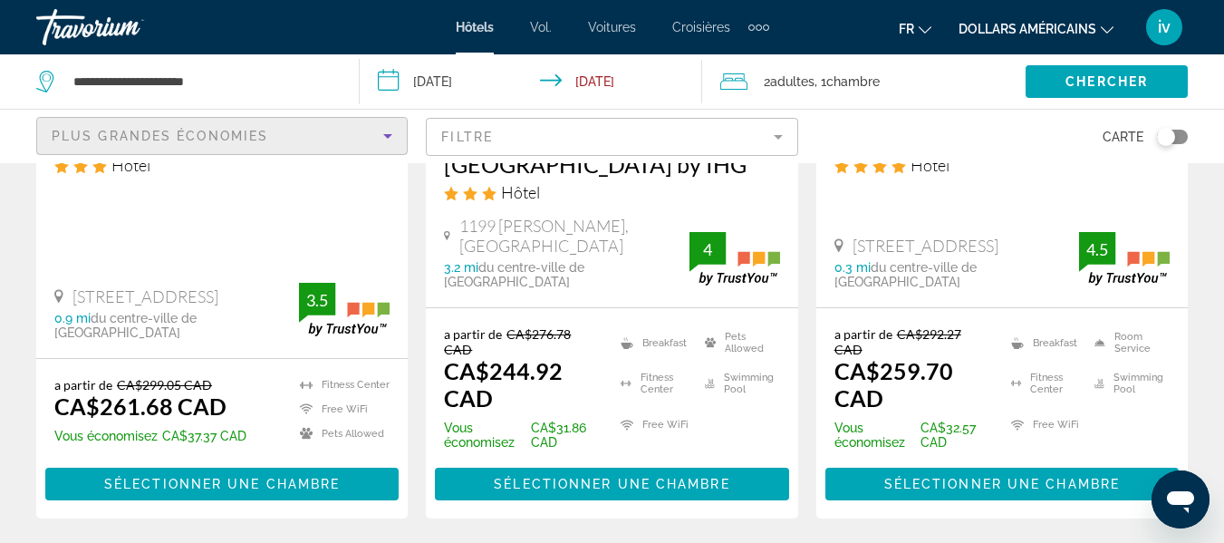
click at [387, 133] on icon "Sort by" at bounding box center [388, 136] width 22 height 22
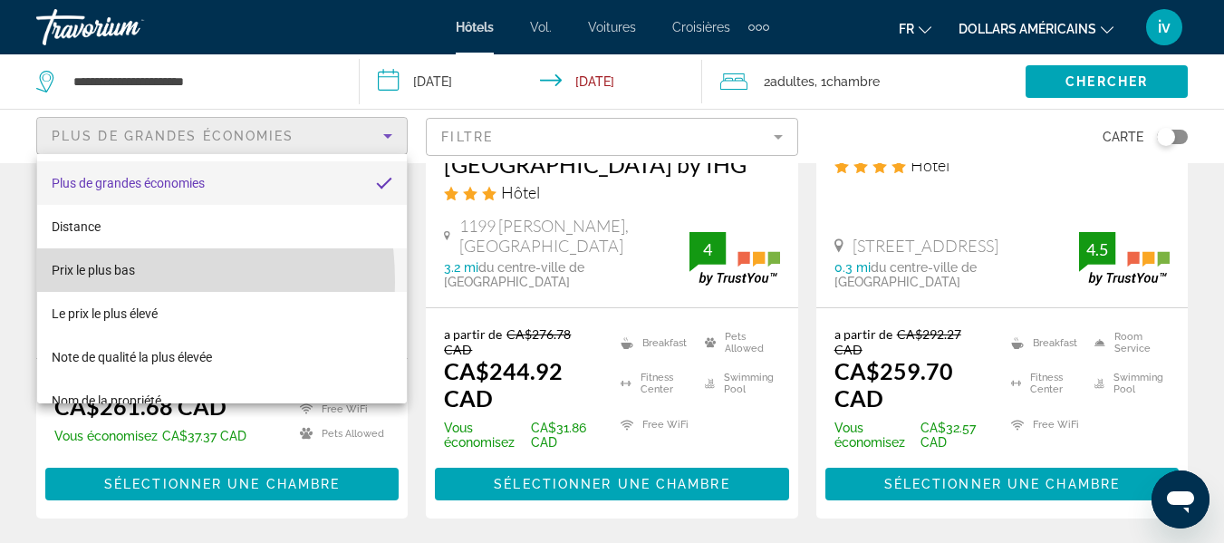
click at [73, 282] on mat-option "Prix ​​le plus bas" at bounding box center [222, 270] width 370 height 44
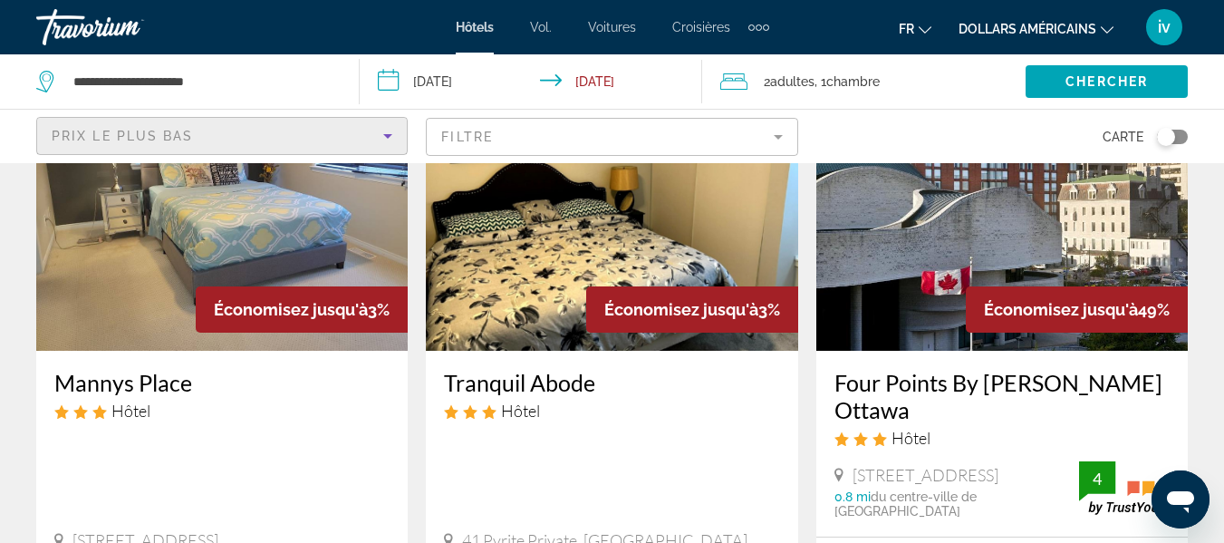
scroll to position [167, 0]
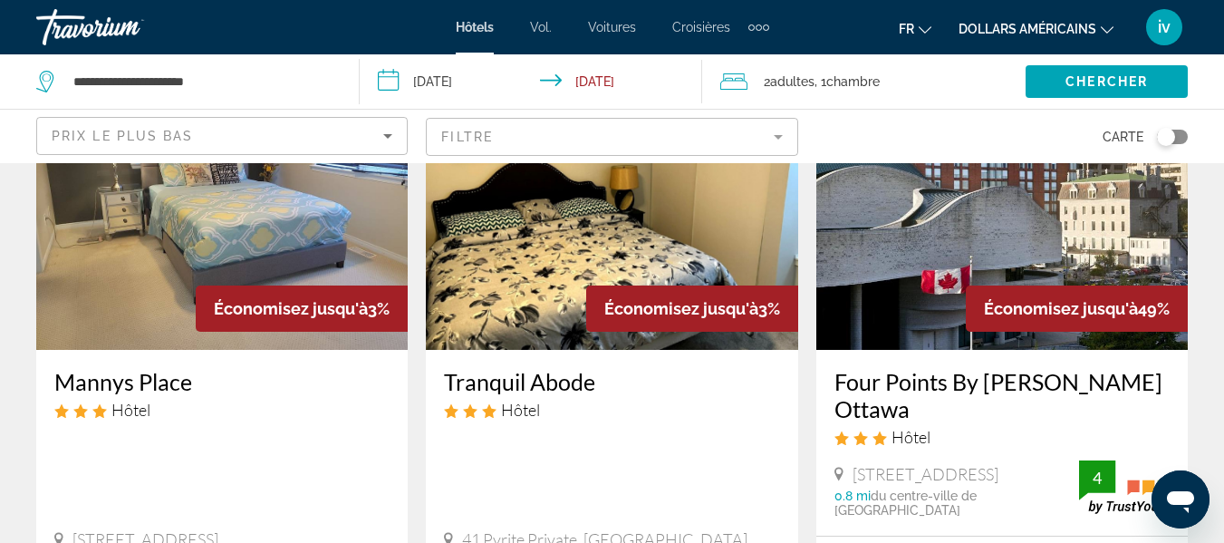
click at [885, 275] on img "Contenu principal" at bounding box center [1003, 205] width 372 height 290
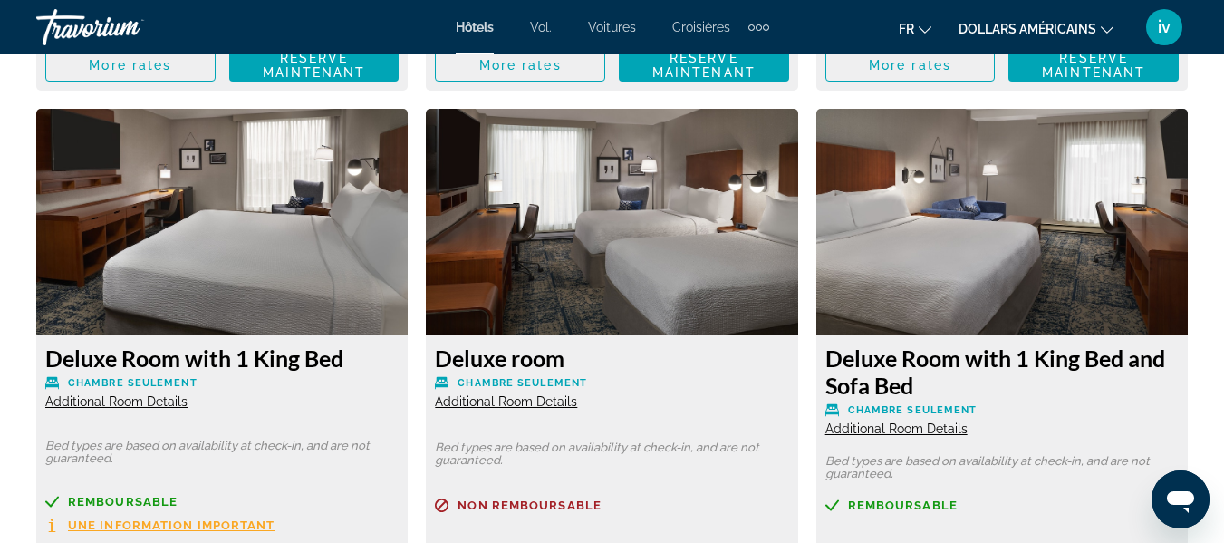
scroll to position [3346, 0]
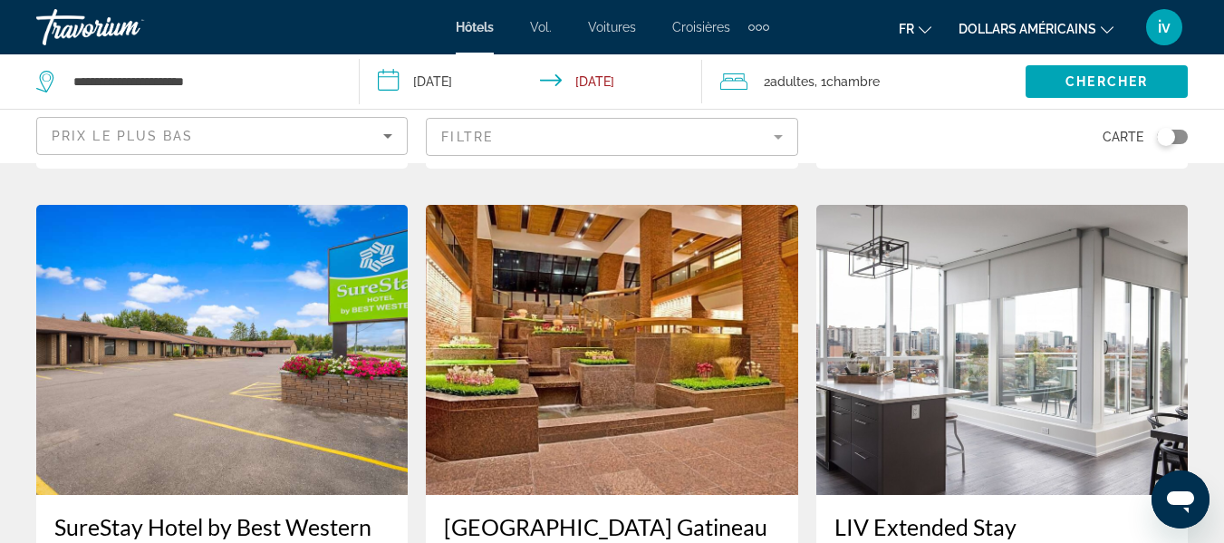
scroll to position [2161, 0]
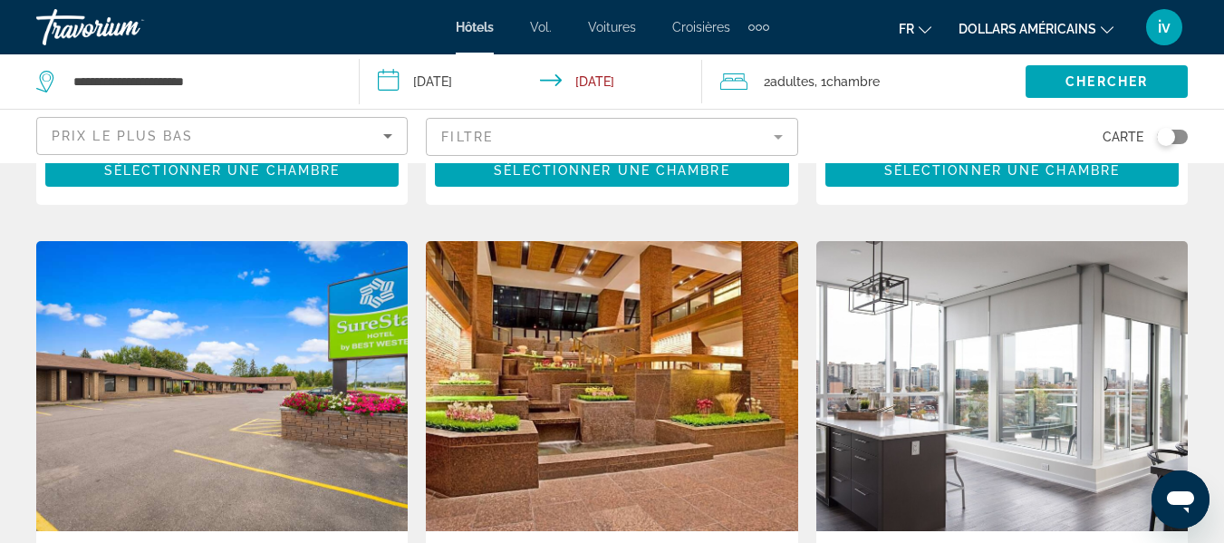
click at [1031, 241] on img "Contenu principal" at bounding box center [1003, 386] width 372 height 290
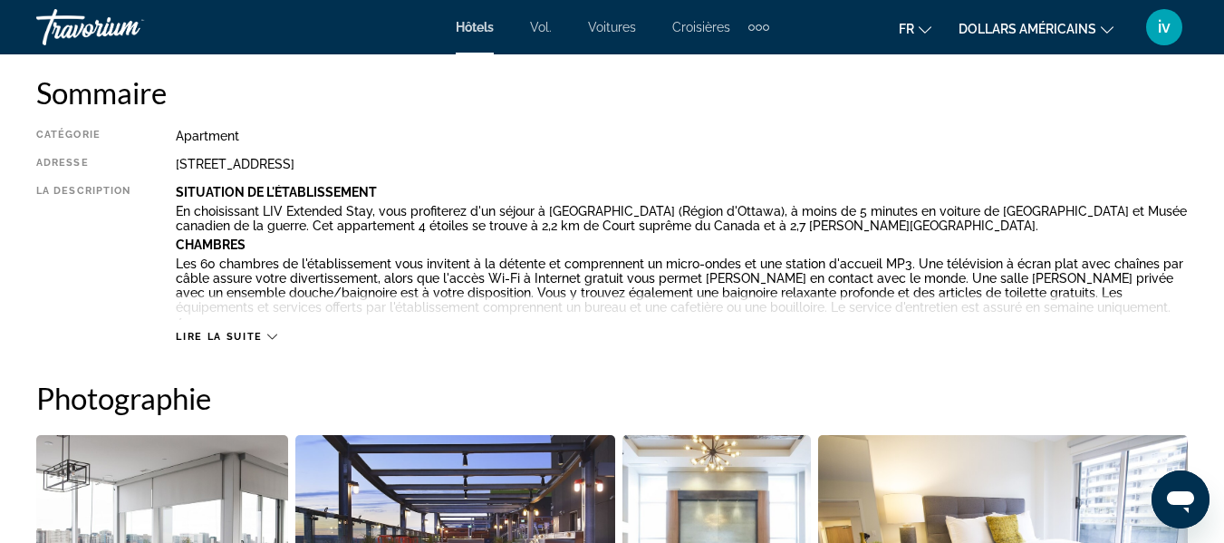
scroll to position [931, 0]
click at [272, 335] on icon "Contenu principal" at bounding box center [272, 338] width 10 height 10
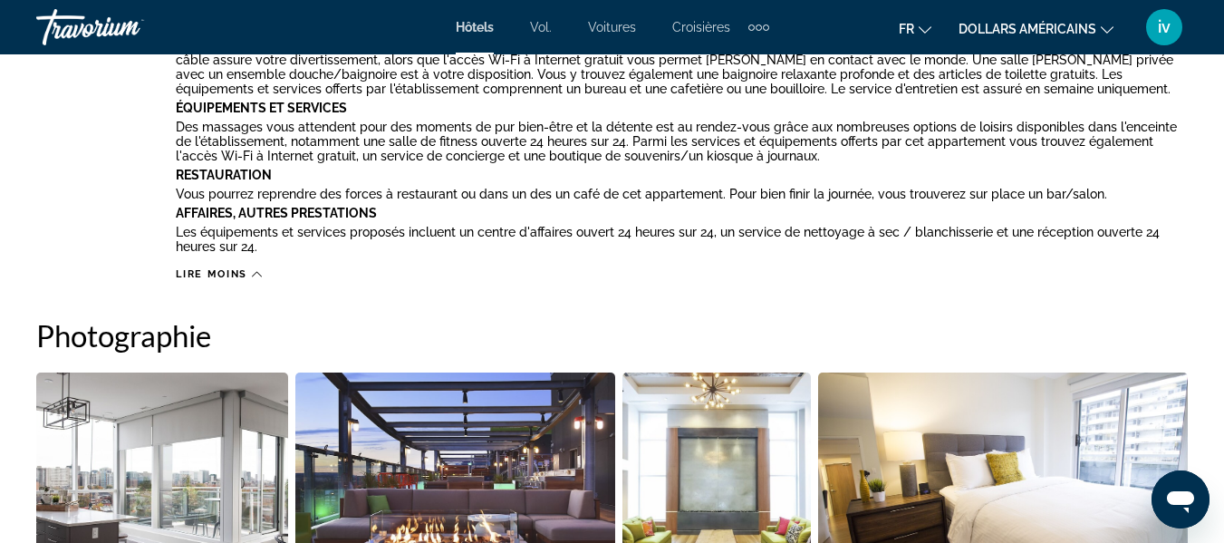
scroll to position [1151, 0]
click at [202, 441] on img "Open full-screen image slider" at bounding box center [162, 484] width 252 height 225
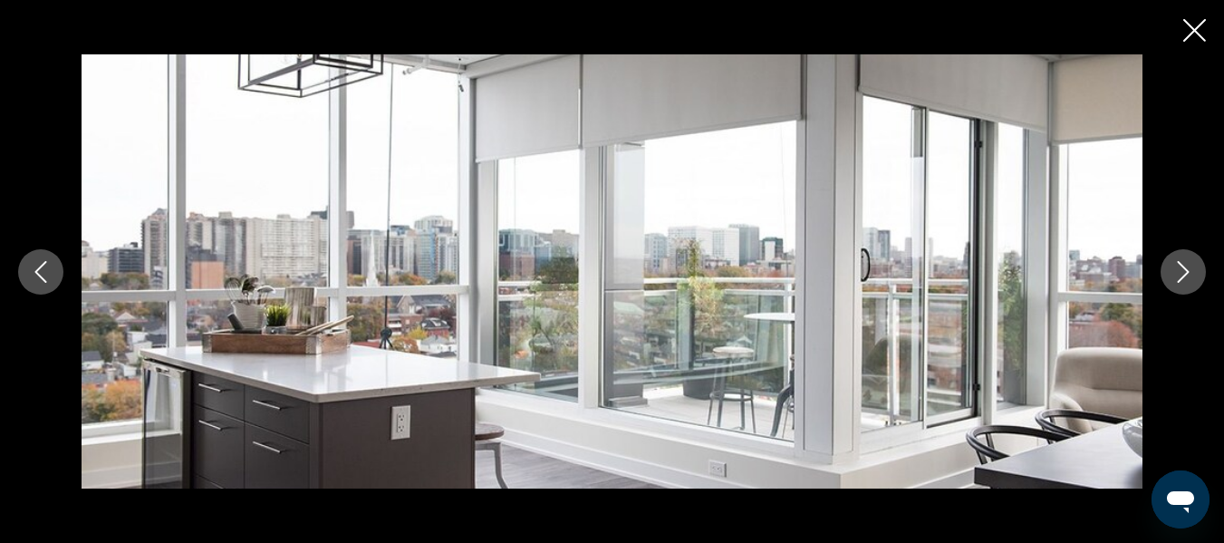
click at [1184, 257] on button "Next image" at bounding box center [1183, 271] width 45 height 45
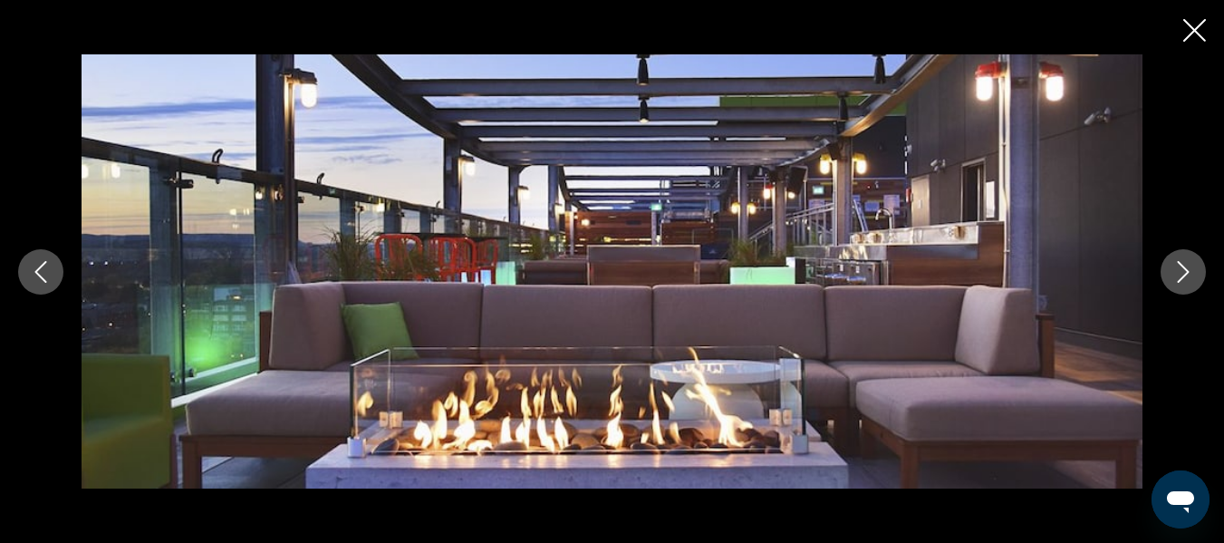
click at [1184, 257] on button "Next image" at bounding box center [1183, 271] width 45 height 45
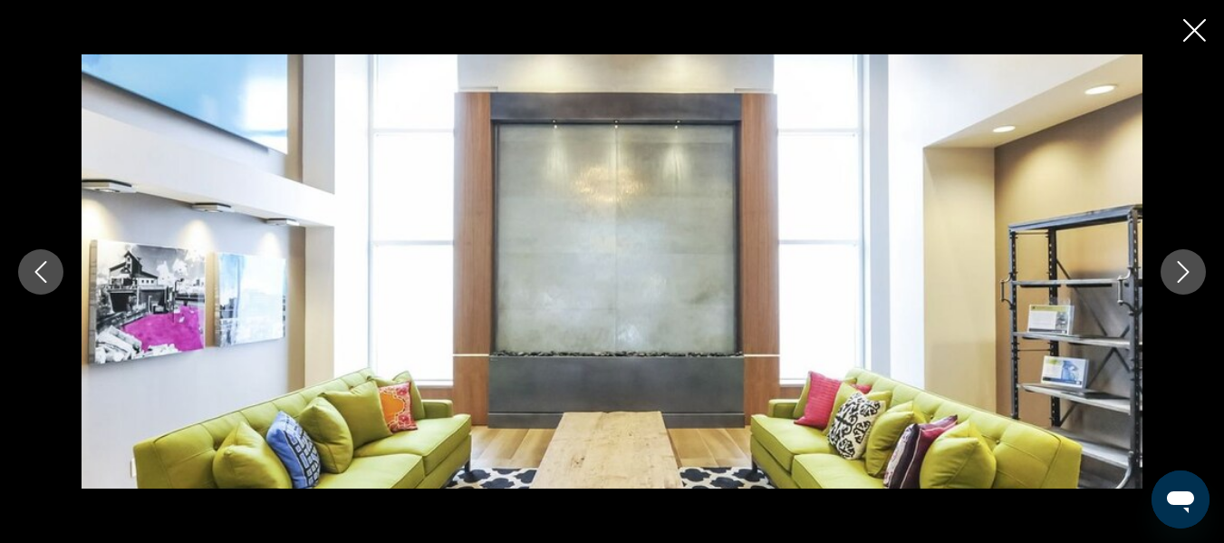
click at [1184, 257] on button "Next image" at bounding box center [1183, 271] width 45 height 45
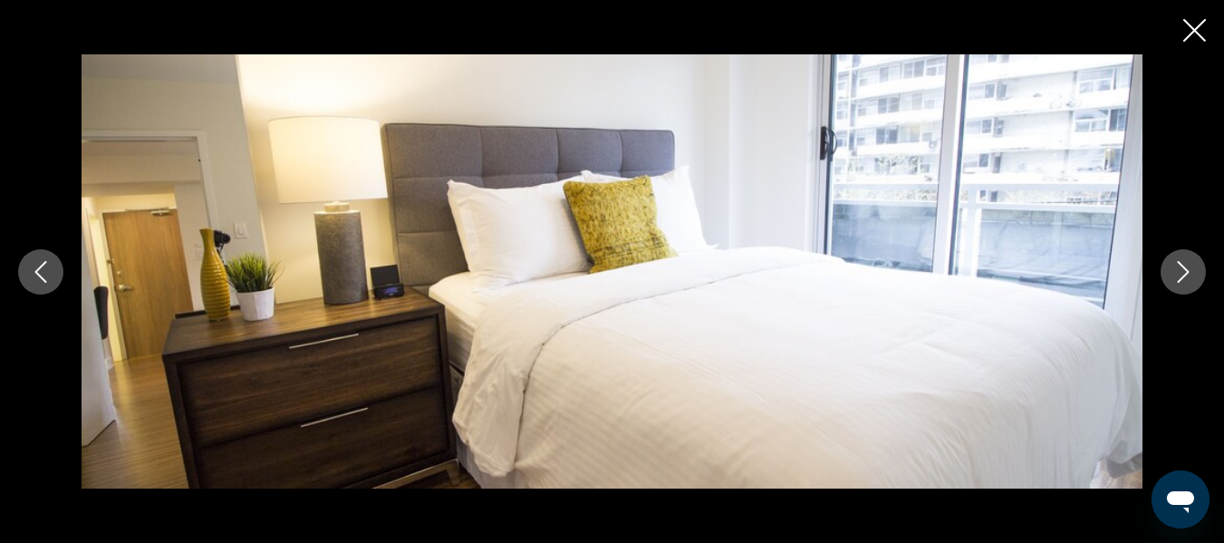
click at [1184, 257] on button "Next image" at bounding box center [1183, 271] width 45 height 45
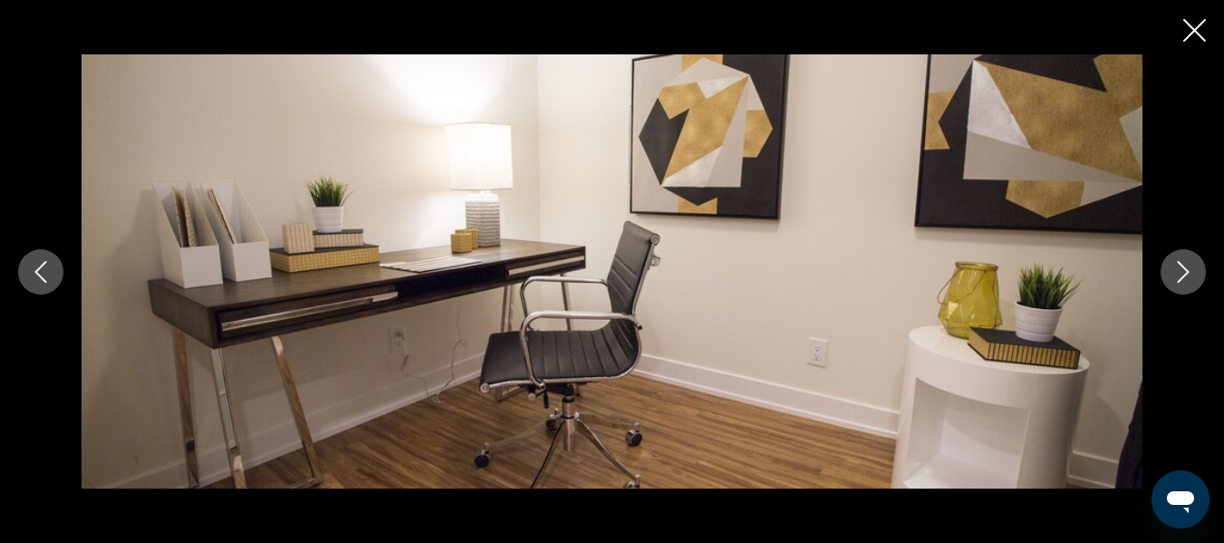
click at [1184, 257] on button "Next image" at bounding box center [1183, 271] width 45 height 45
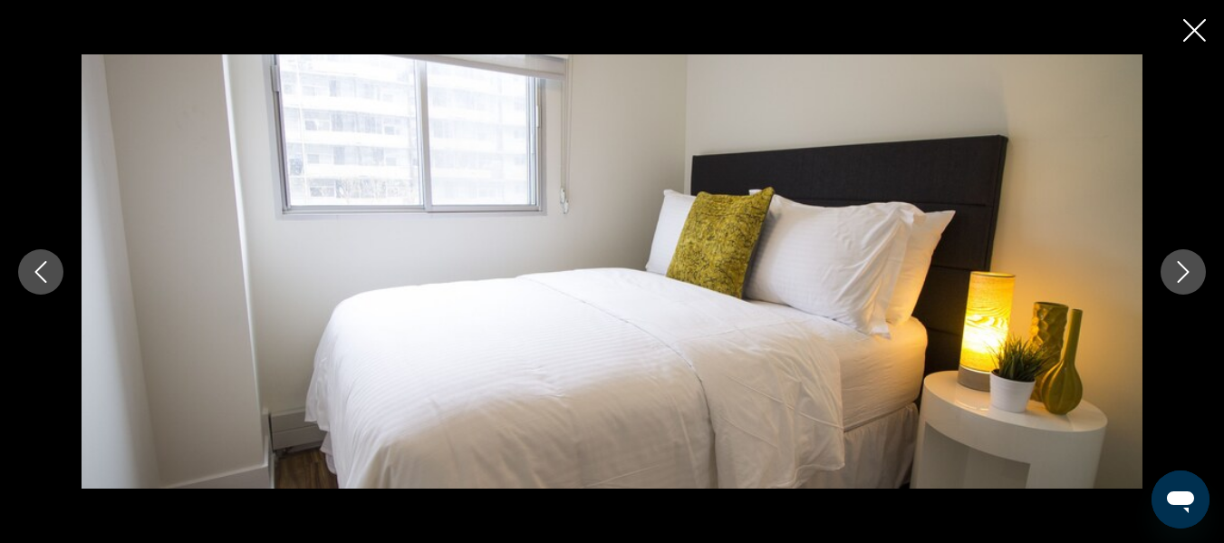
click at [1184, 257] on button "Next image" at bounding box center [1183, 271] width 45 height 45
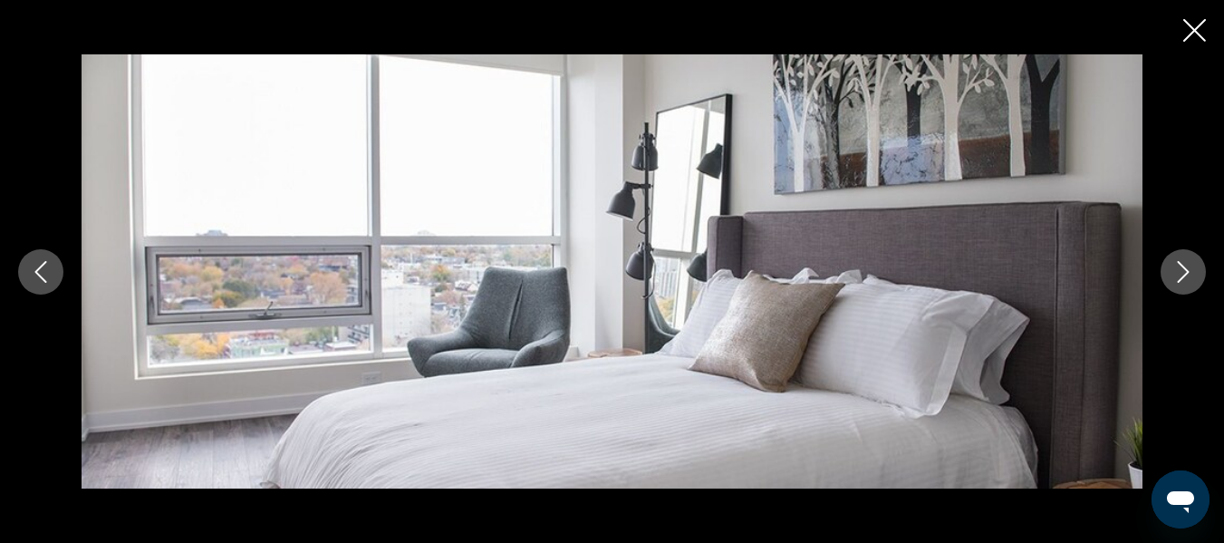
click at [1184, 257] on button "Next image" at bounding box center [1183, 271] width 45 height 45
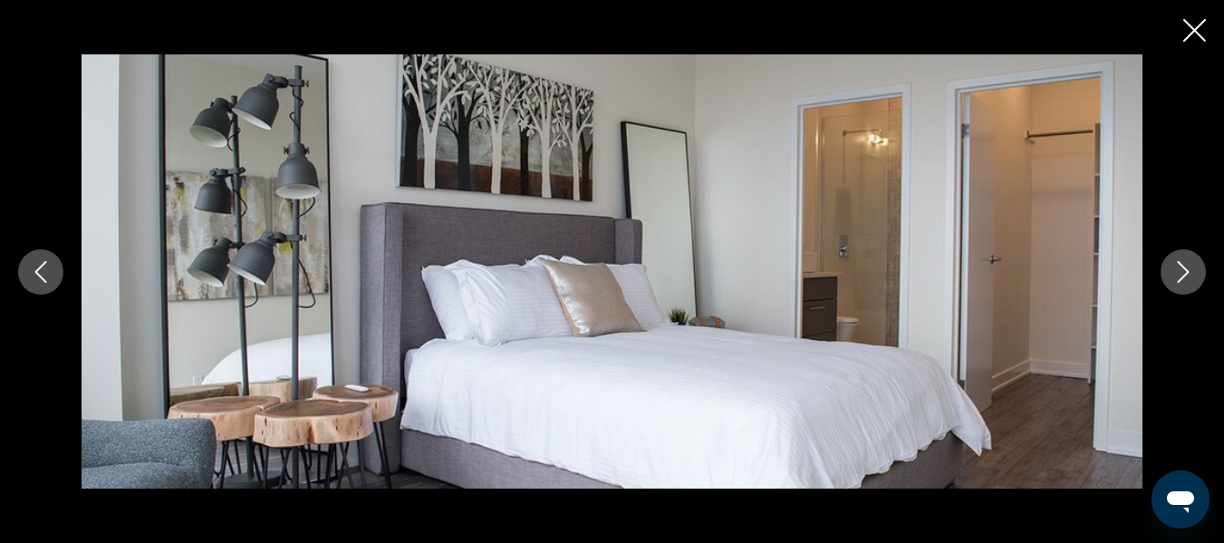
click at [1184, 257] on button "Next image" at bounding box center [1183, 271] width 45 height 45
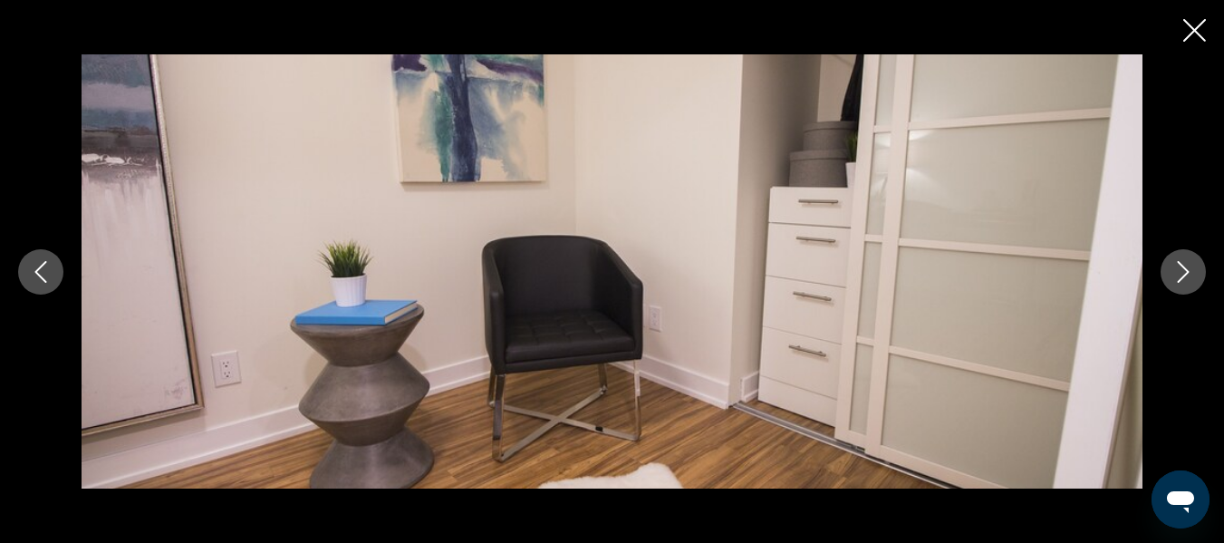
click at [1184, 257] on button "Next image" at bounding box center [1183, 271] width 45 height 45
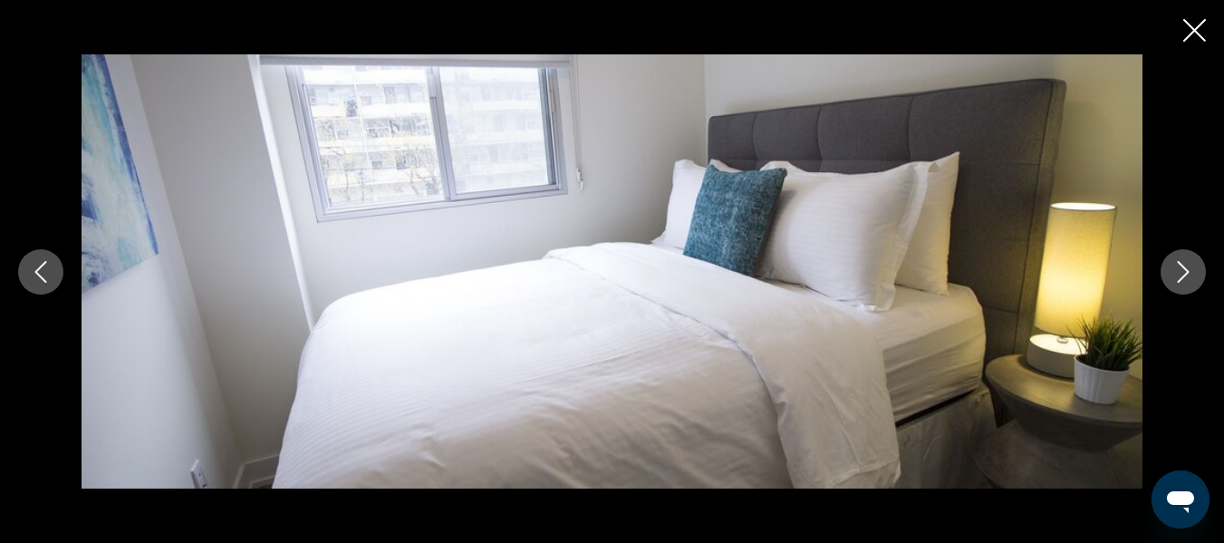
click at [1184, 257] on button "Next image" at bounding box center [1183, 271] width 45 height 45
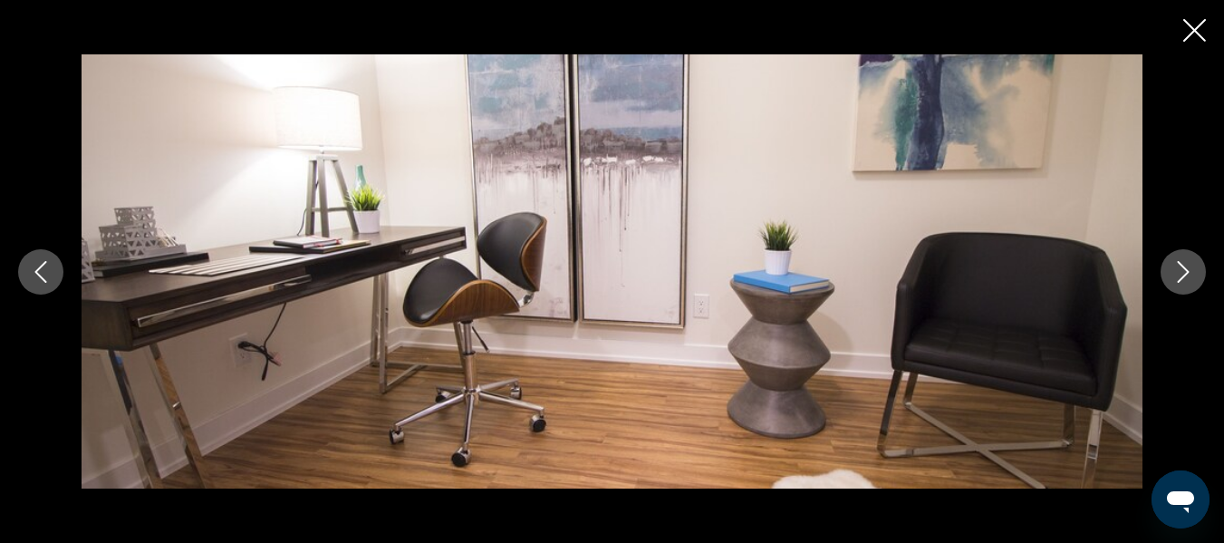
click at [1184, 257] on button "Next image" at bounding box center [1183, 271] width 45 height 45
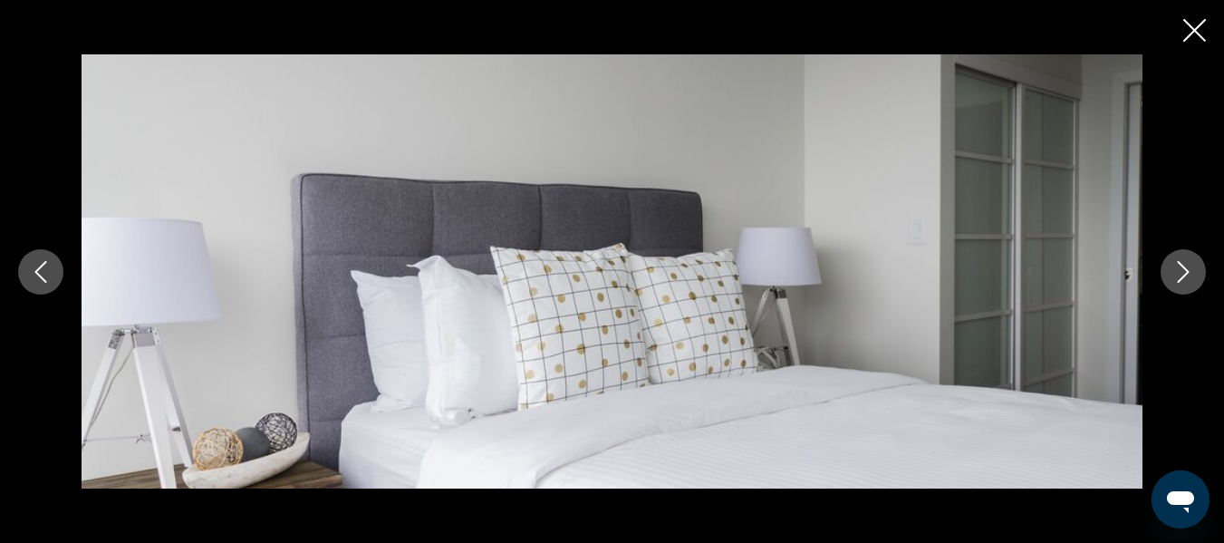
click at [1184, 257] on button "Next image" at bounding box center [1183, 271] width 45 height 45
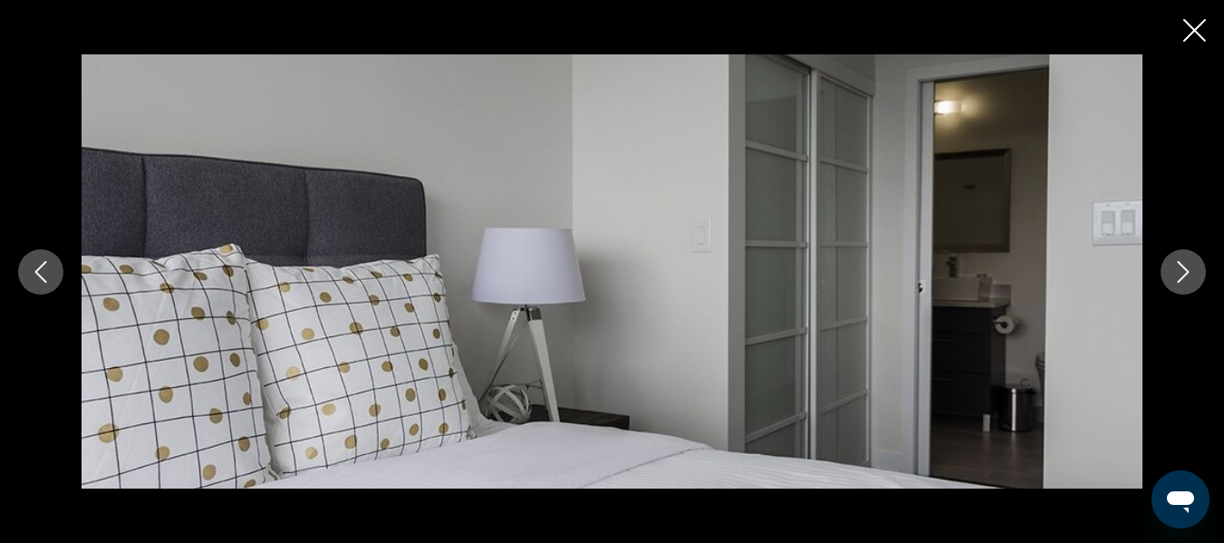
click at [1191, 35] on icon "Close slideshow" at bounding box center [1195, 30] width 23 height 23
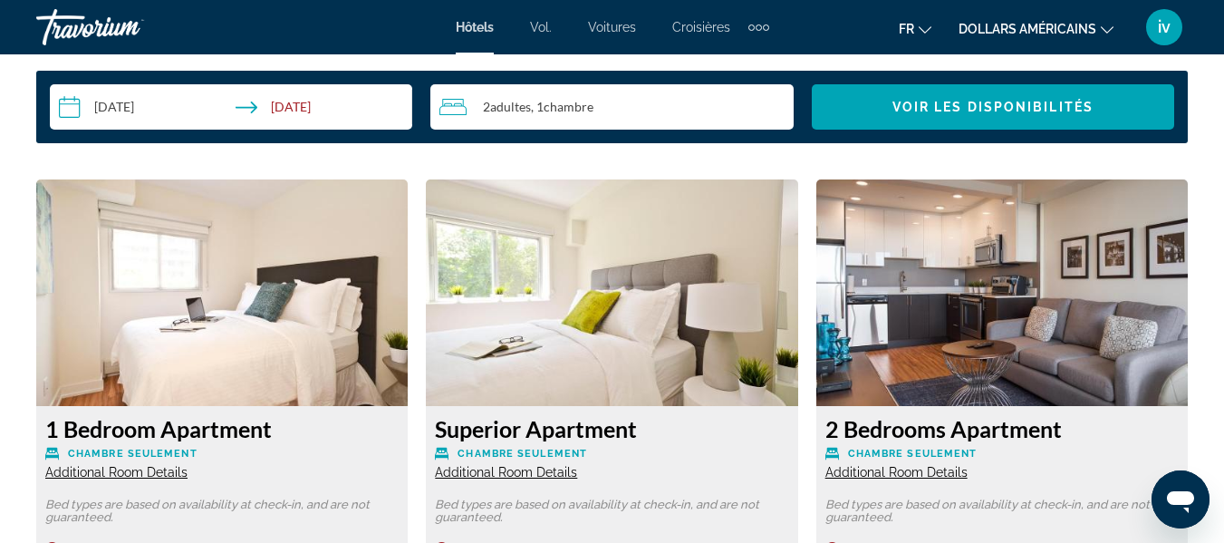
scroll to position [2841, 0]
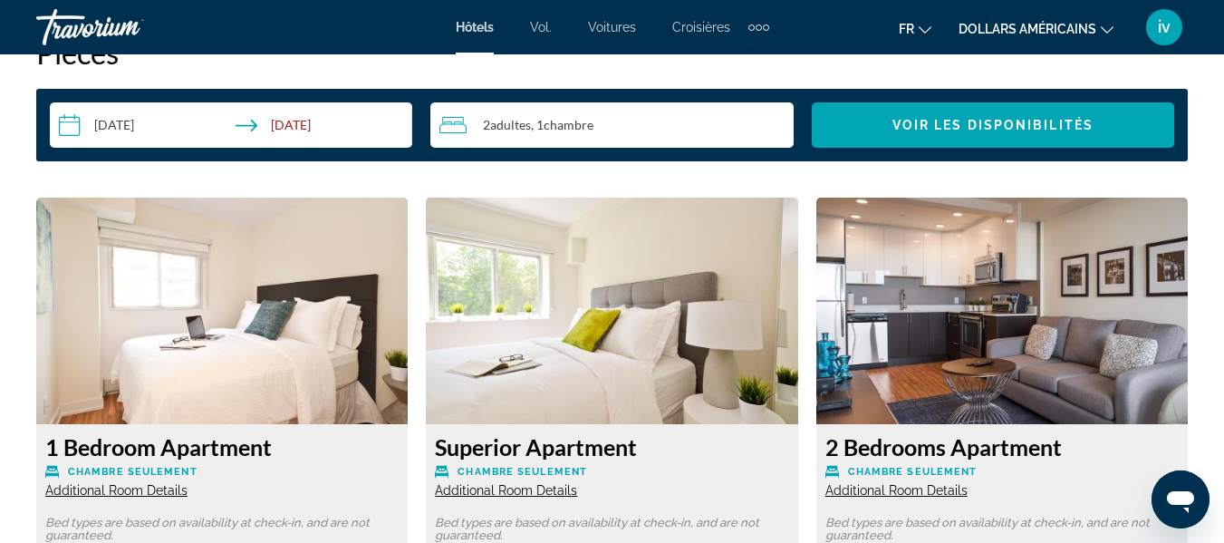
click at [196, 300] on img "Contenu principal" at bounding box center [222, 311] width 372 height 227
drag, startPoint x: 196, startPoint y: 300, endPoint x: 189, endPoint y: 282, distance: 19.2
click at [189, 282] on img "Contenu principal" at bounding box center [222, 311] width 372 height 227
